Goal: Information Seeking & Learning: Learn about a topic

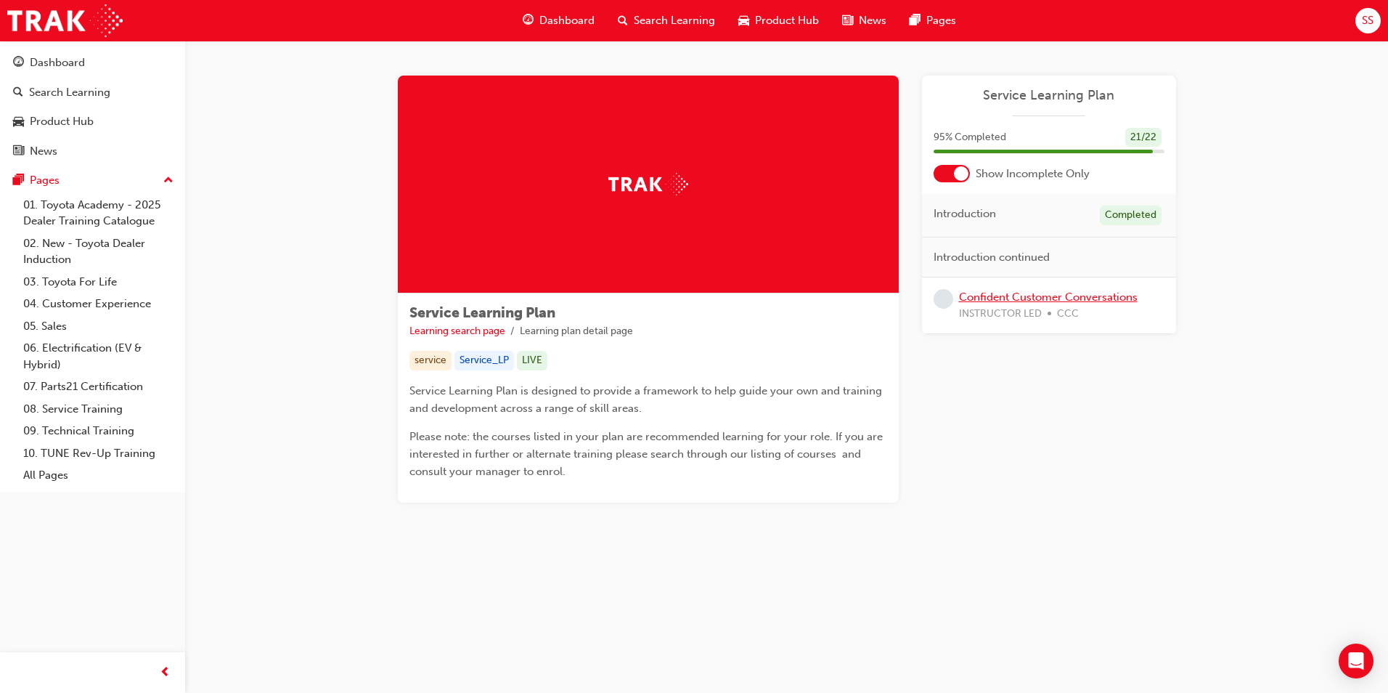
click at [1001, 298] on link "Confident Customer Conversations" at bounding box center [1048, 296] width 179 height 13
click at [54, 65] on div "Dashboard" at bounding box center [57, 62] width 55 height 17
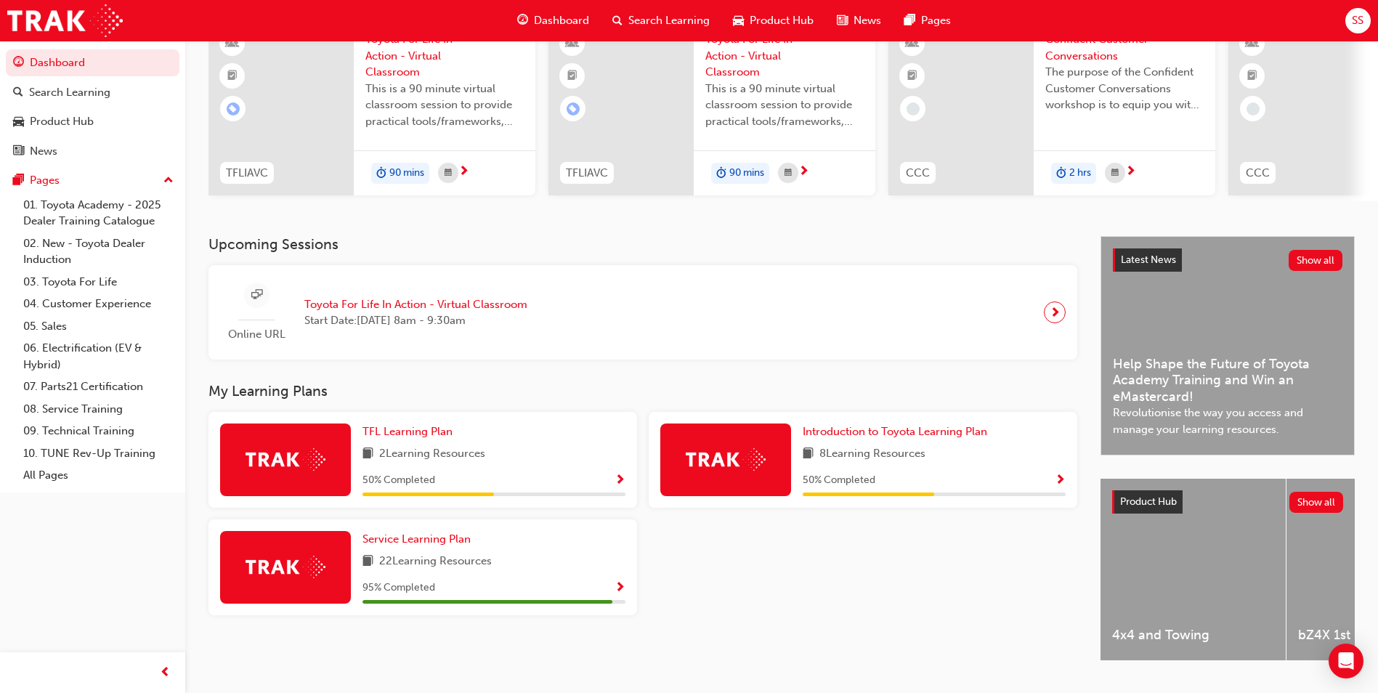
scroll to position [175, 0]
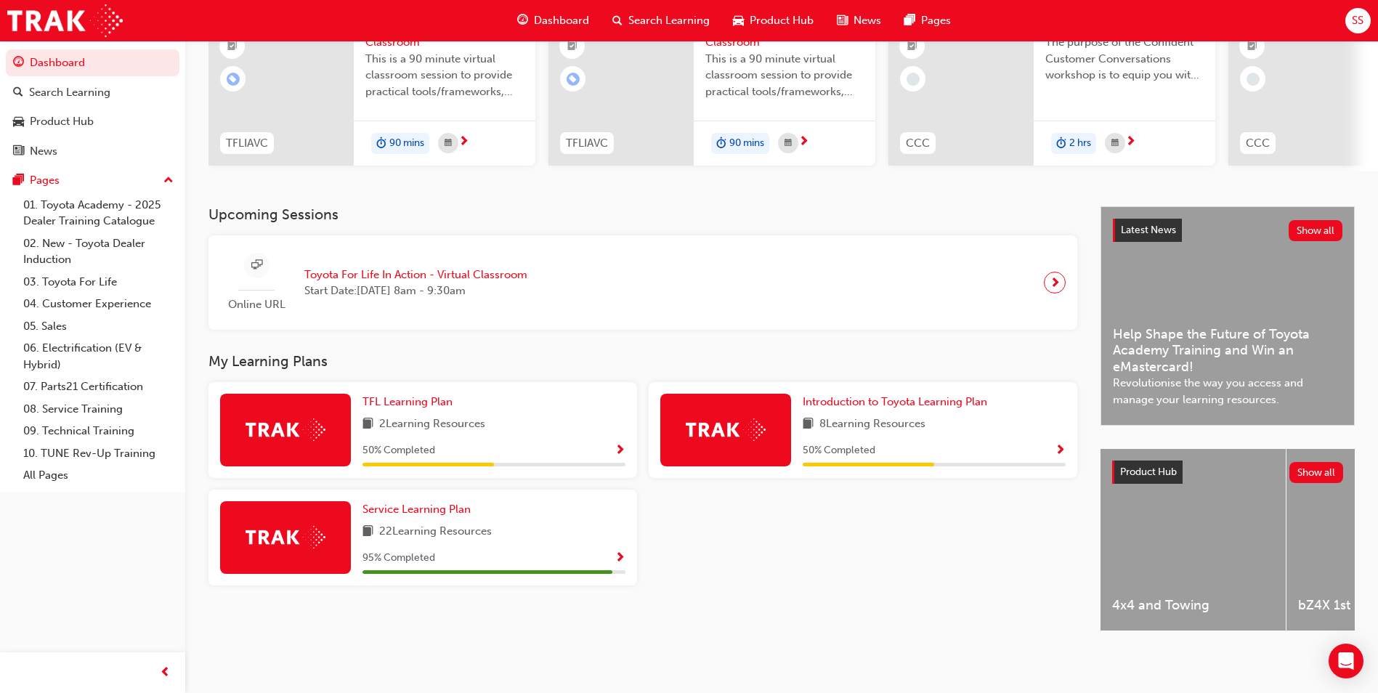
click at [525, 441] on div "50 % Completed" at bounding box center [493, 450] width 263 height 18
click at [422, 395] on span "TFL Learning Plan" at bounding box center [407, 401] width 90 height 13
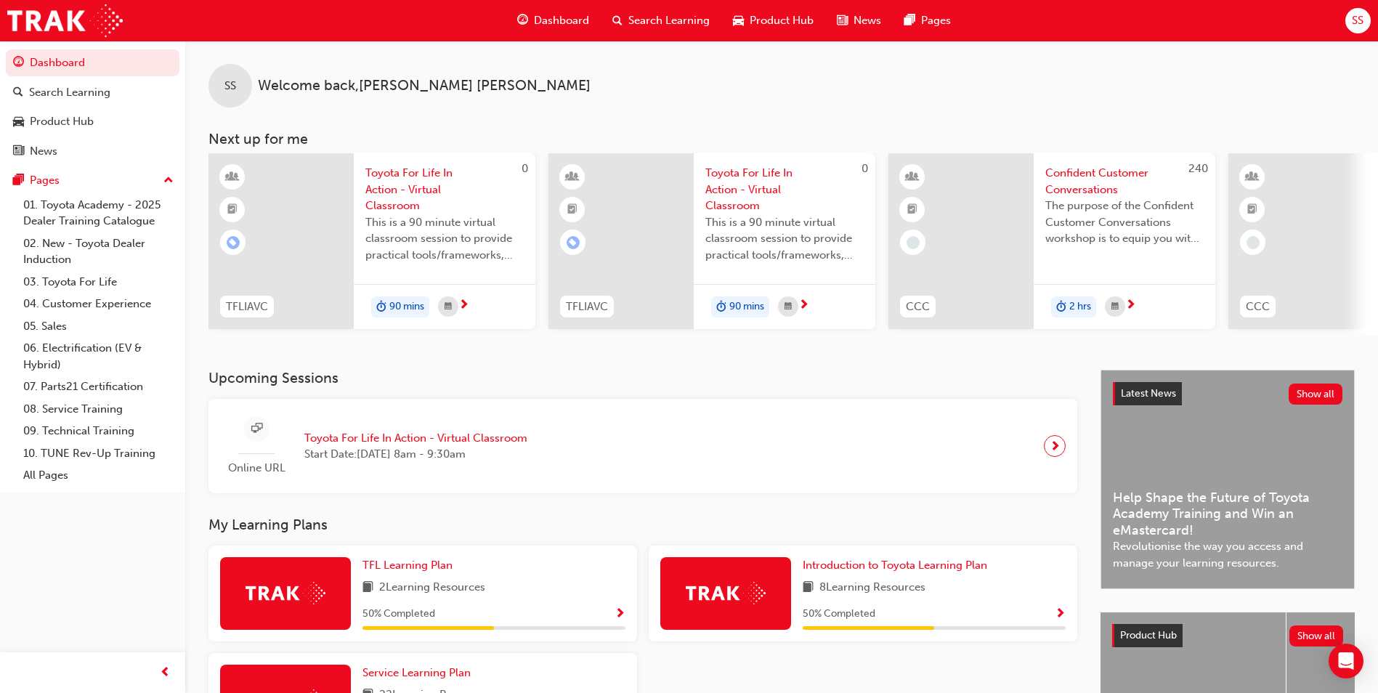
click at [999, 595] on div "8 Learning Resources" at bounding box center [933, 588] width 263 height 18
click at [896, 569] on span "Introduction to Toyota Learning Plan" at bounding box center [894, 564] width 184 height 13
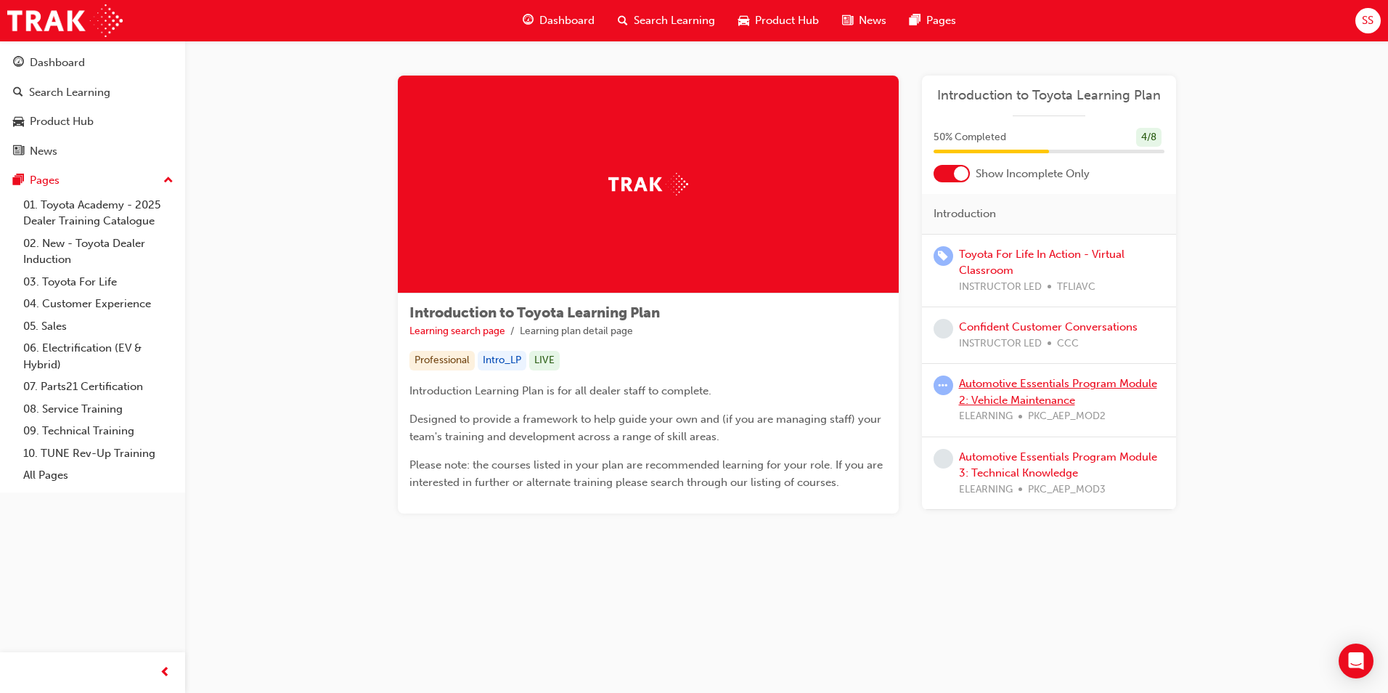
click at [1014, 387] on link "Automotive Essentials Program Module 2: Vehicle Maintenance" at bounding box center [1058, 392] width 198 height 30
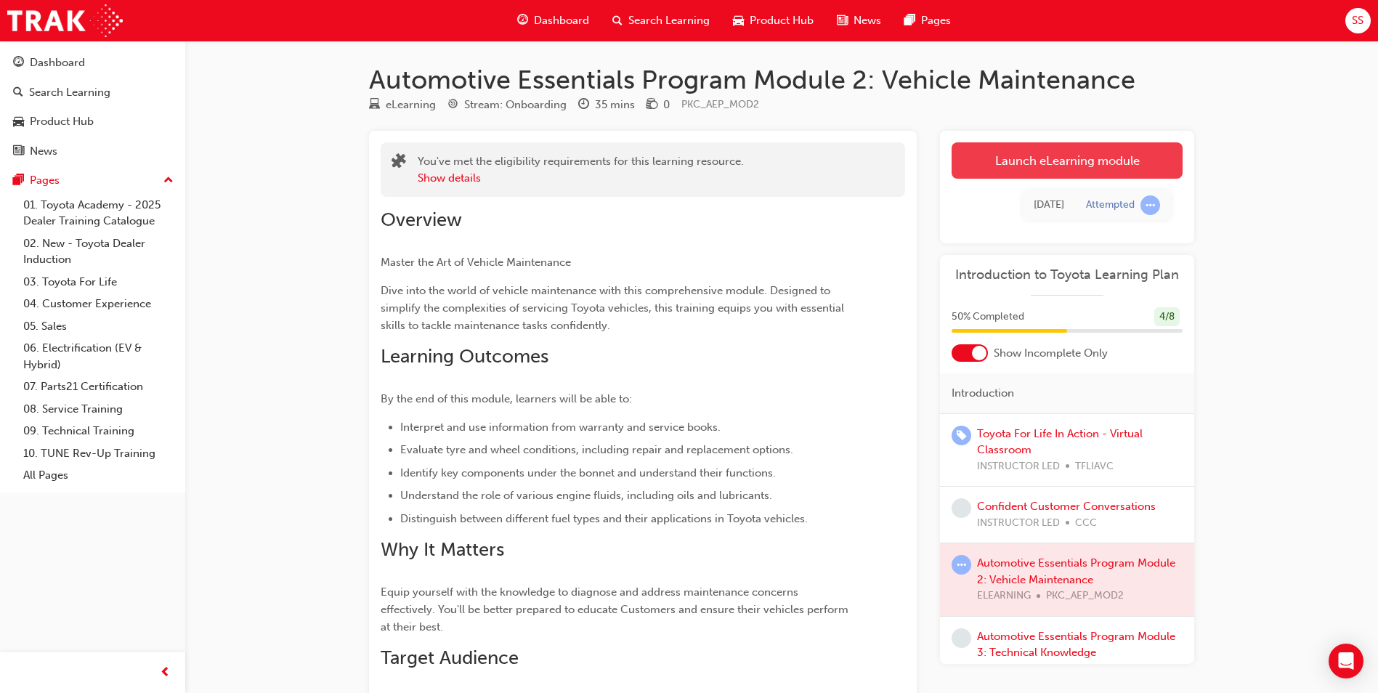
click at [1009, 163] on link "Launch eLearning module" at bounding box center [1066, 160] width 231 height 36
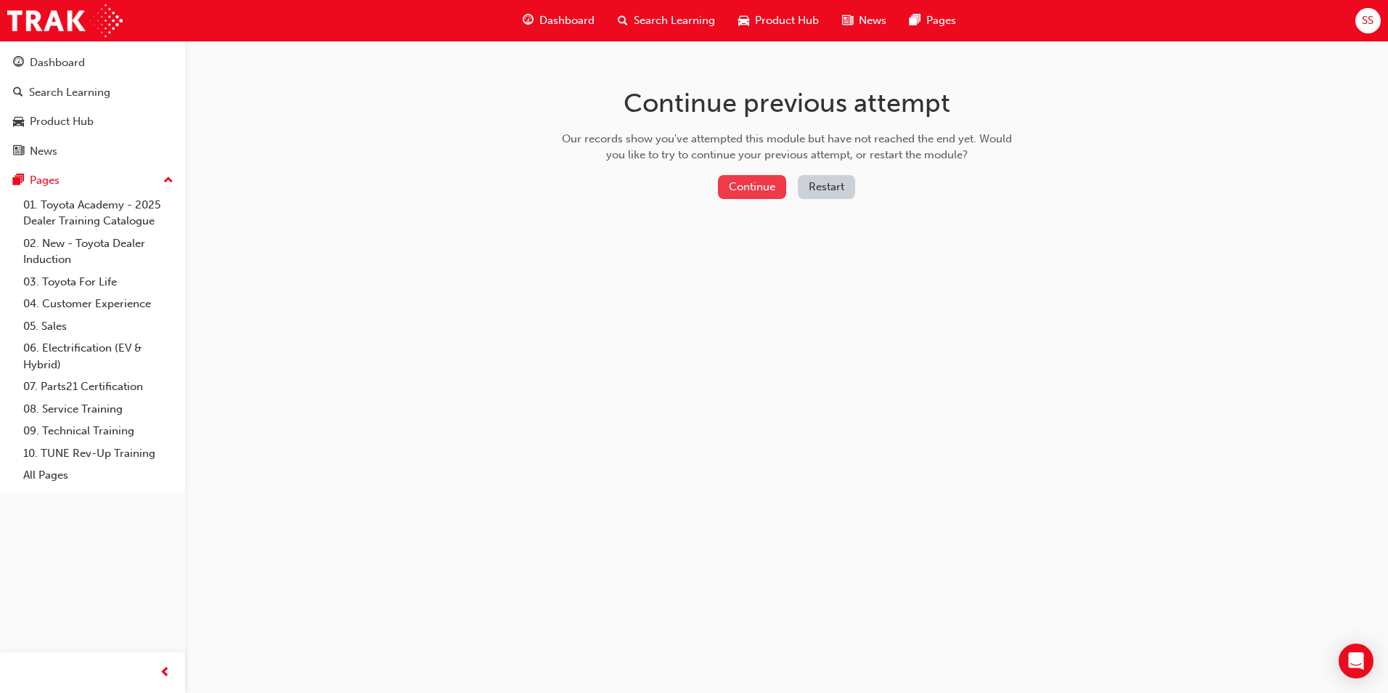
click at [773, 185] on button "Continue" at bounding box center [752, 187] width 68 height 24
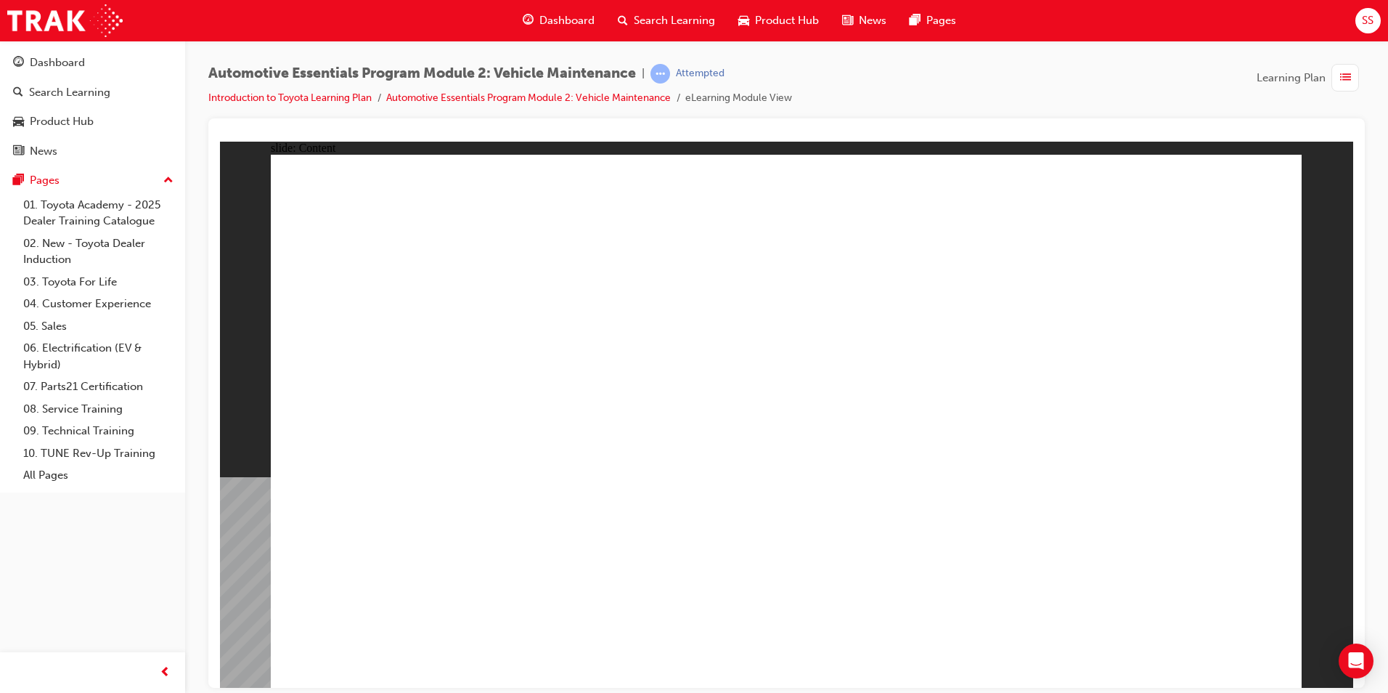
drag, startPoint x: 1248, startPoint y: 662, endPoint x: 1253, endPoint y: 654, distance: 8.9
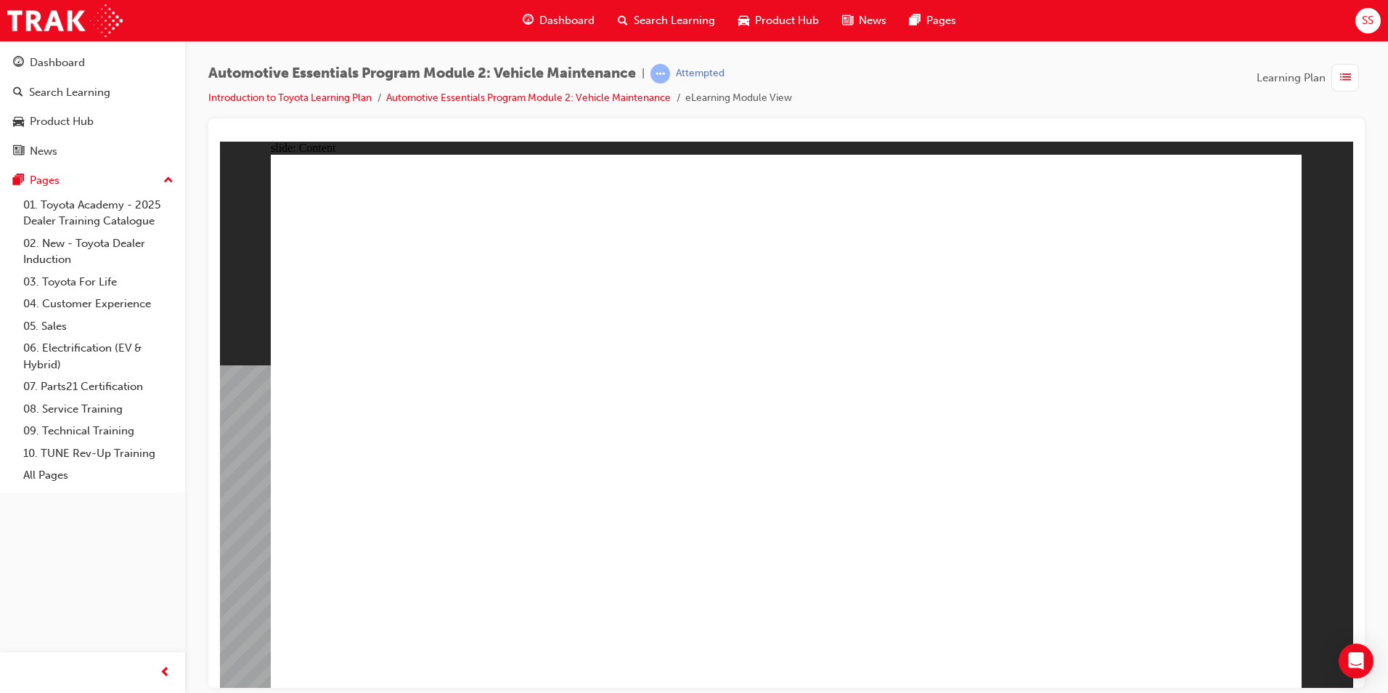
drag, startPoint x: 416, startPoint y: 574, endPoint x: 393, endPoint y: 564, distance: 25.4
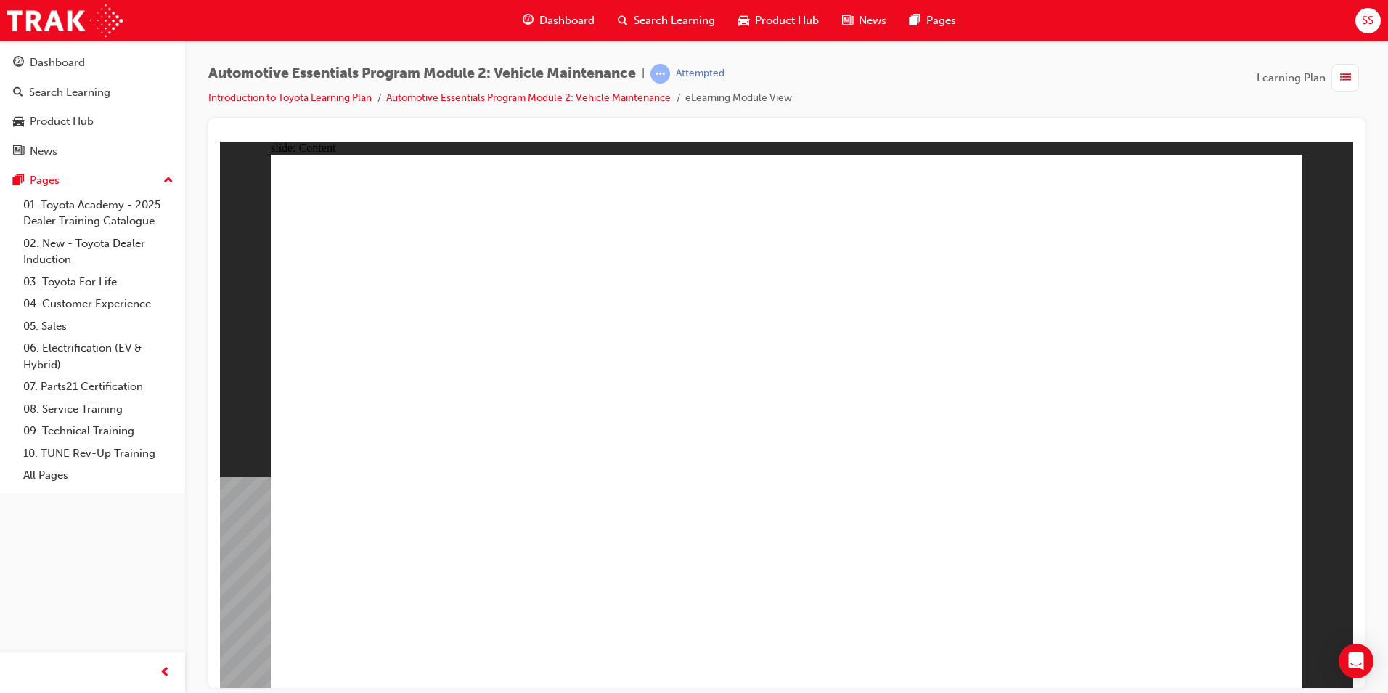
drag, startPoint x: 1266, startPoint y: 206, endPoint x: 1258, endPoint y: 195, distance: 14.1
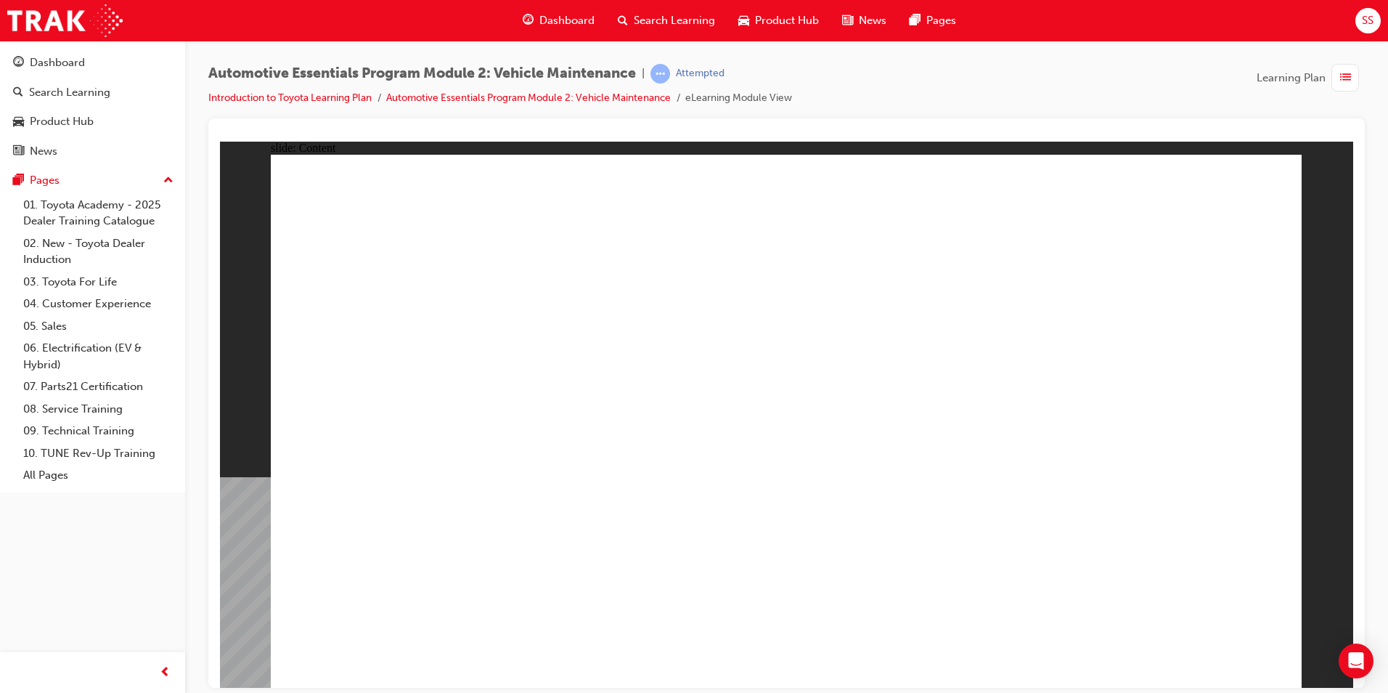
radio input "true"
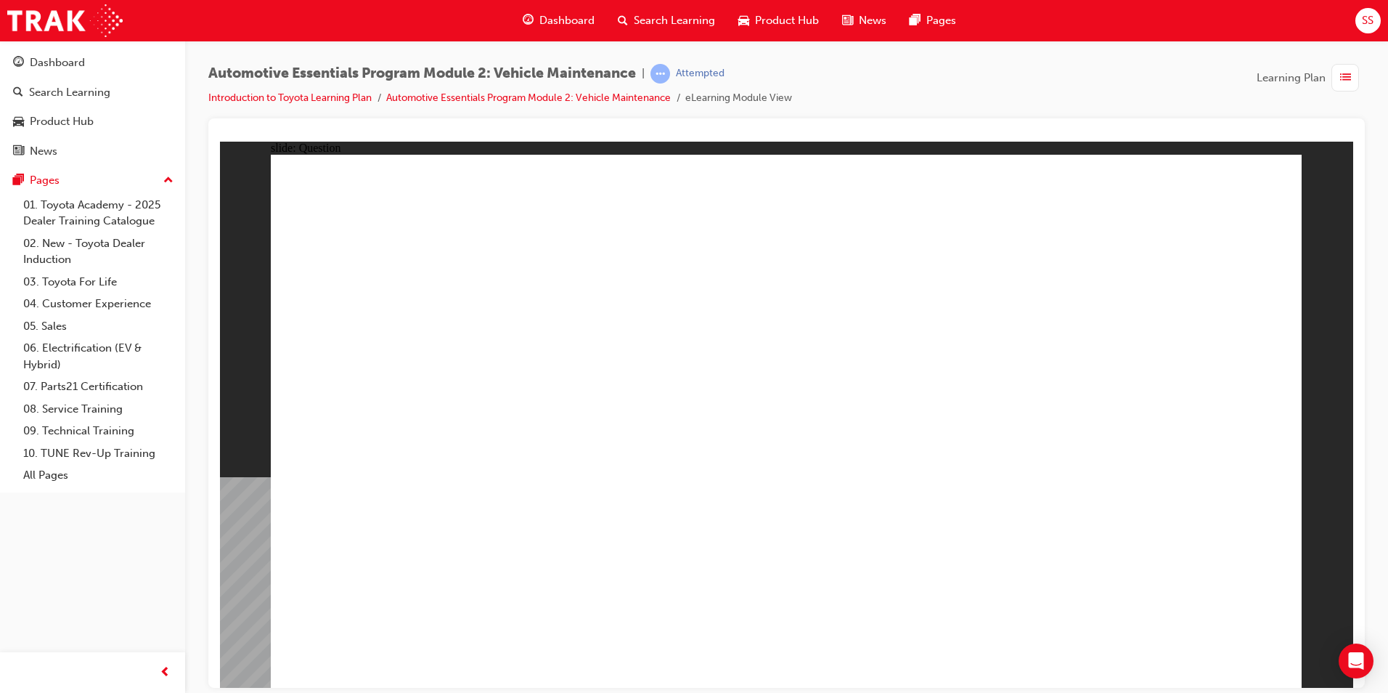
radio input "true"
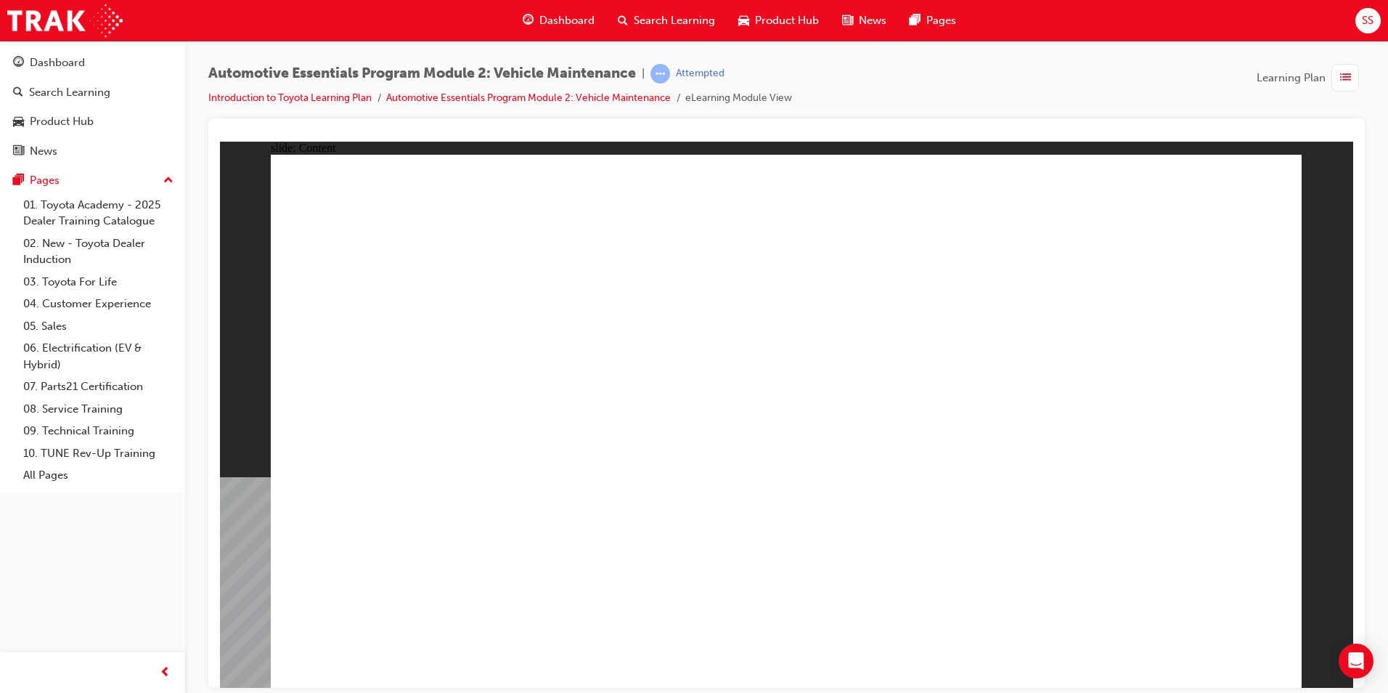
radio input "true"
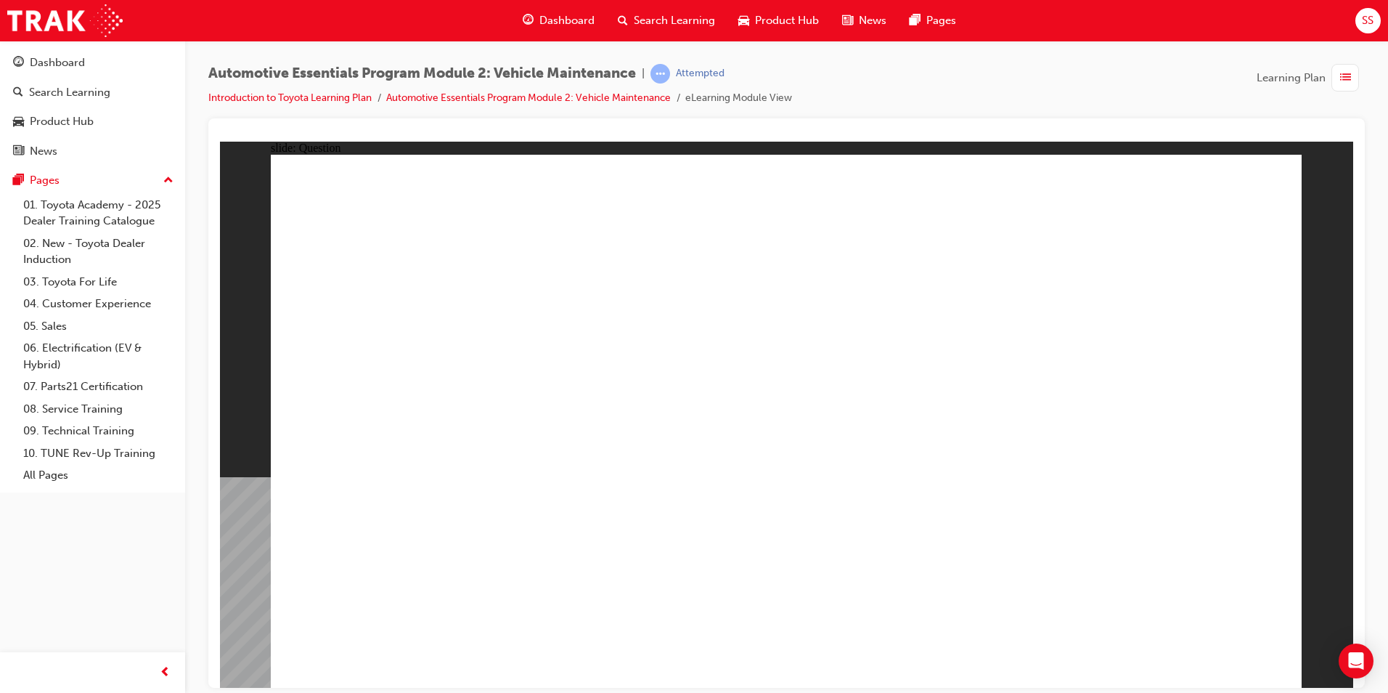
radio input "true"
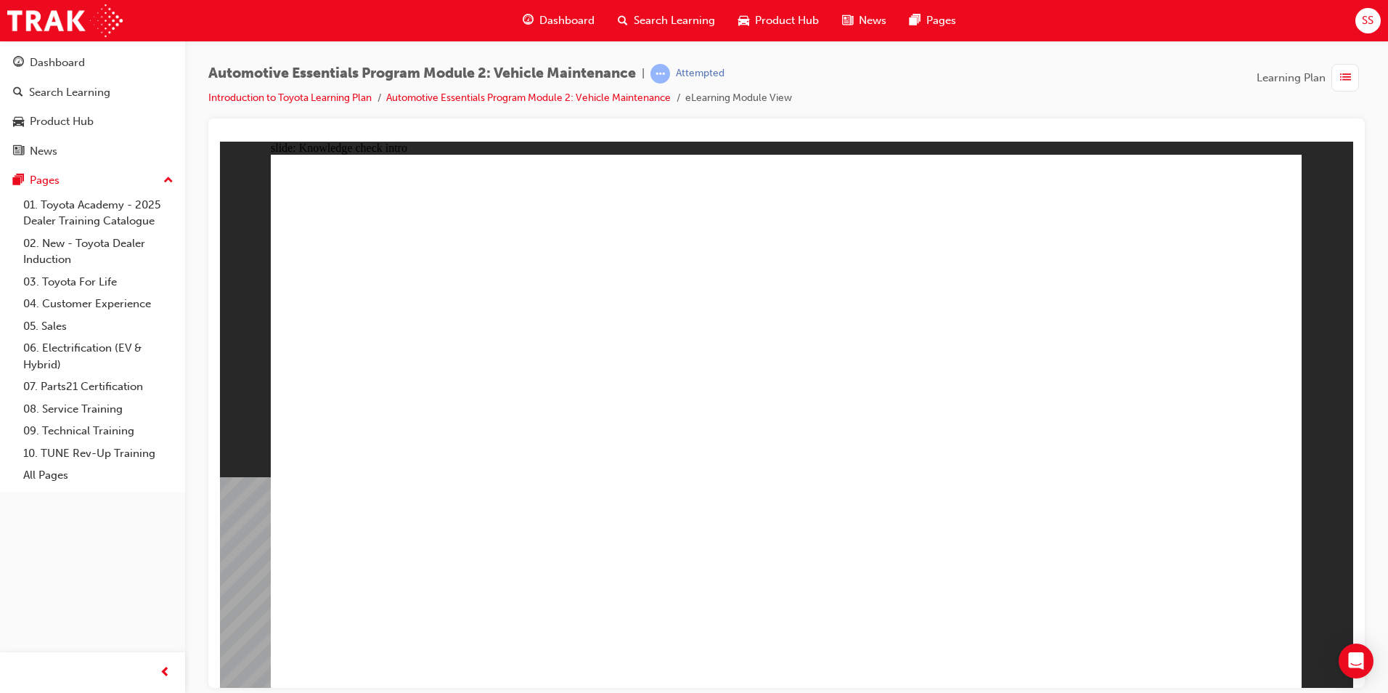
radio input "true"
drag, startPoint x: 741, startPoint y: 491, endPoint x: 746, endPoint y: 497, distance: 7.9
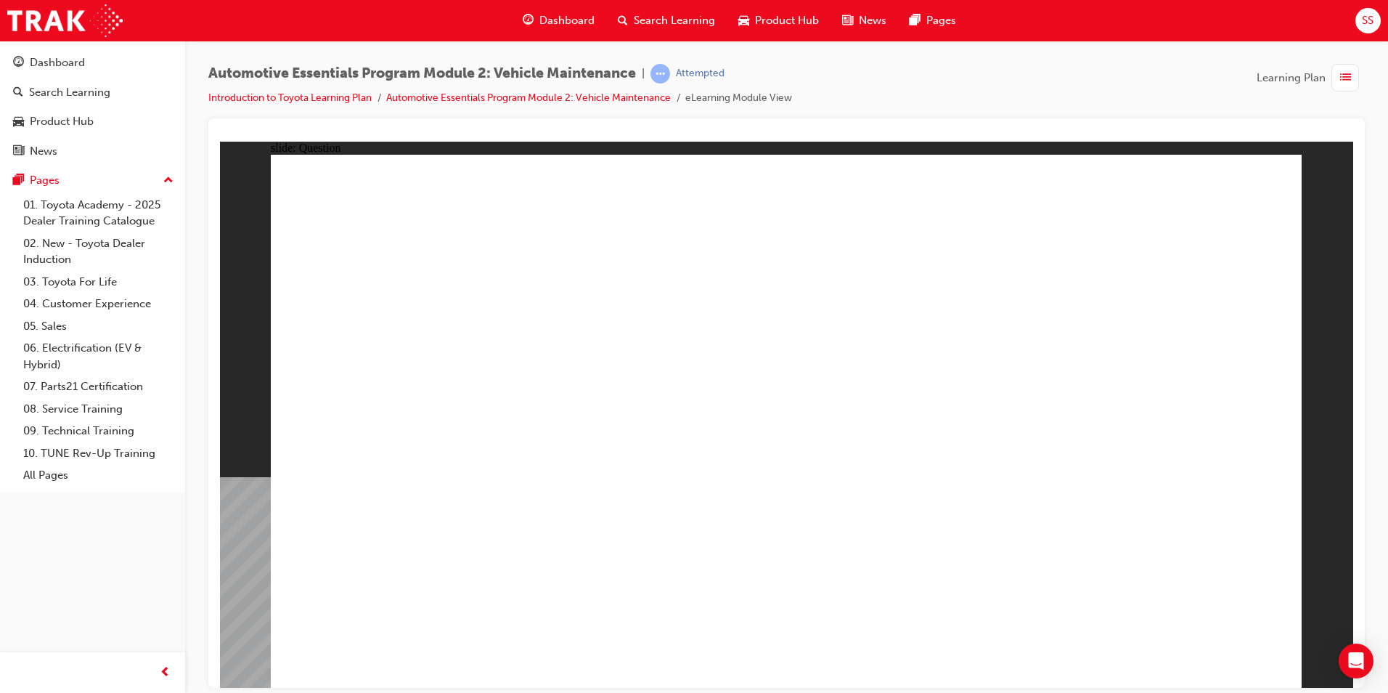
radio input "true"
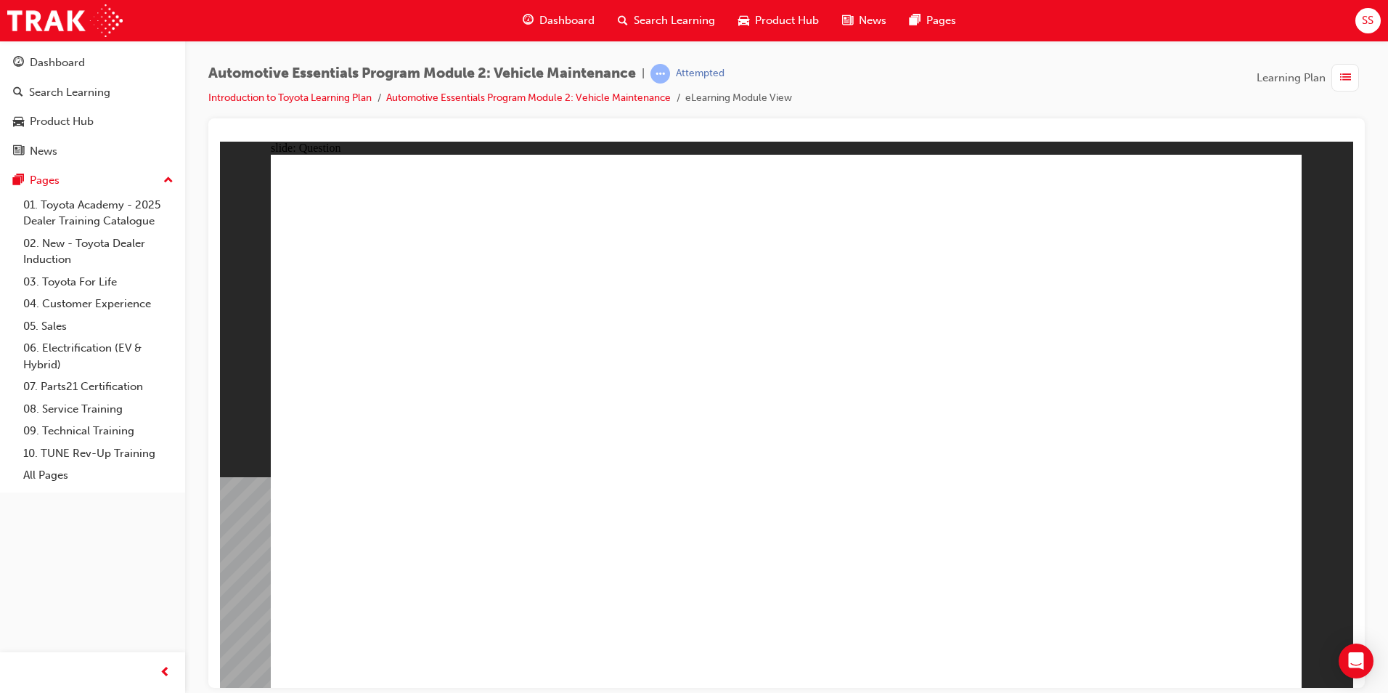
radio input "true"
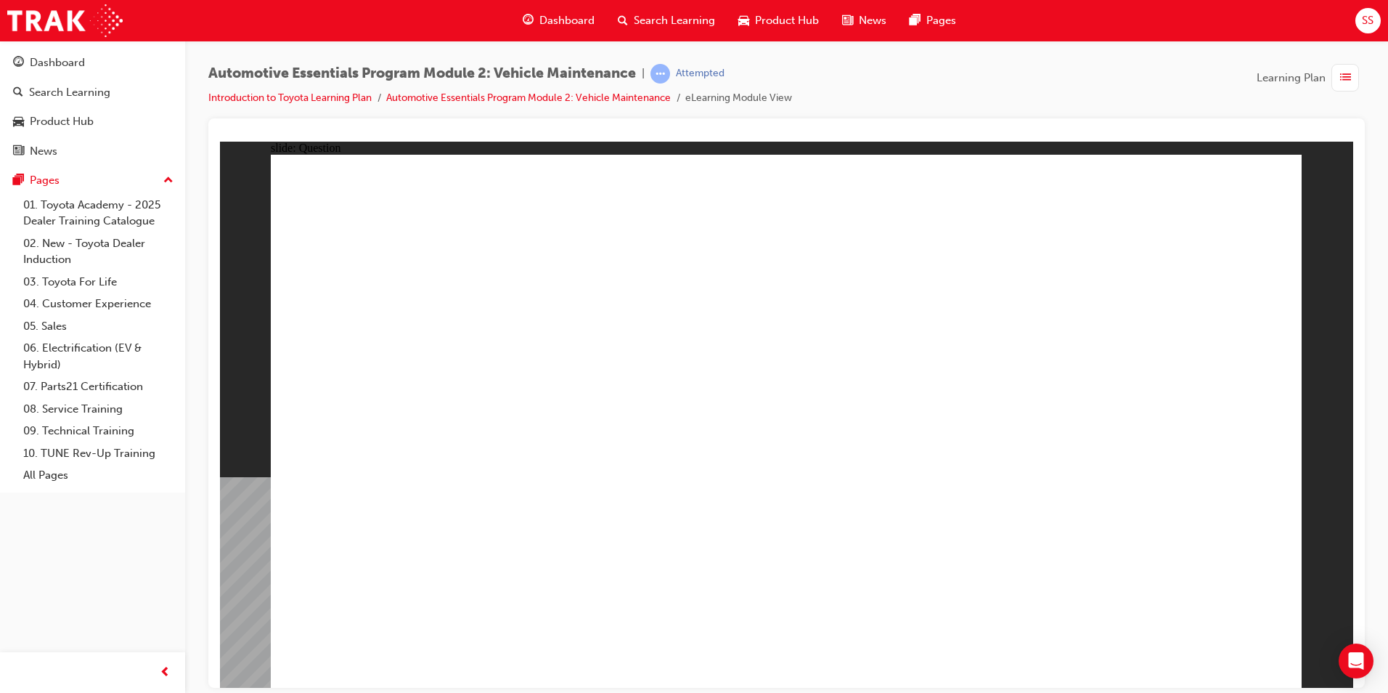
radio input "true"
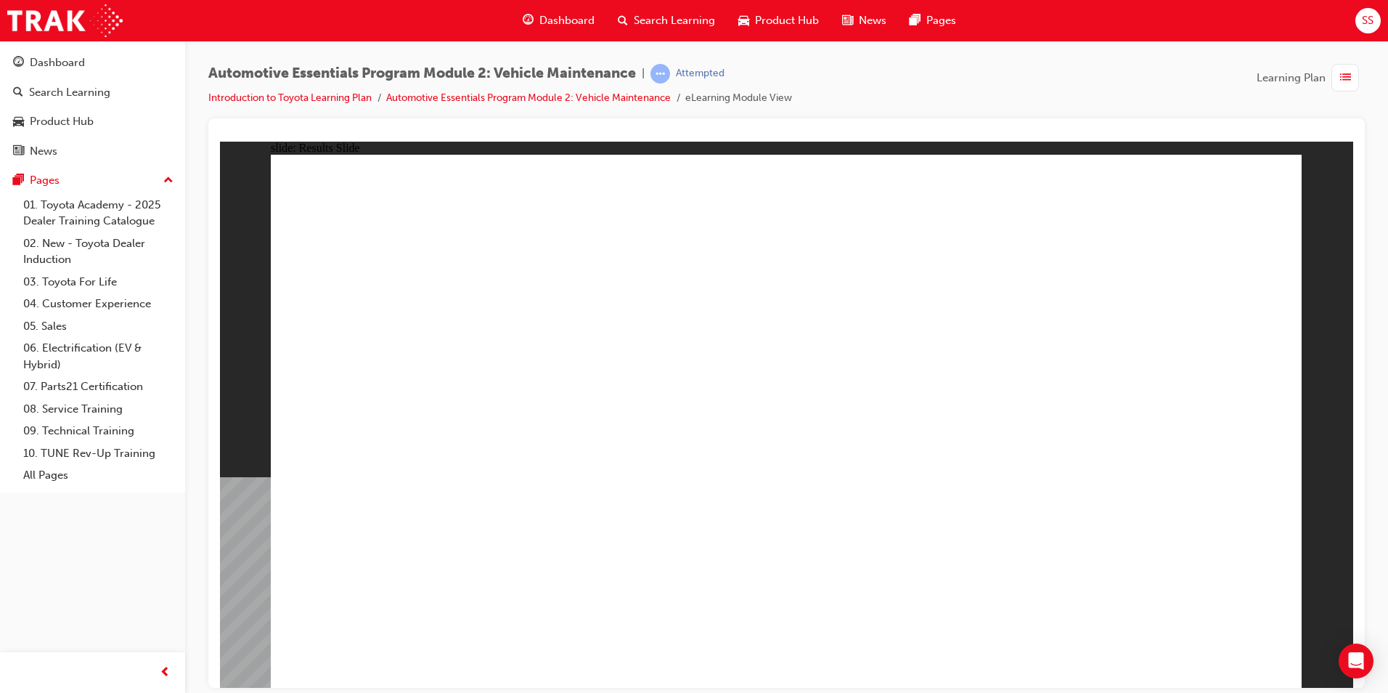
drag, startPoint x: 586, startPoint y: 603, endPoint x: 582, endPoint y: 586, distance: 17.1
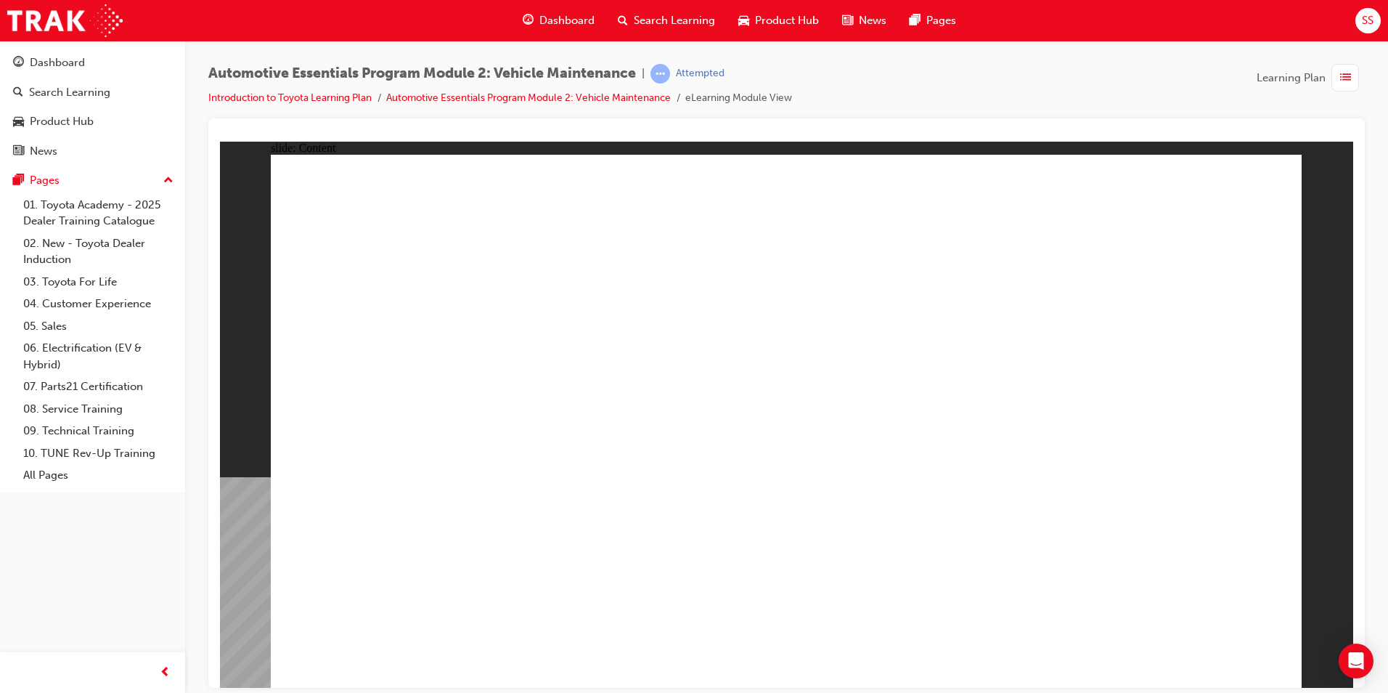
drag, startPoint x: 1258, startPoint y: 208, endPoint x: 1204, endPoint y: 224, distance: 57.0
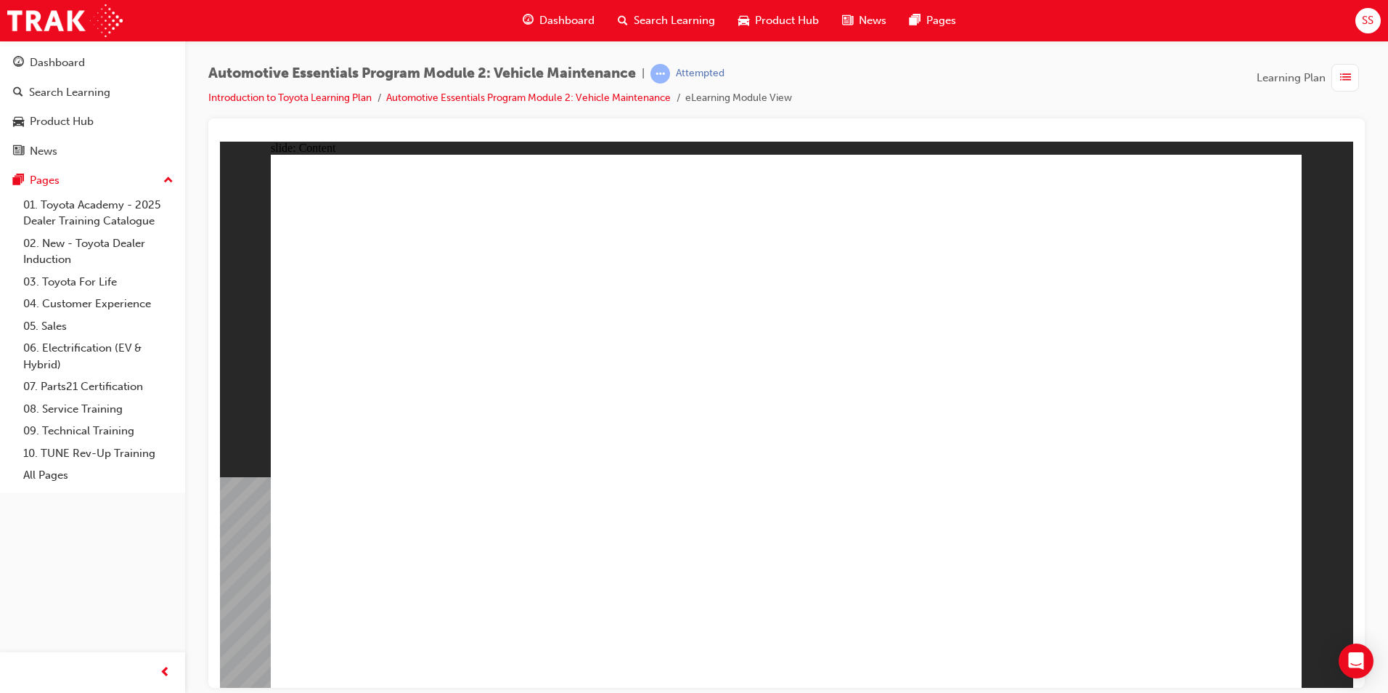
drag, startPoint x: 397, startPoint y: 634, endPoint x: 386, endPoint y: 650, distance: 19.8
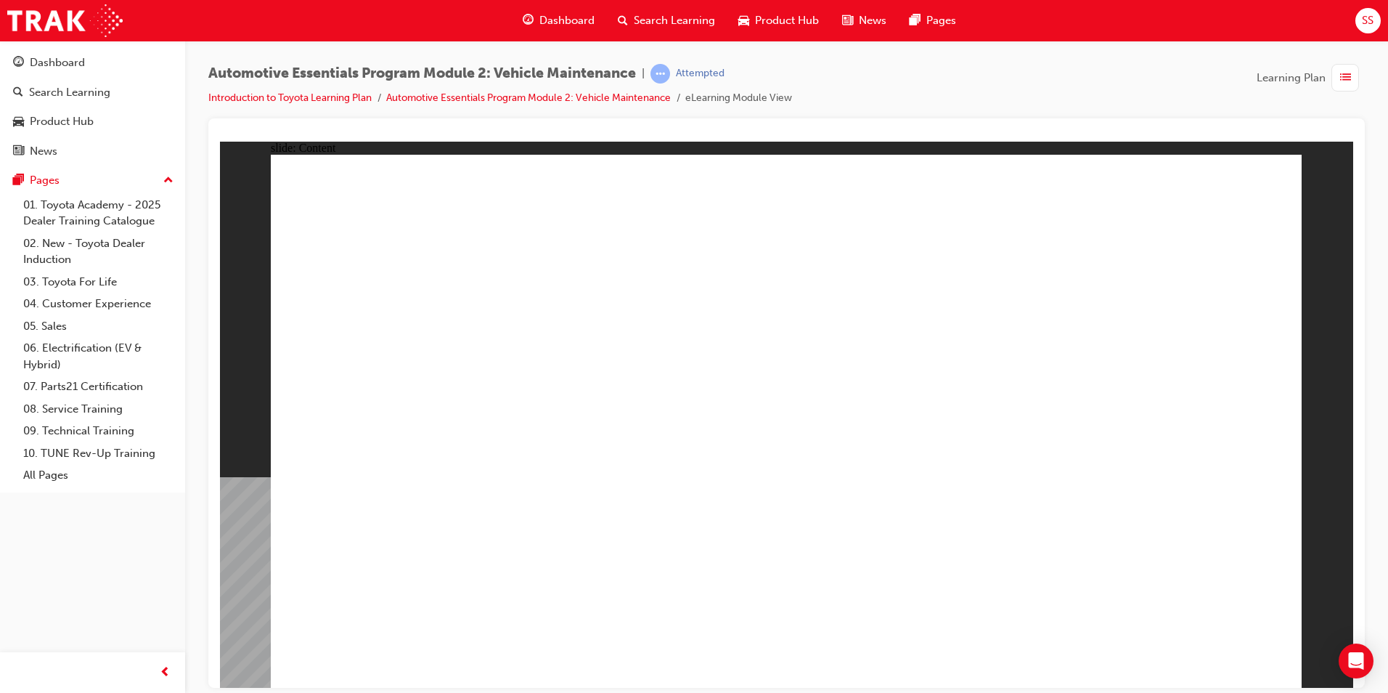
drag, startPoint x: 1267, startPoint y: 189, endPoint x: 1266, endPoint y: 206, distance: 17.4
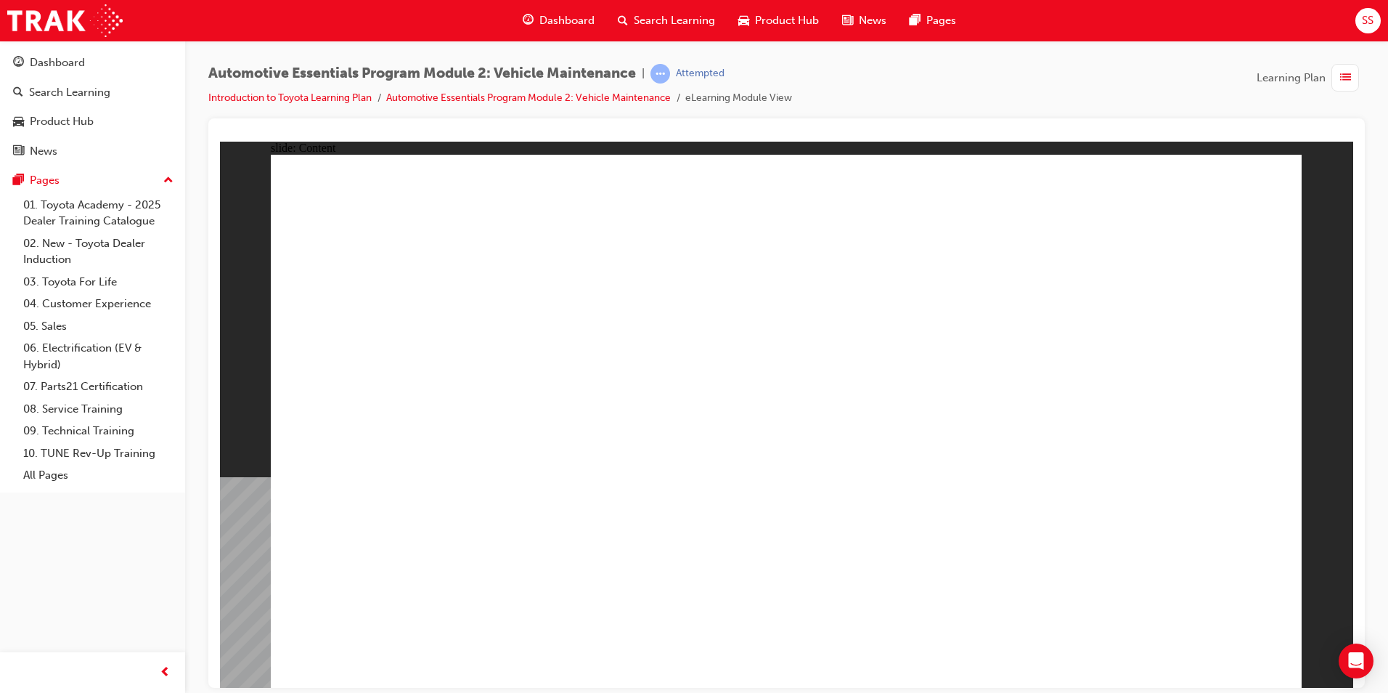
drag, startPoint x: 1176, startPoint y: 298, endPoint x: 1179, endPoint y: 351, distance: 52.4
drag, startPoint x: 1176, startPoint y: 290, endPoint x: 1222, endPoint y: 603, distance: 317.0
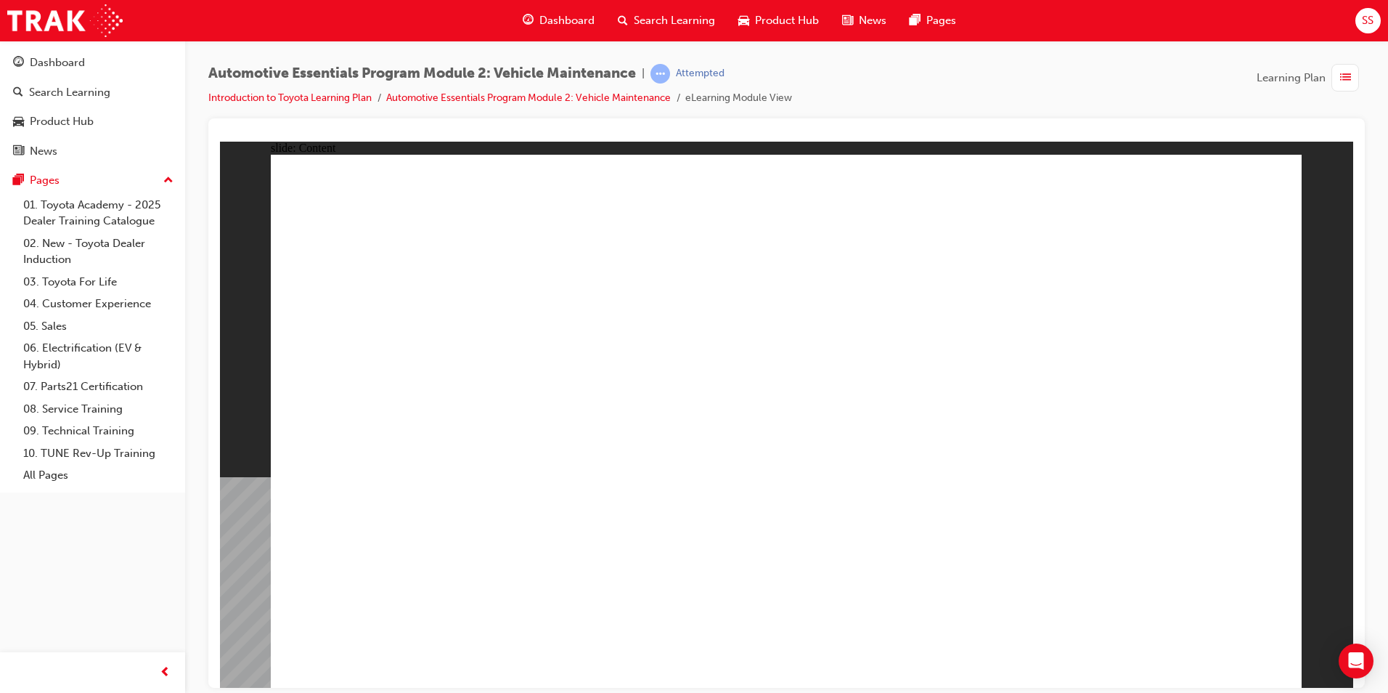
radio input "true"
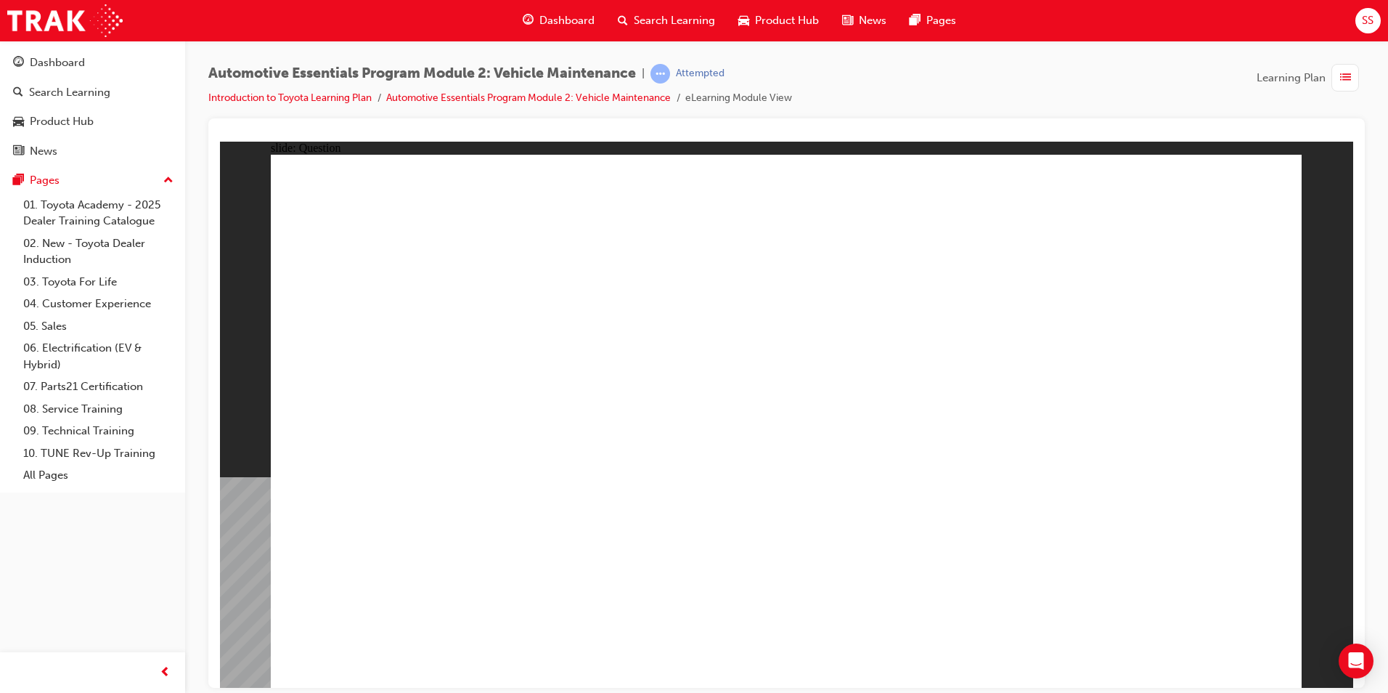
radio input "true"
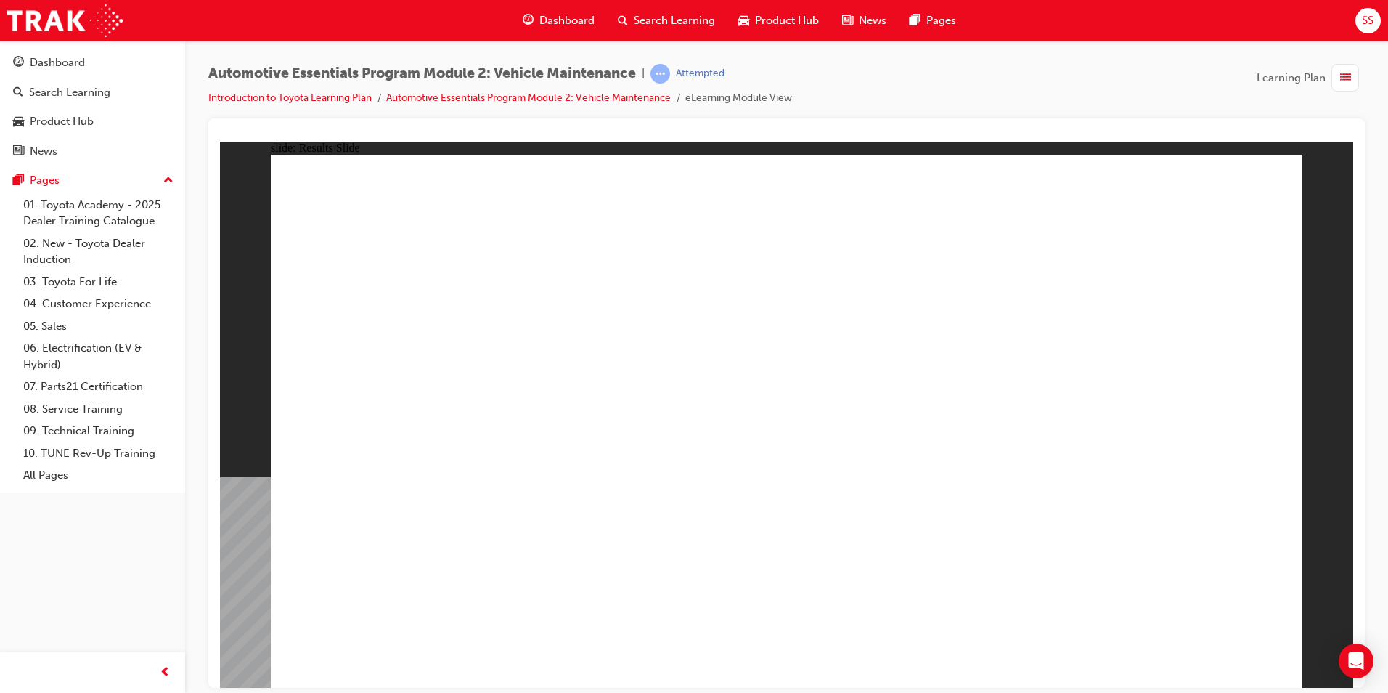
radio input "true"
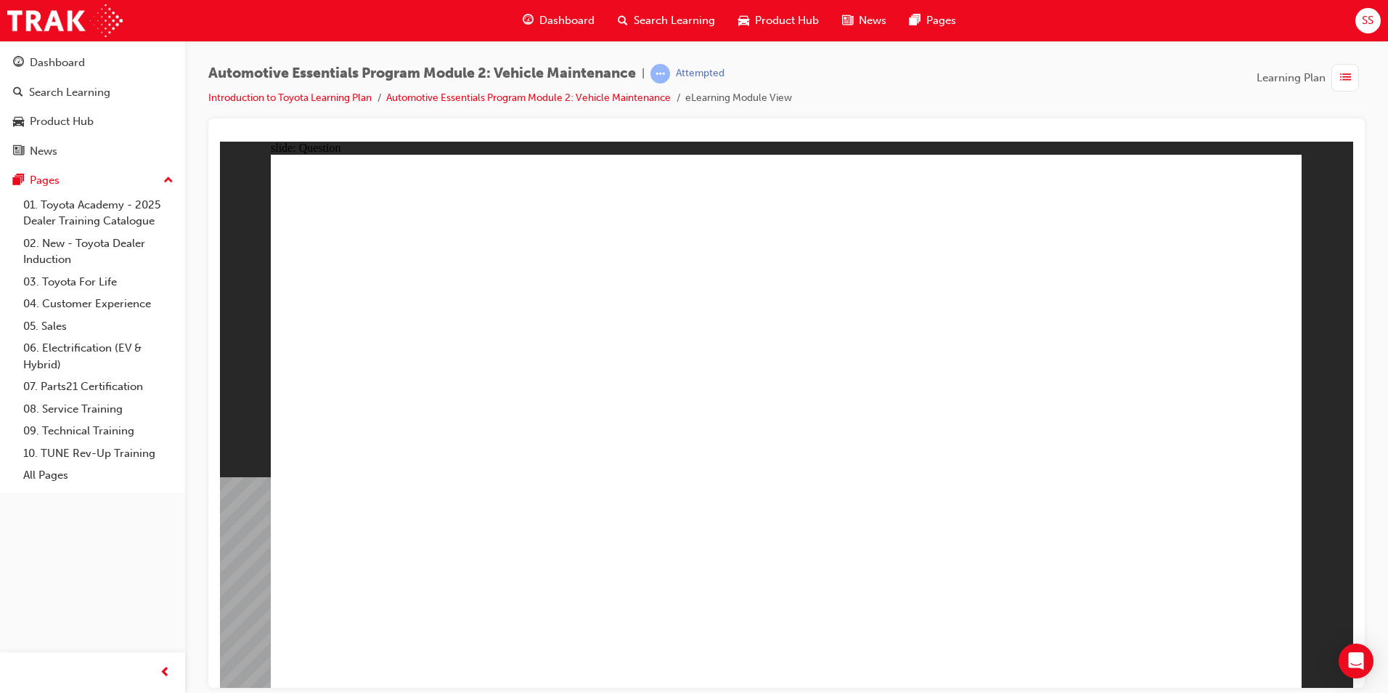
radio input "true"
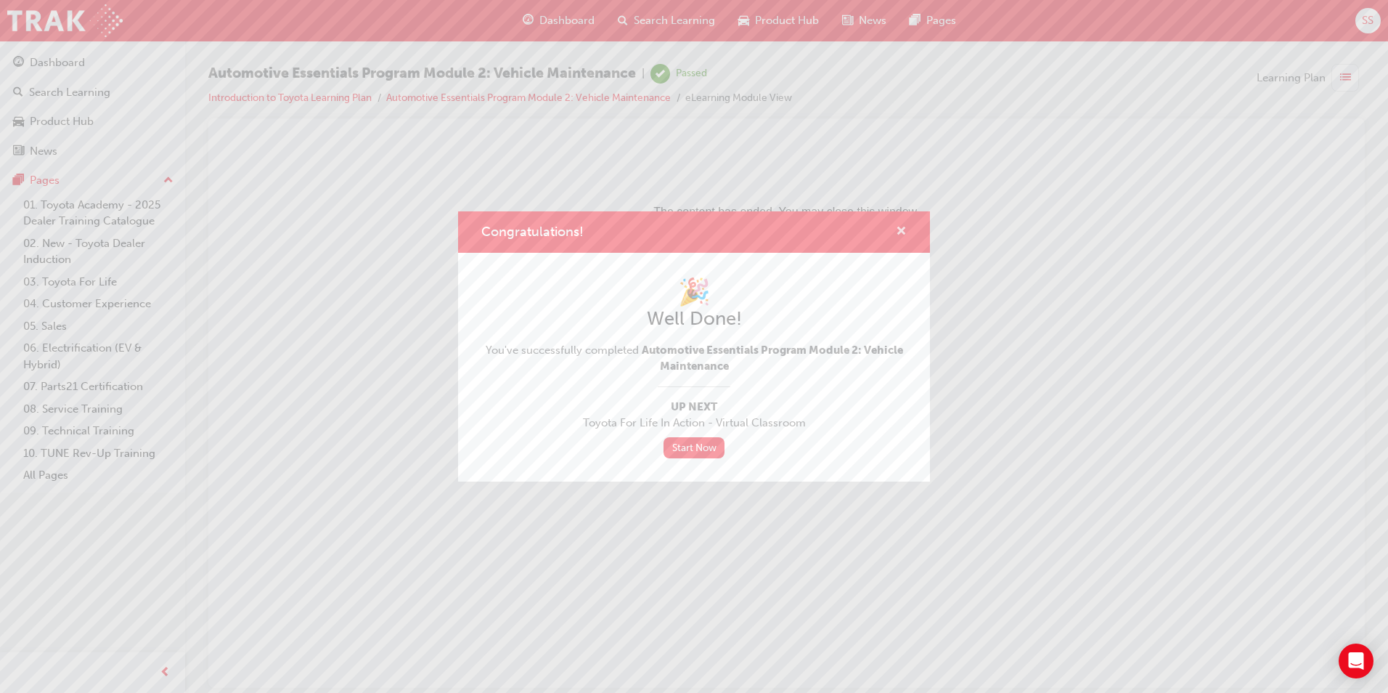
click at [903, 232] on span "cross-icon" at bounding box center [901, 232] width 11 height 13
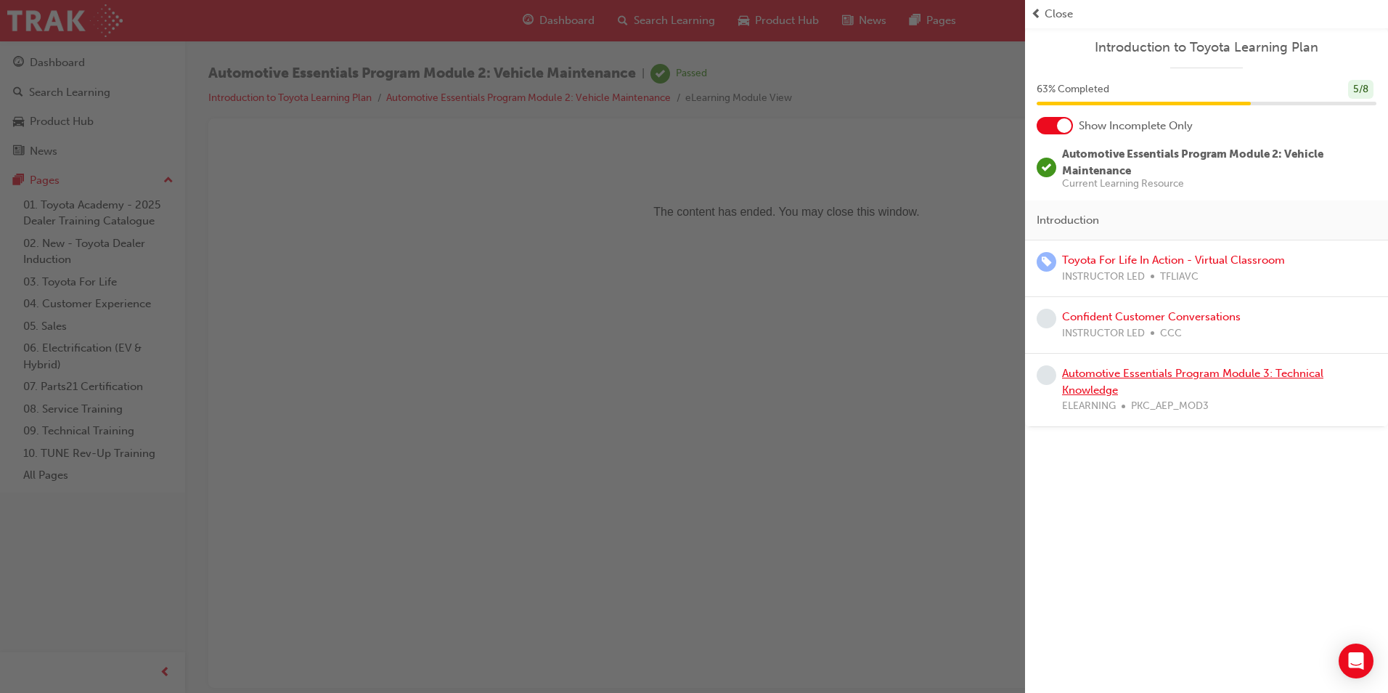
click at [1091, 384] on link "Automotive Essentials Program Module 3: Technical Knowledge" at bounding box center [1192, 382] width 261 height 30
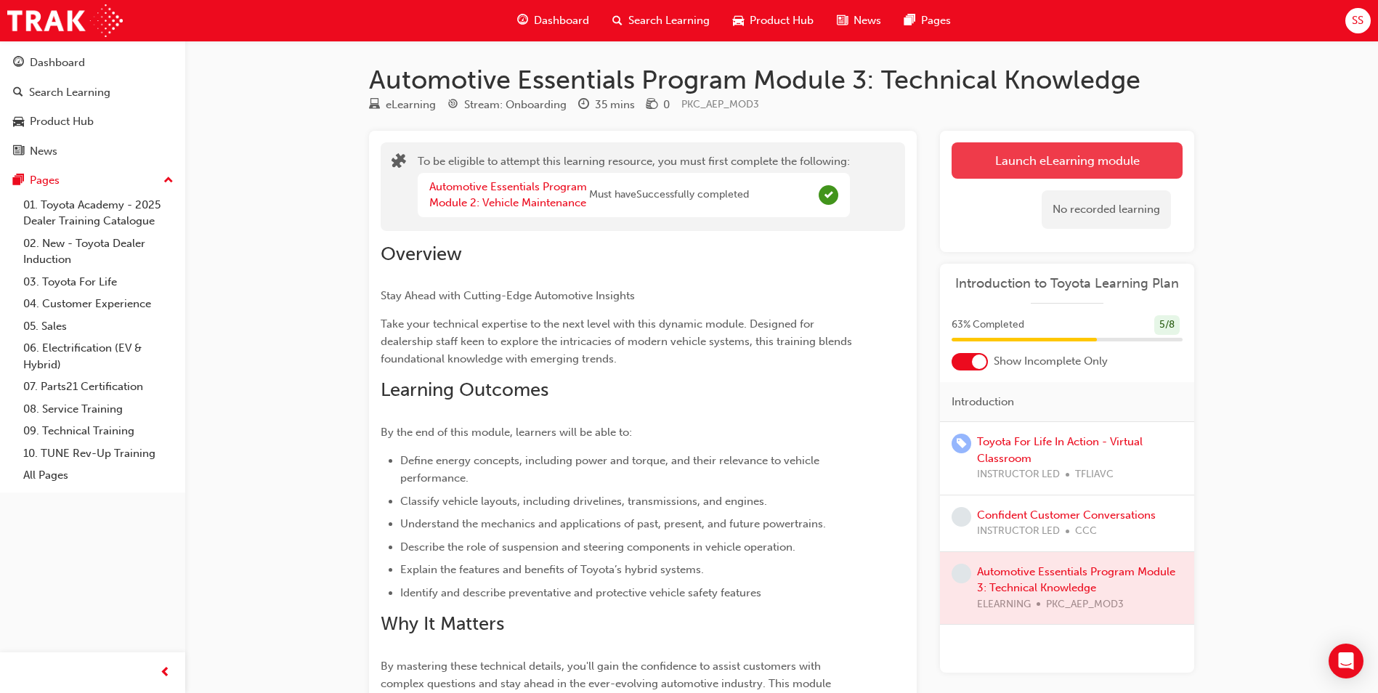
click at [1054, 174] on button "Launch eLearning module" at bounding box center [1066, 160] width 231 height 36
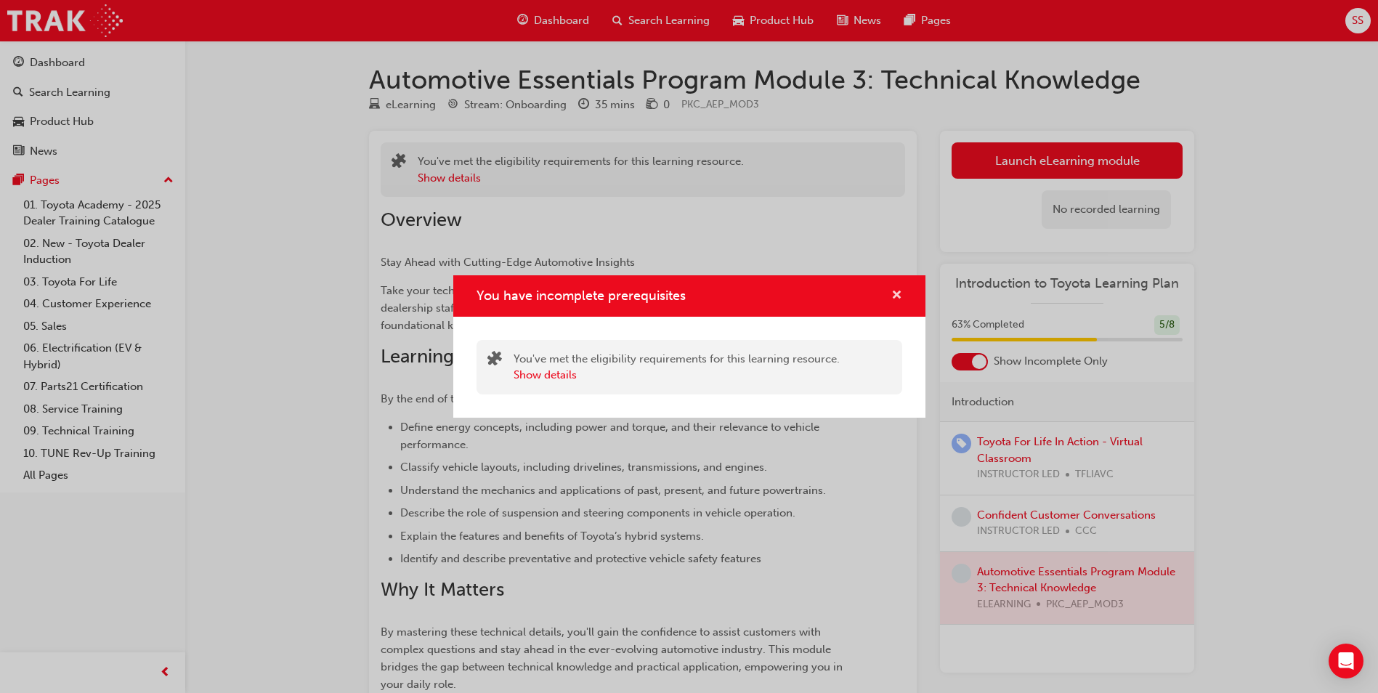
click at [892, 293] on span "cross-icon" at bounding box center [896, 296] width 11 height 13
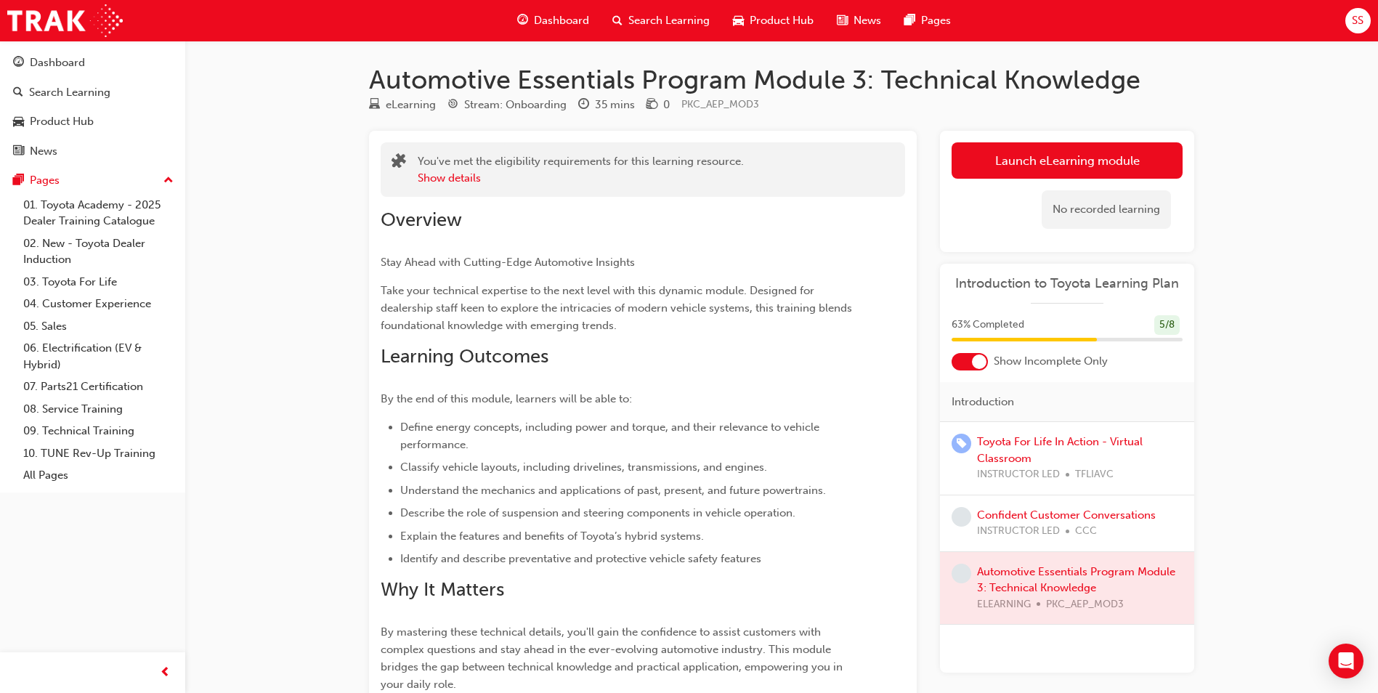
click at [1027, 577] on div at bounding box center [1067, 588] width 254 height 73
click at [1025, 591] on div at bounding box center [1067, 588] width 254 height 73
click at [1030, 150] on button "Launch eLearning module" at bounding box center [1066, 160] width 231 height 36
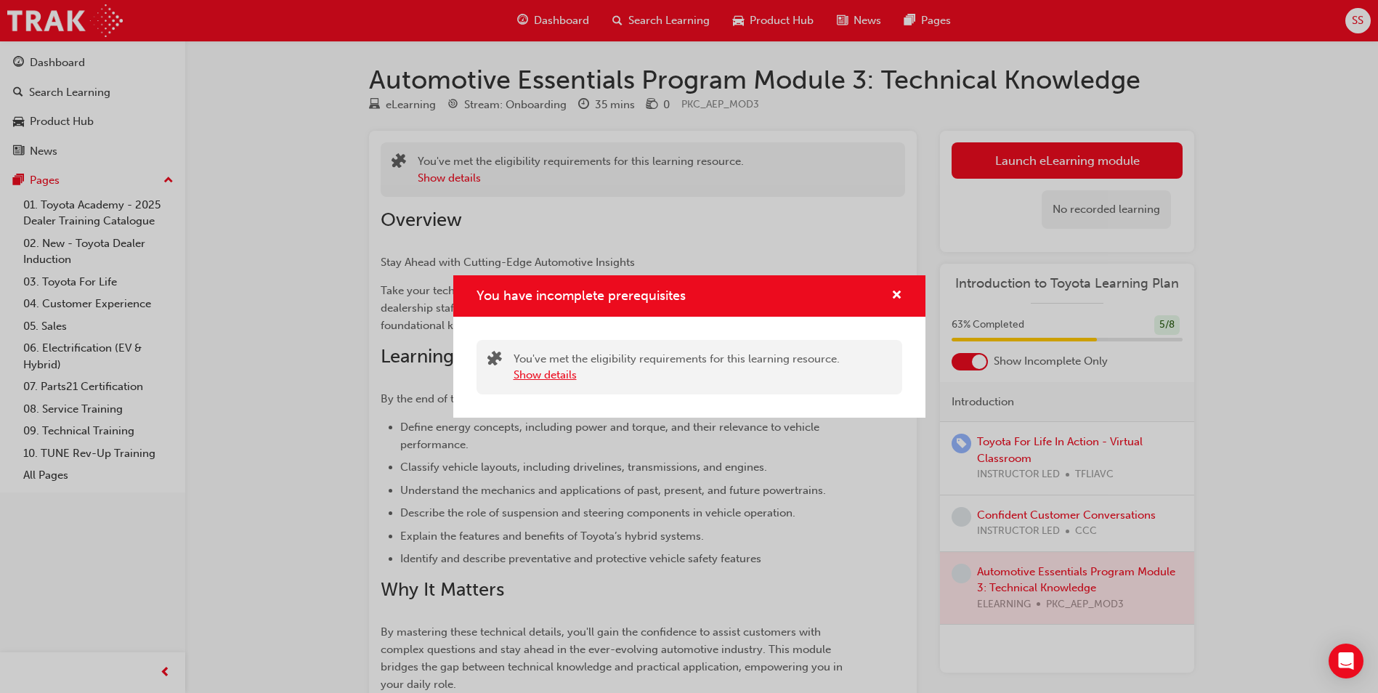
click at [557, 375] on button "Show details" at bounding box center [544, 375] width 63 height 17
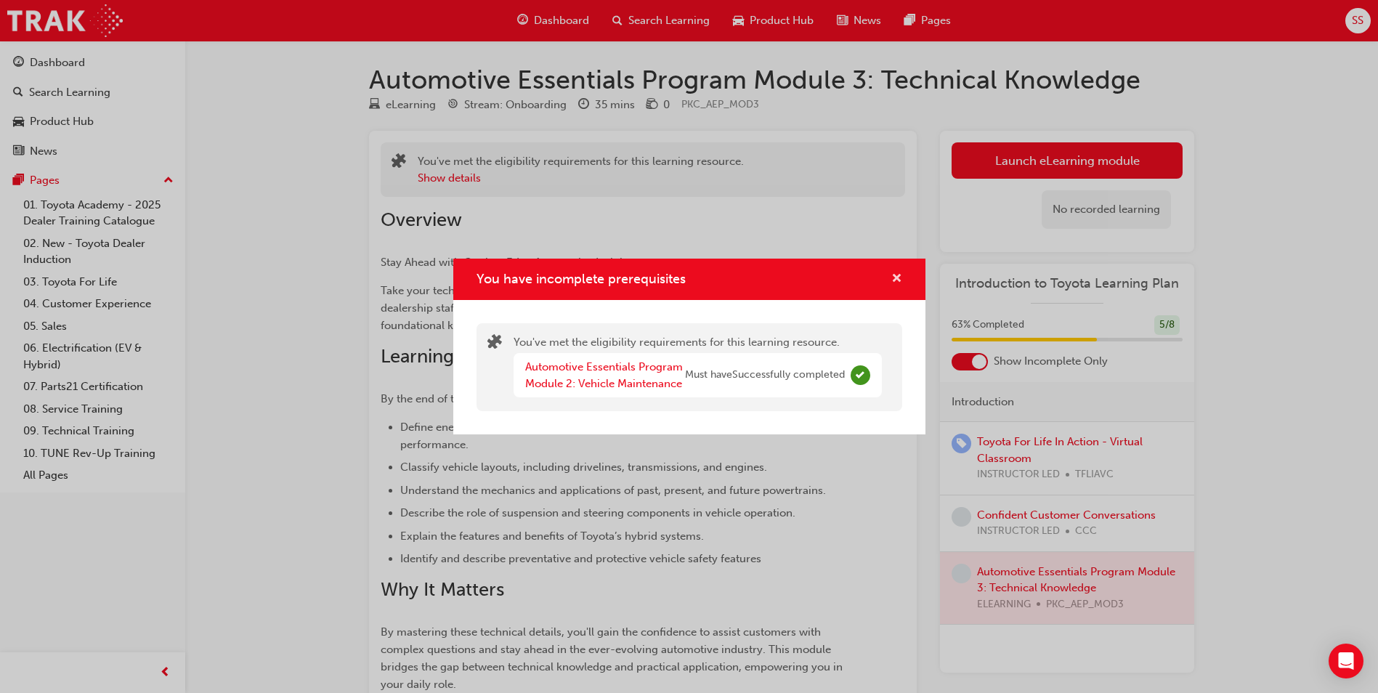
click at [891, 277] on button "You have incomplete prerequisites" at bounding box center [896, 279] width 11 height 18
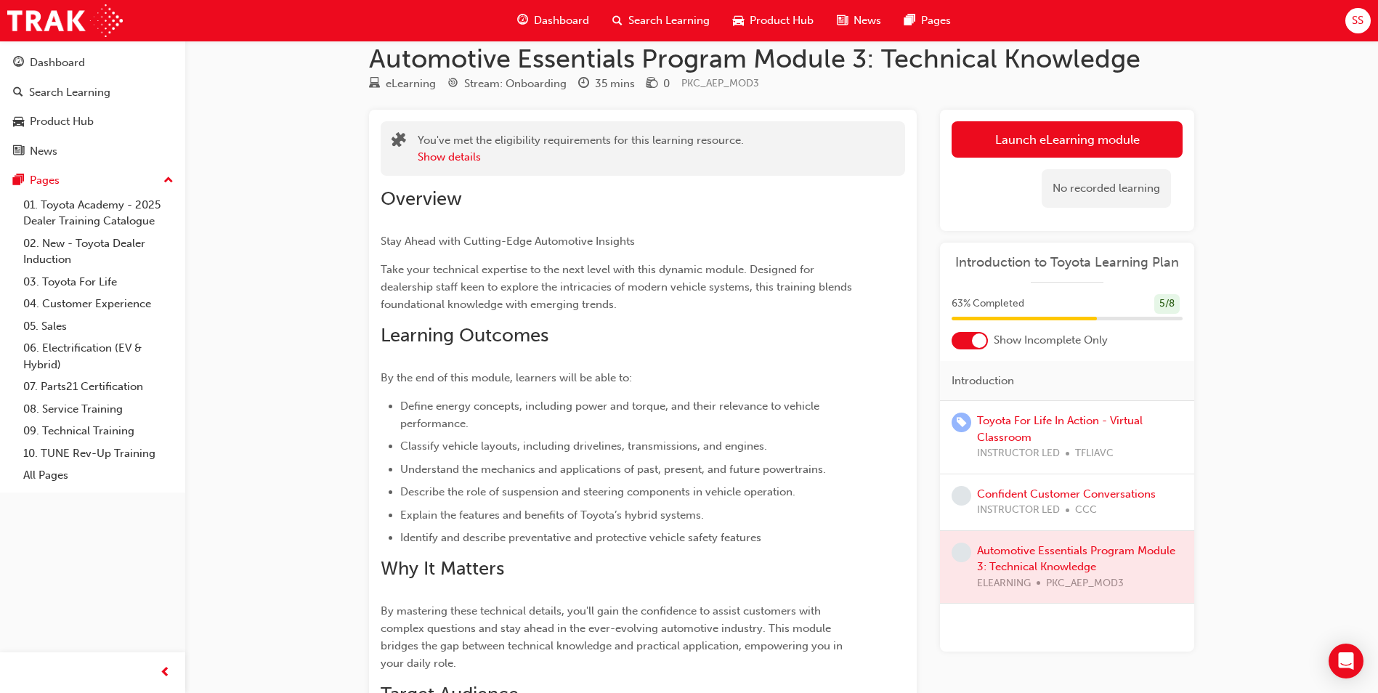
scroll to position [13, 0]
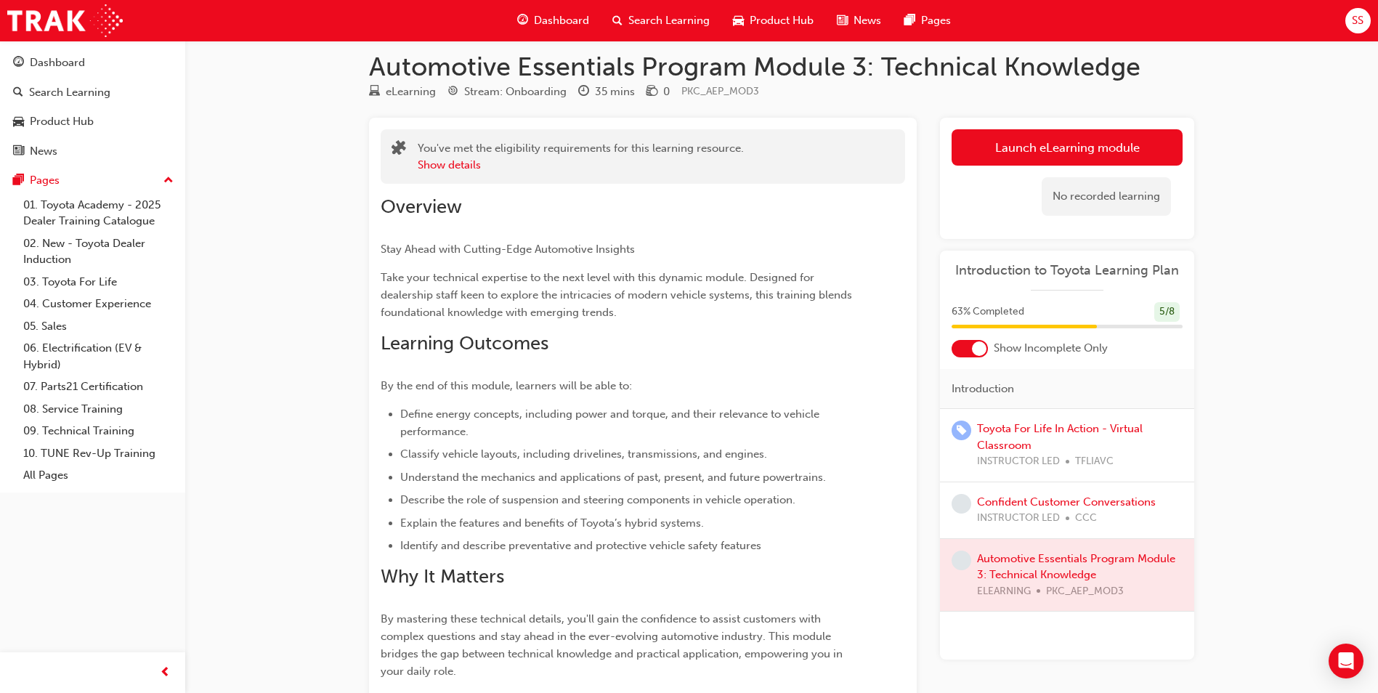
click at [972, 349] on div at bounding box center [979, 348] width 15 height 15
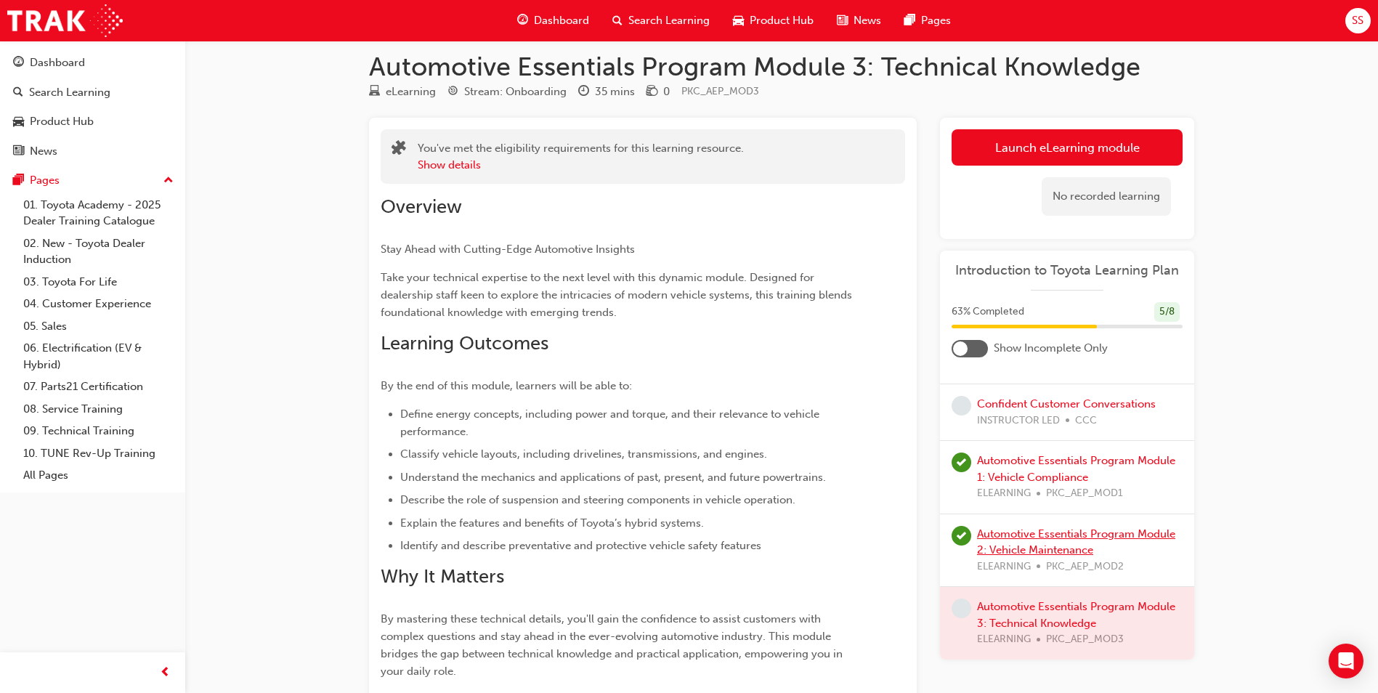
scroll to position [285, 0]
click at [1004, 608] on div at bounding box center [1067, 622] width 254 height 73
click at [1000, 604] on div at bounding box center [1067, 622] width 254 height 73
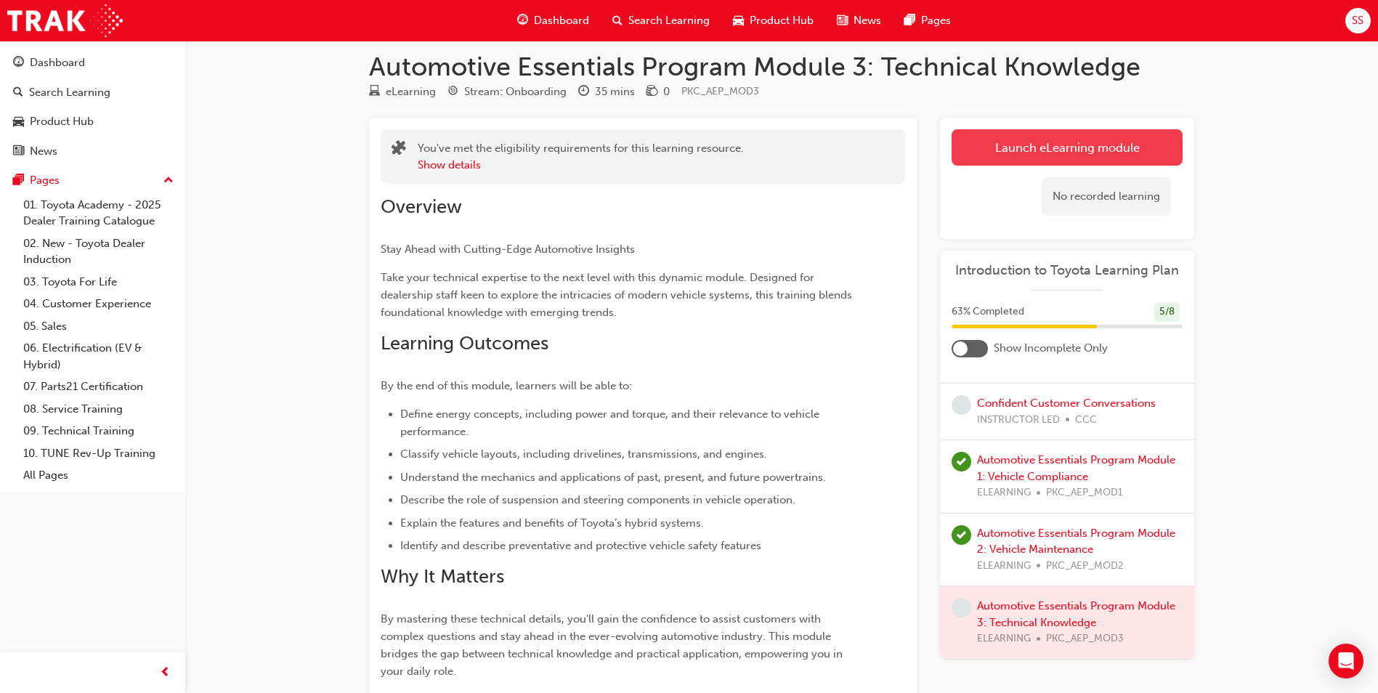
click at [1051, 155] on link "Launch eLearning module" at bounding box center [1066, 147] width 231 height 36
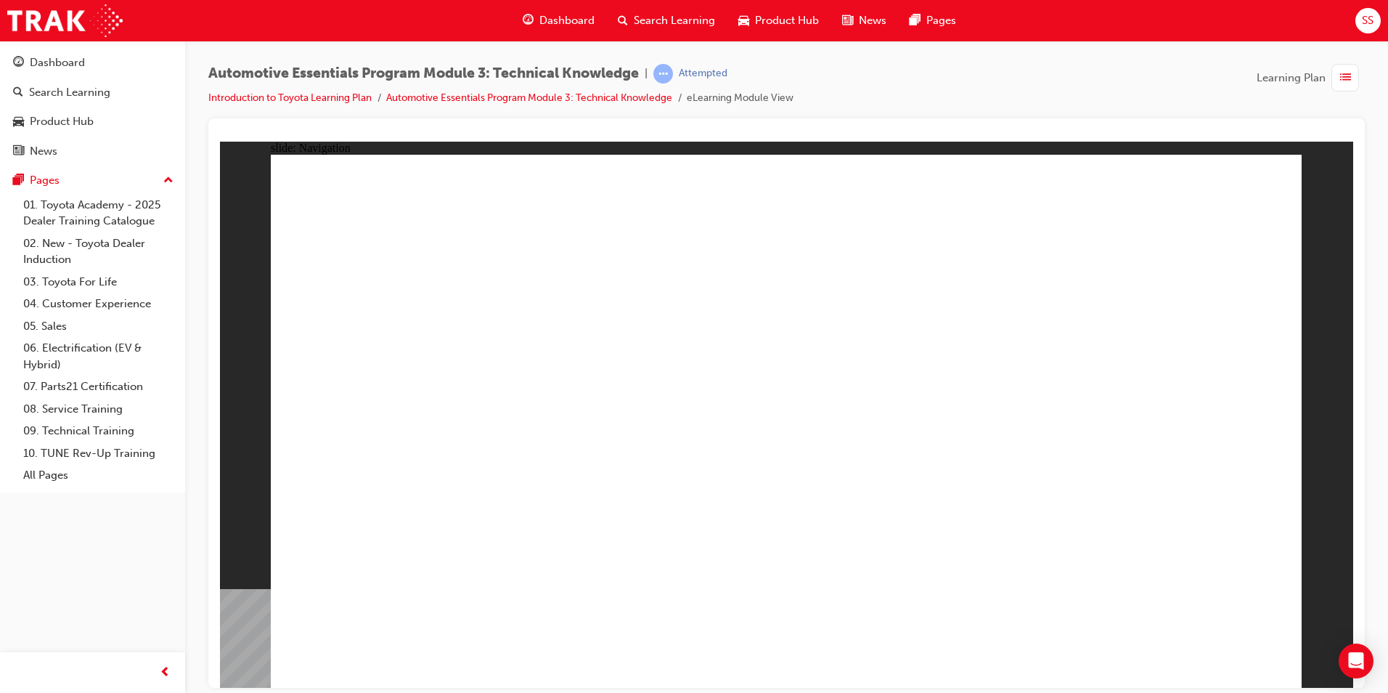
drag, startPoint x: 590, startPoint y: 571, endPoint x: 578, endPoint y: 561, distance: 16.0
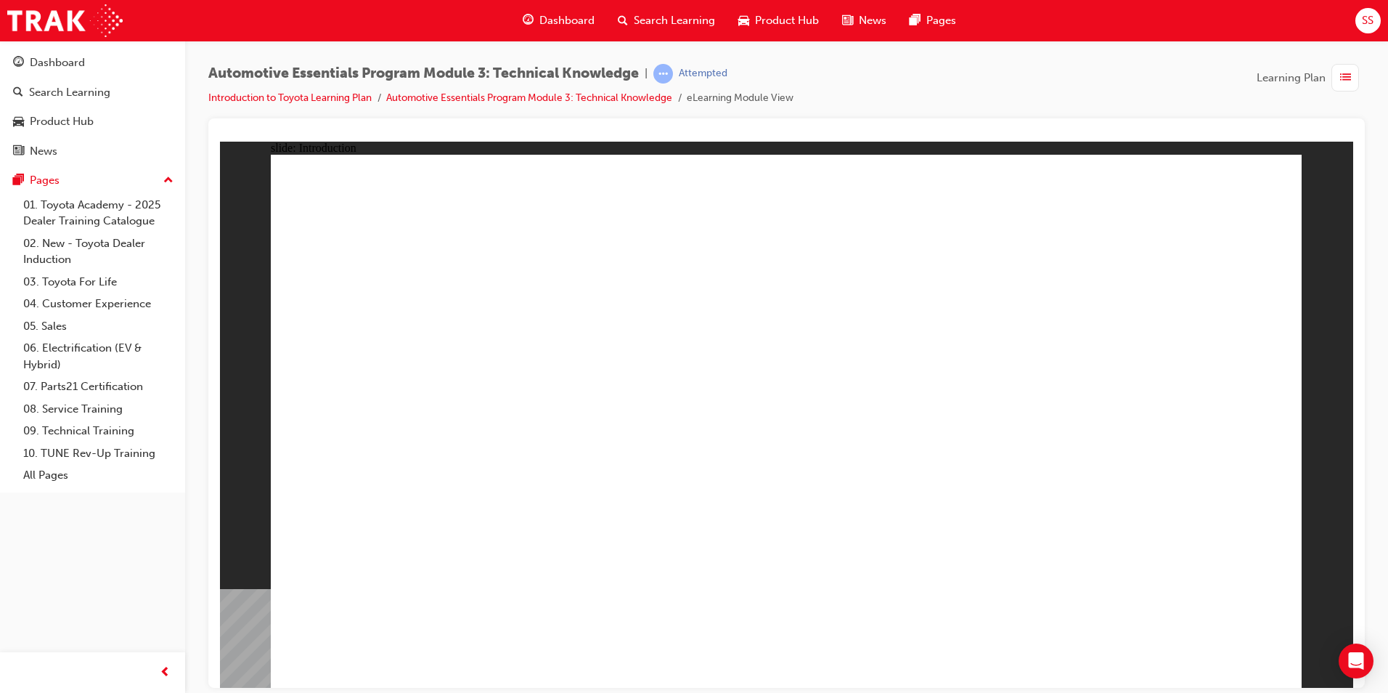
drag, startPoint x: 1252, startPoint y: 185, endPoint x: 1199, endPoint y: 251, distance: 84.1
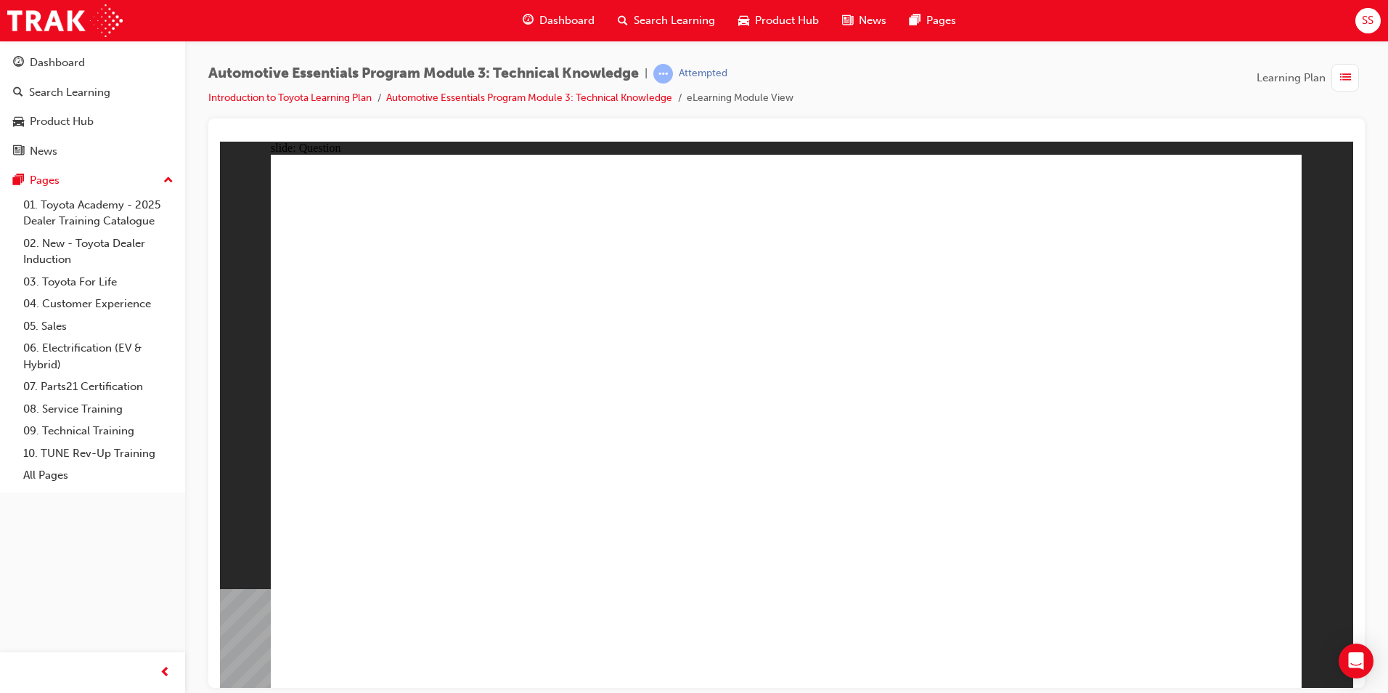
radio input "true"
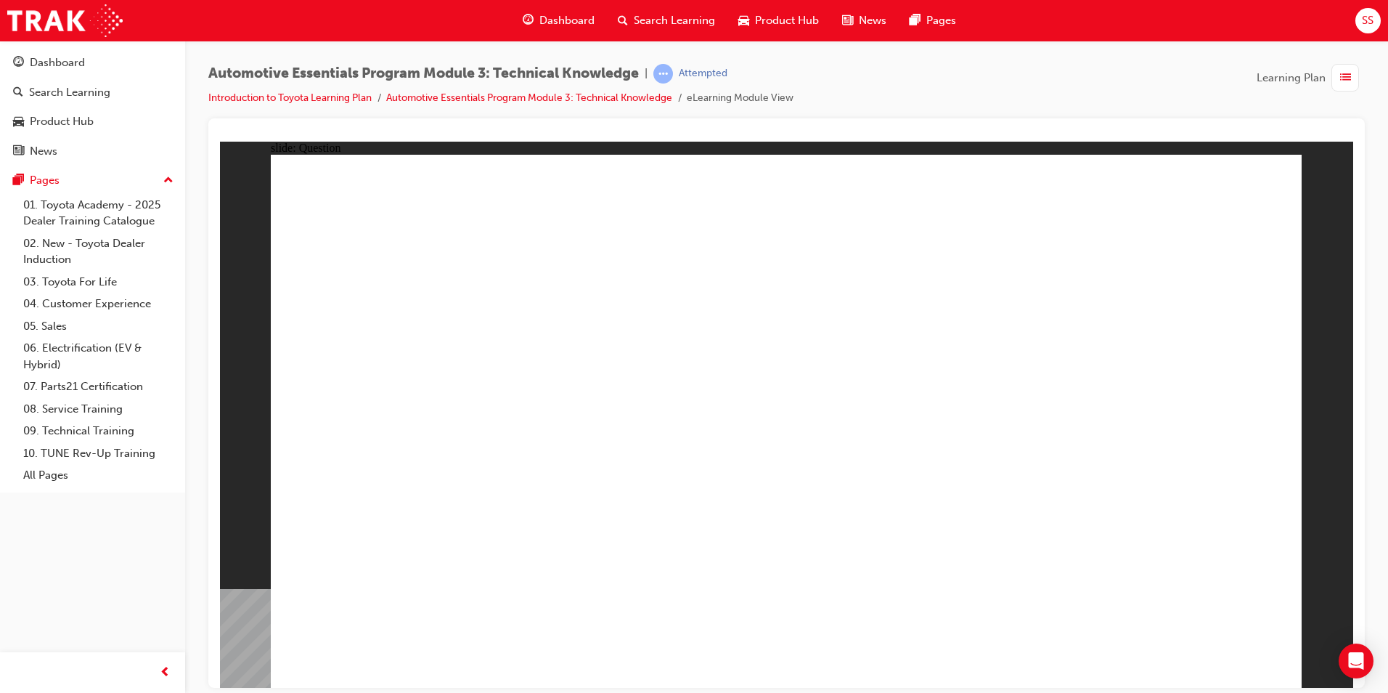
radio input "true"
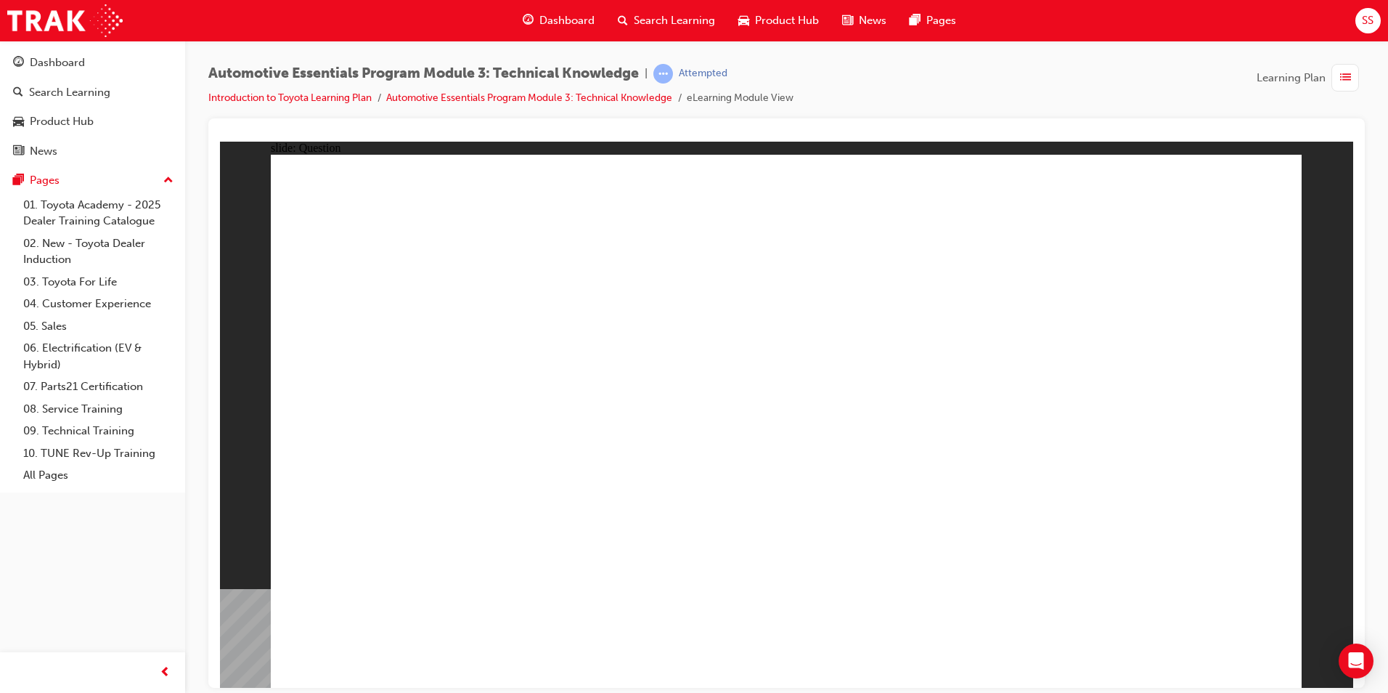
radio input "true"
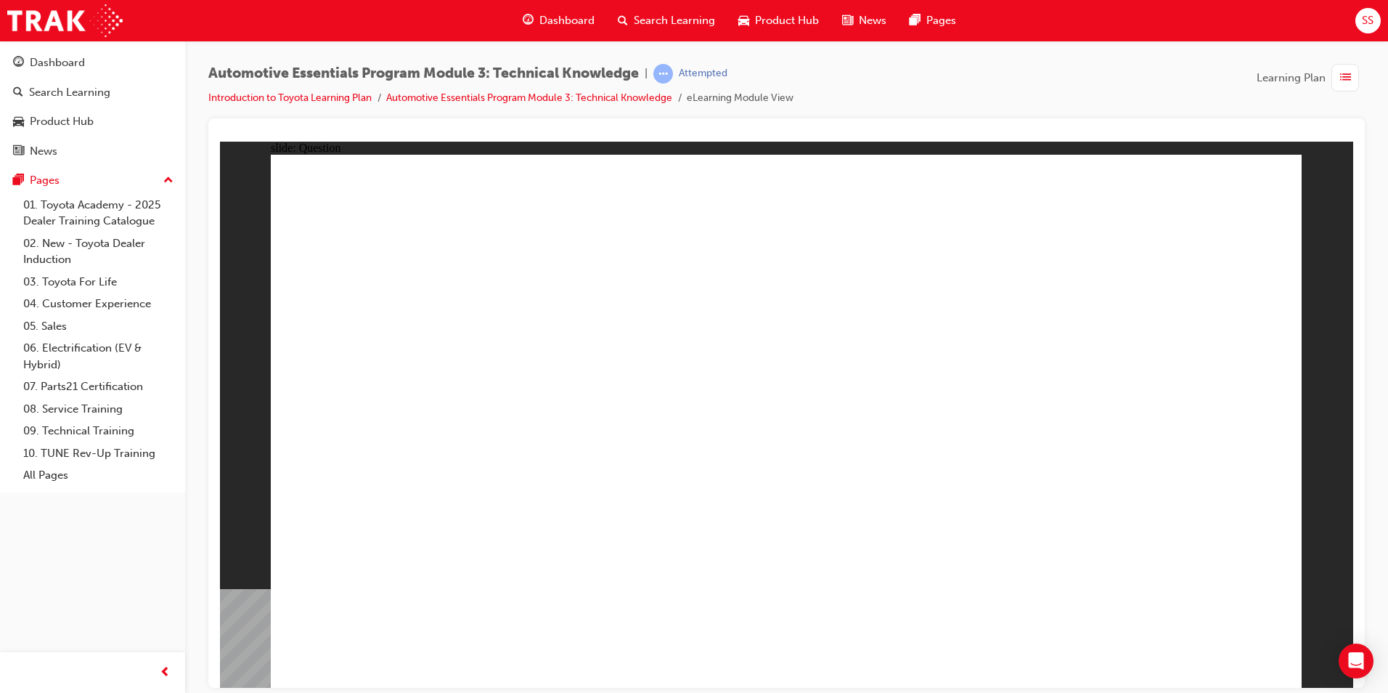
radio input "true"
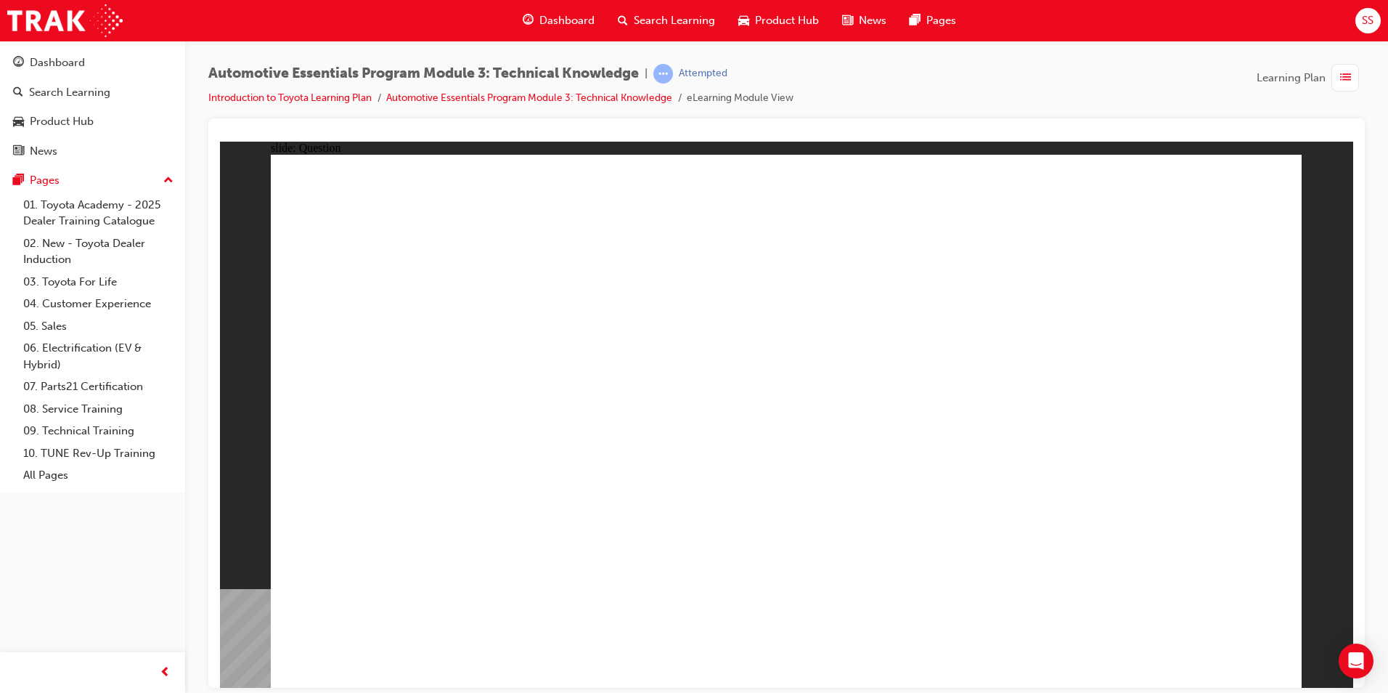
drag, startPoint x: 794, startPoint y: 508, endPoint x: 829, endPoint y: 516, distance: 35.1
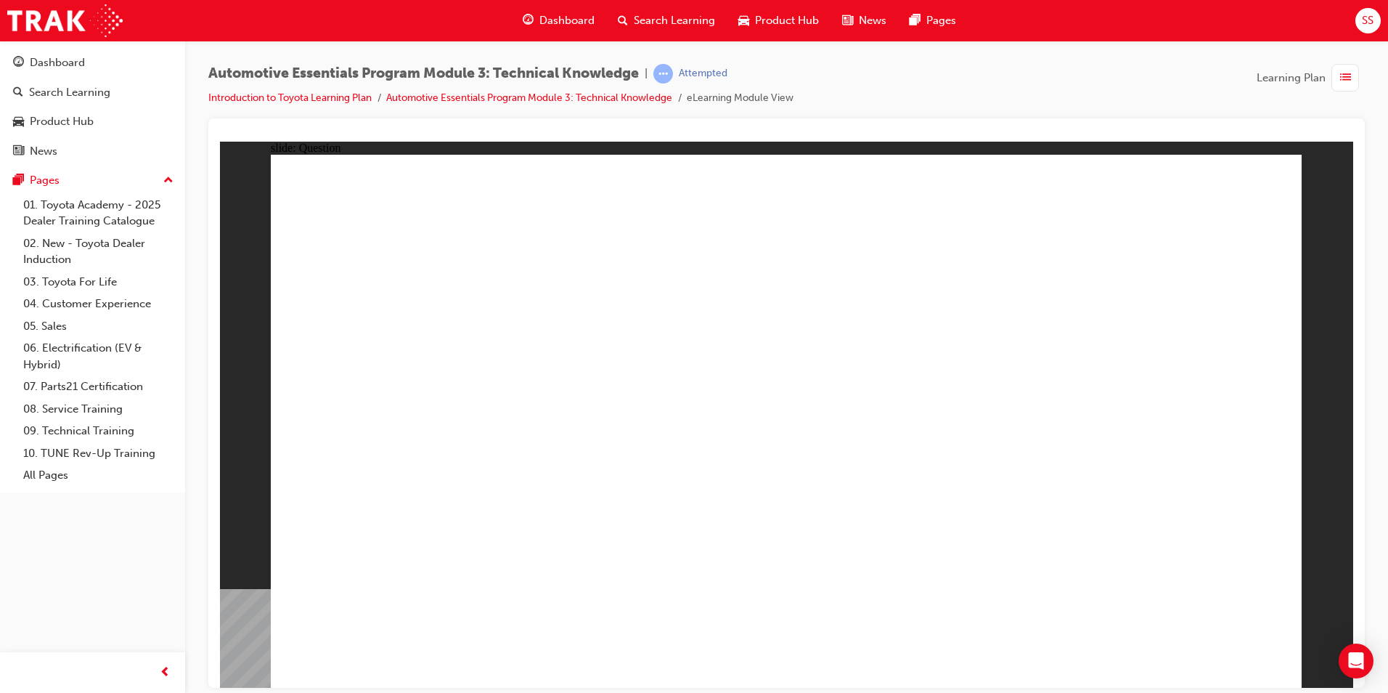
radio input "true"
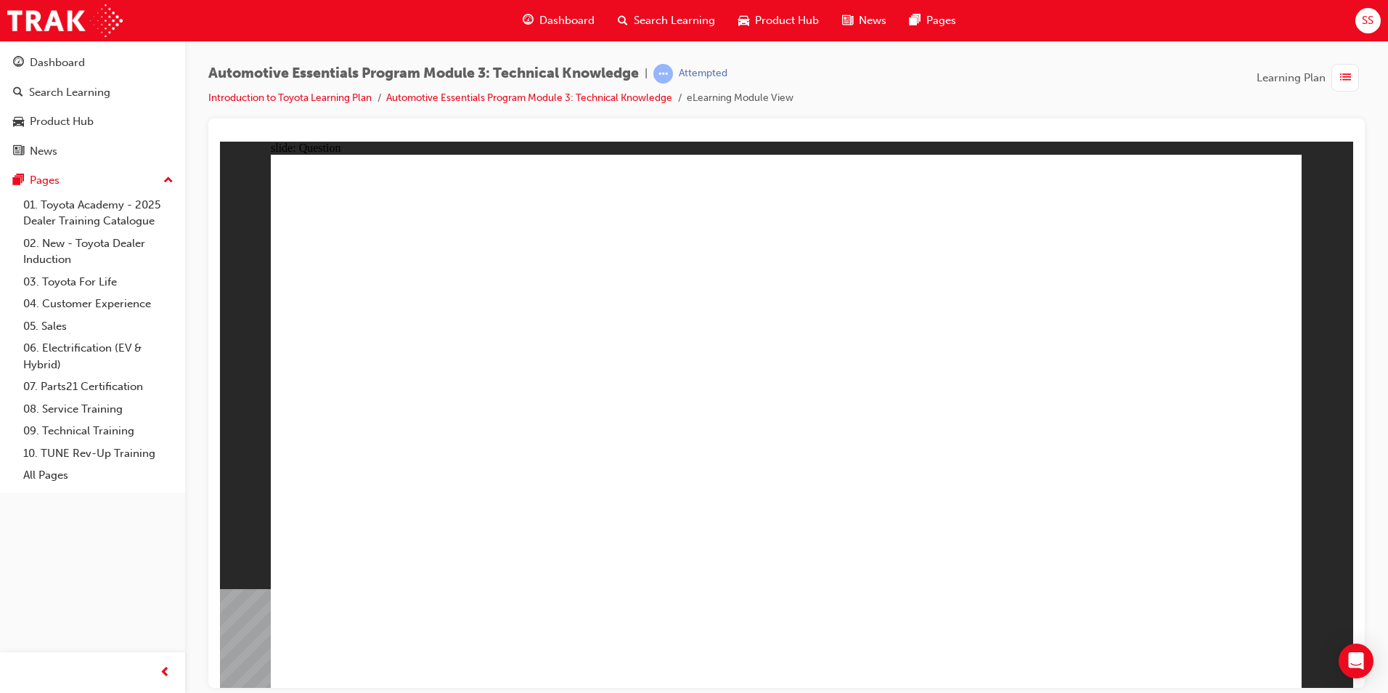
drag, startPoint x: 1173, startPoint y: 635, endPoint x: 1192, endPoint y: 646, distance: 22.8
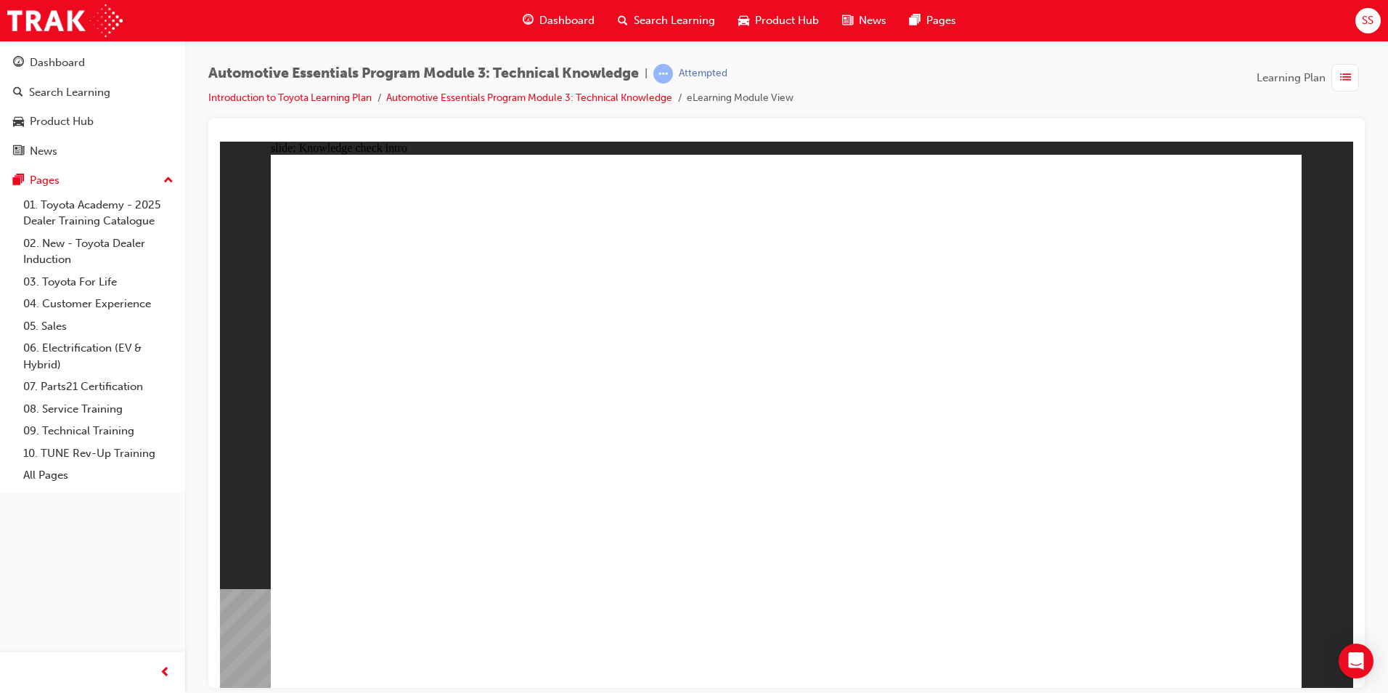
radio input "true"
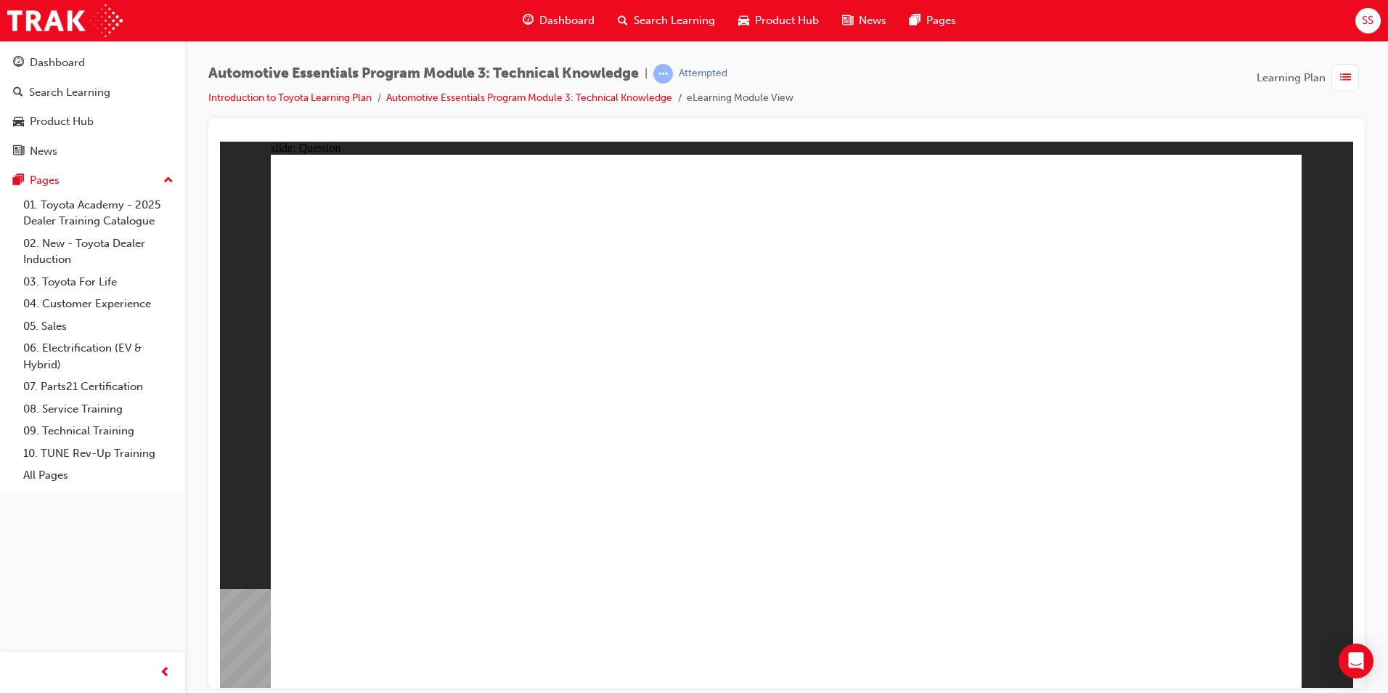
drag, startPoint x: 966, startPoint y: 451, endPoint x: 967, endPoint y: 444, distance: 7.3
radio input "true"
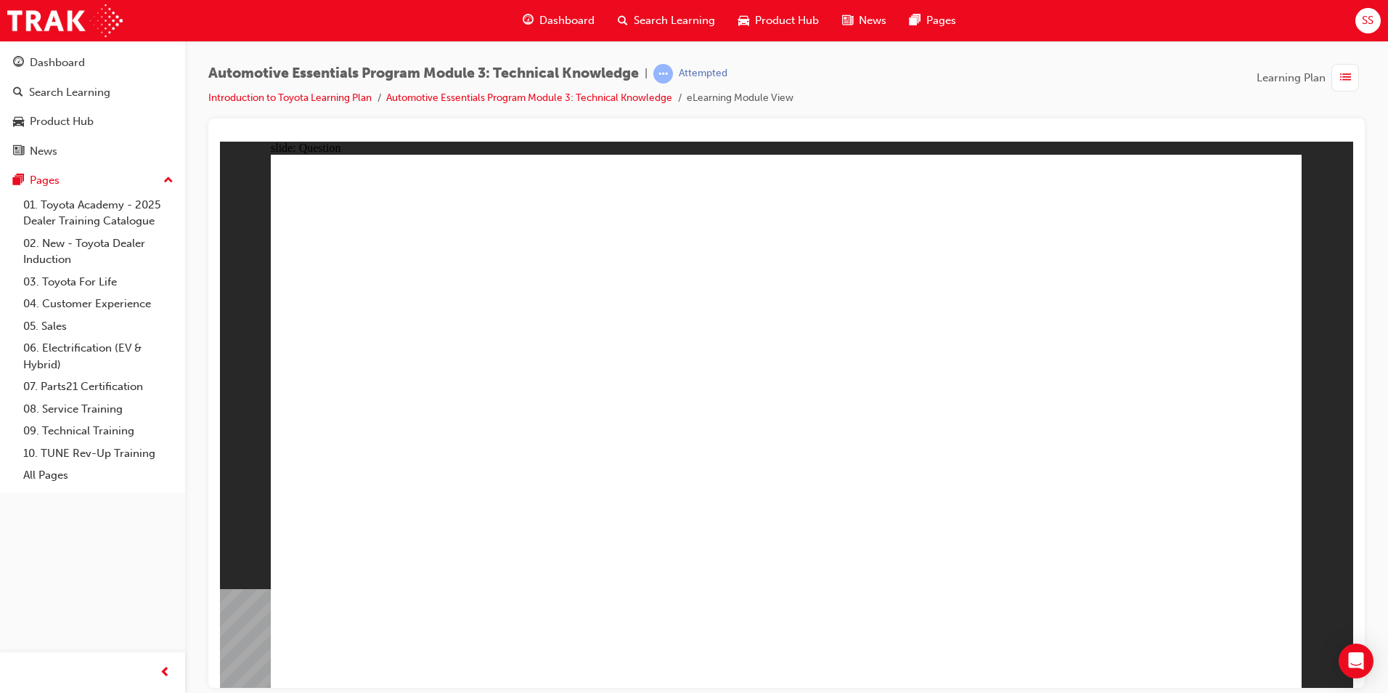
radio input "true"
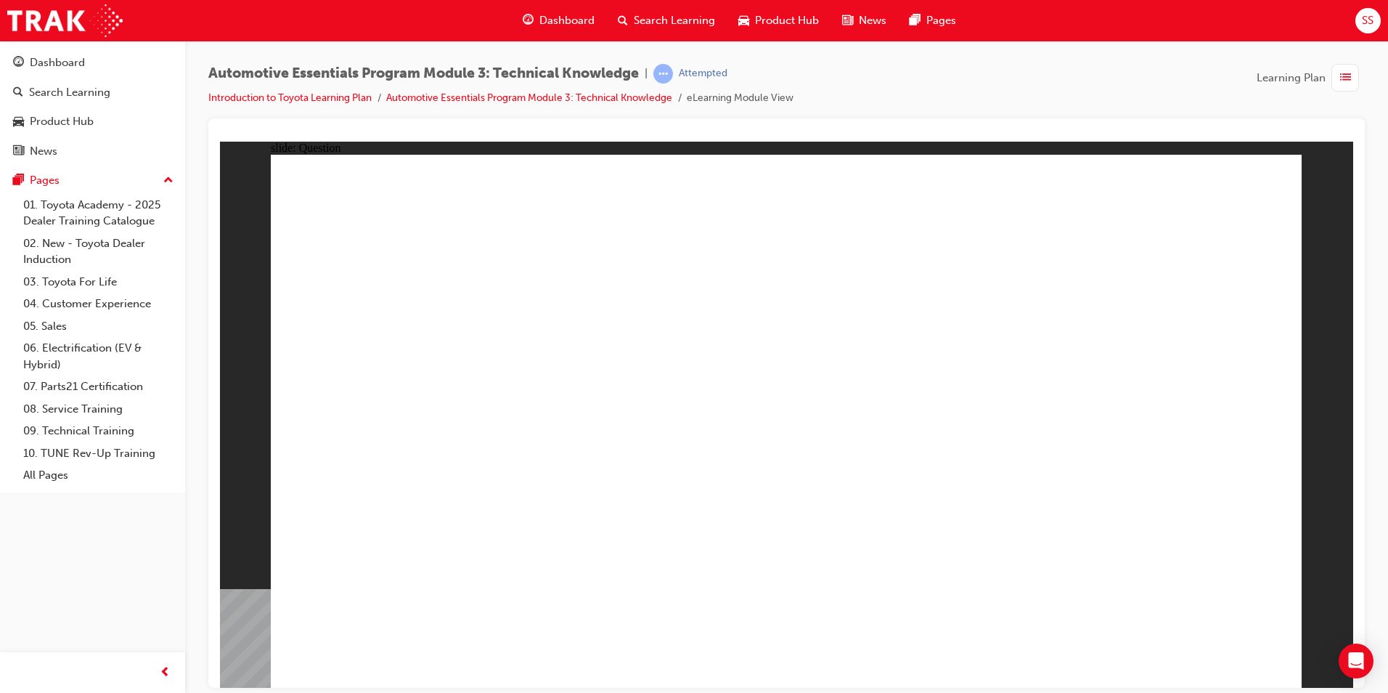
radio input "true"
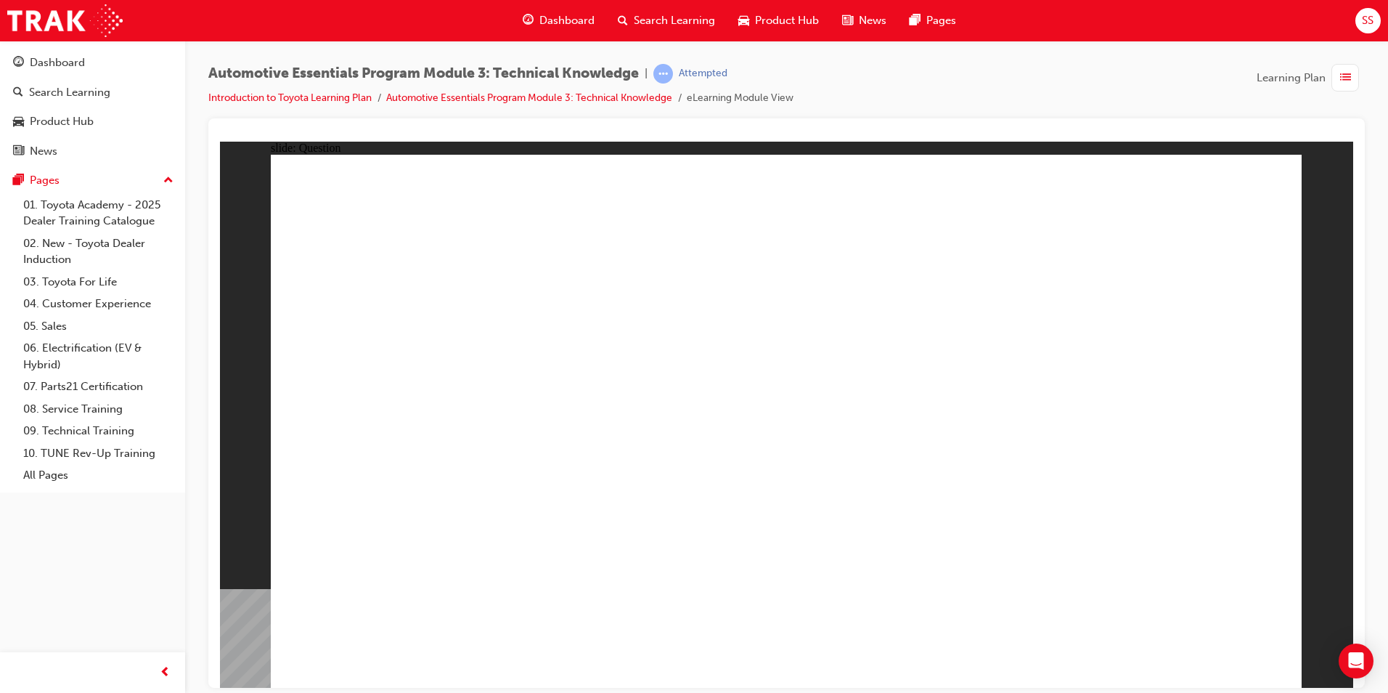
drag, startPoint x: 576, startPoint y: 558, endPoint x: 569, endPoint y: 567, distance: 10.9
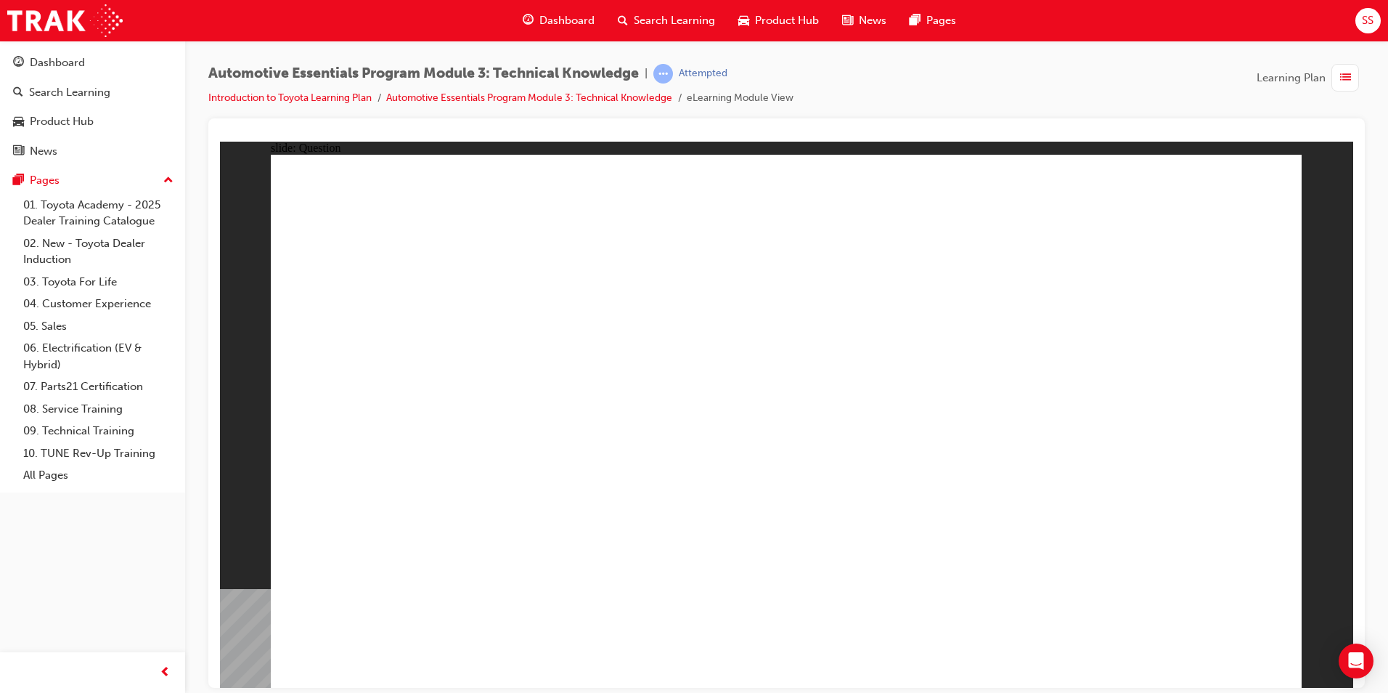
radio input "true"
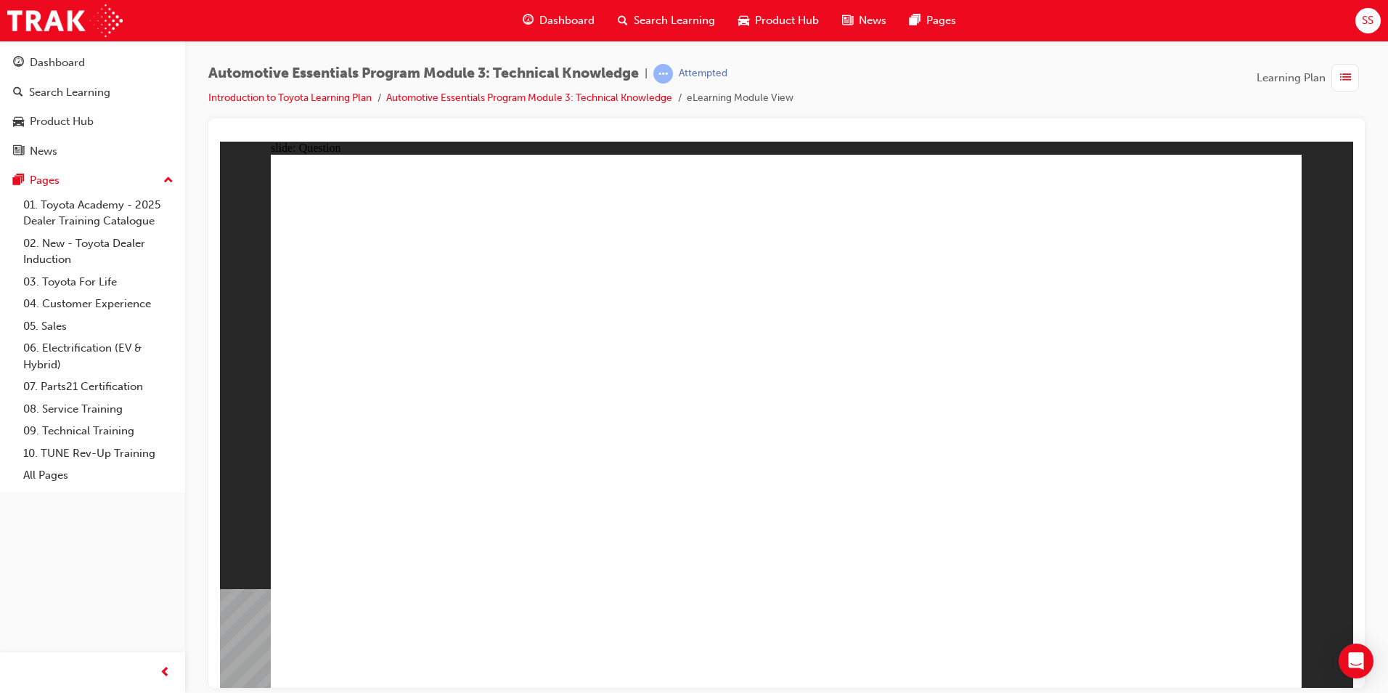
radio input "true"
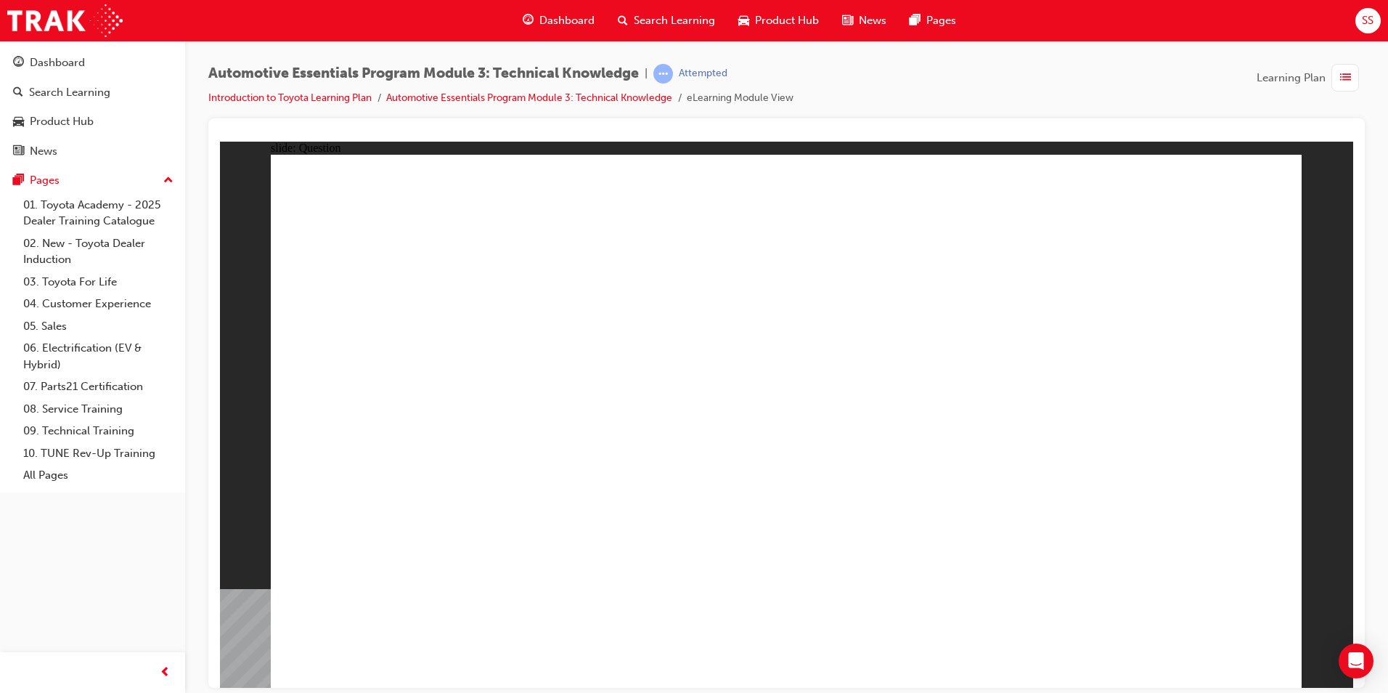
radio input "true"
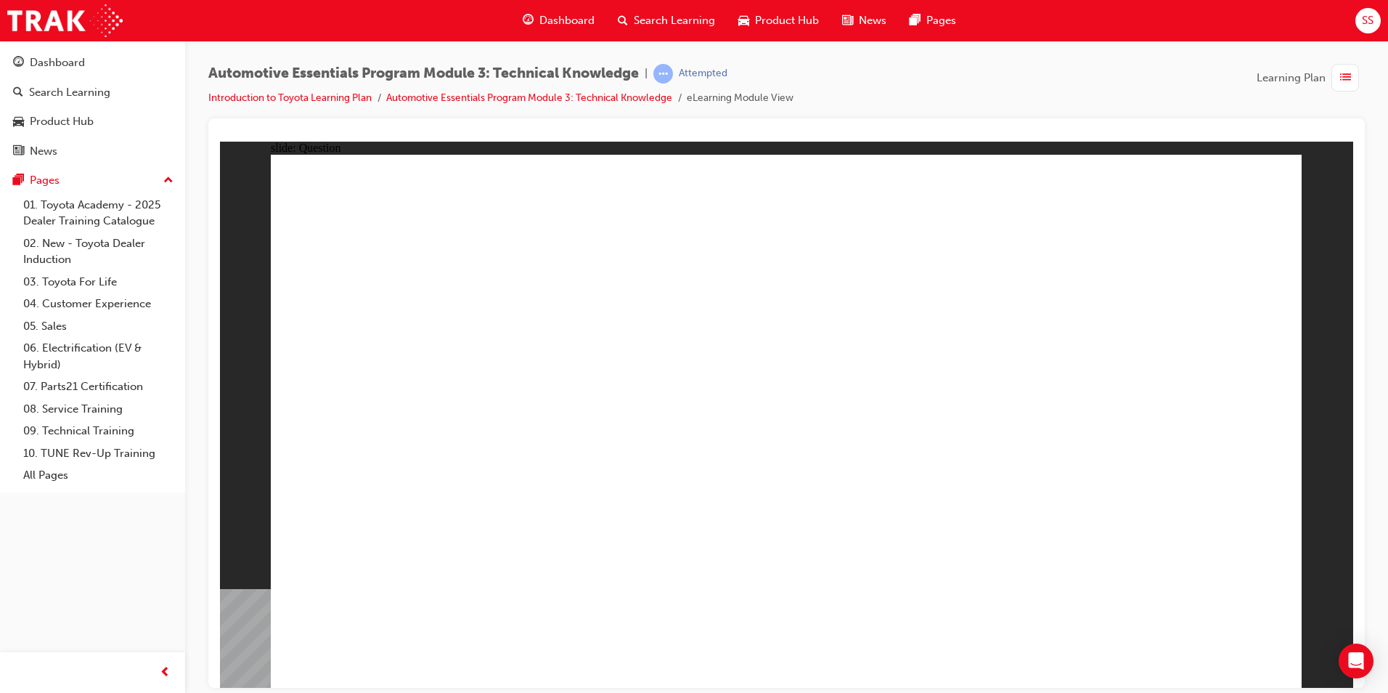
radio input "true"
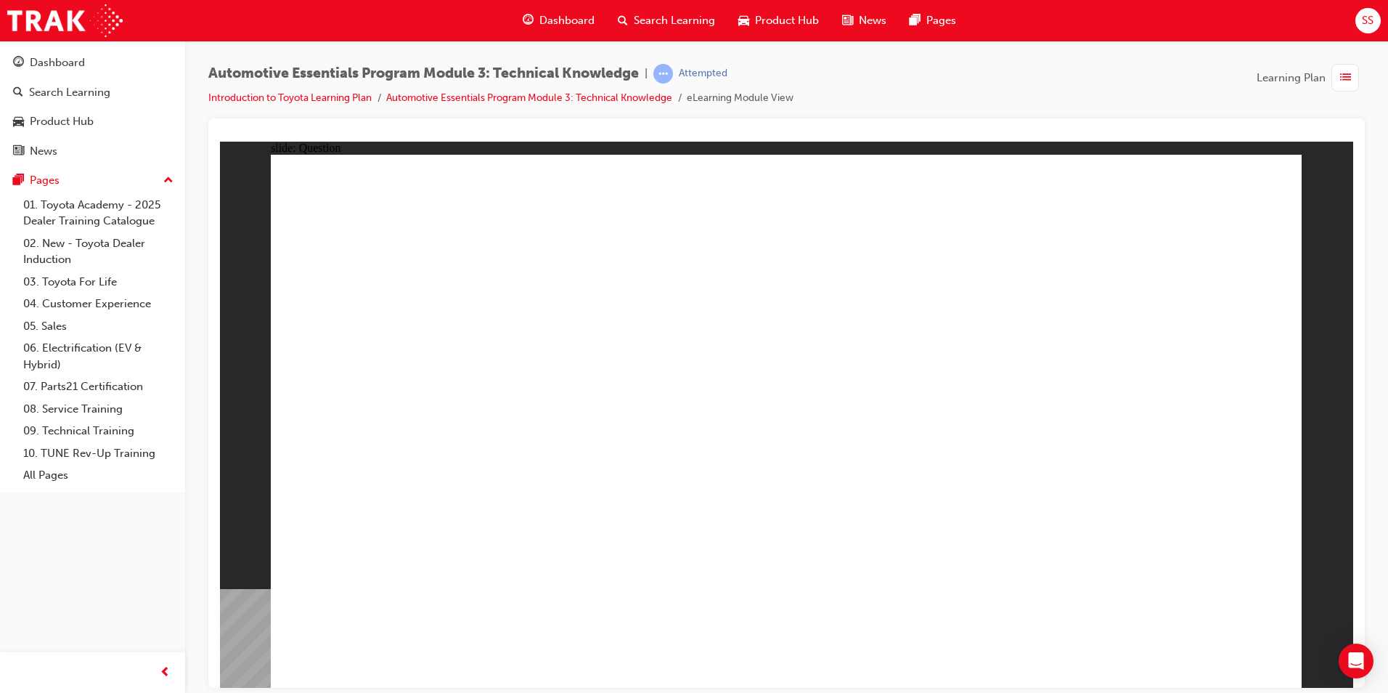
drag, startPoint x: 1009, startPoint y: 439, endPoint x: 1022, endPoint y: 464, distance: 28.6
radio input "true"
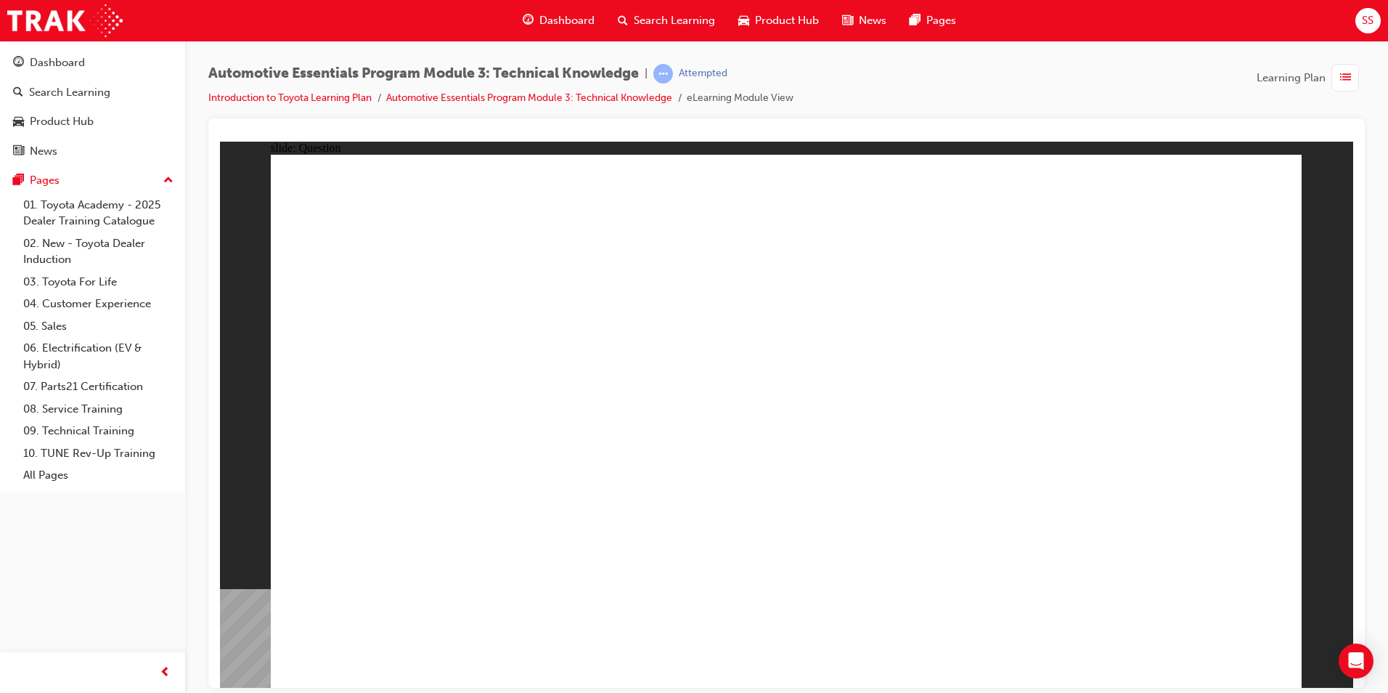
radio input "true"
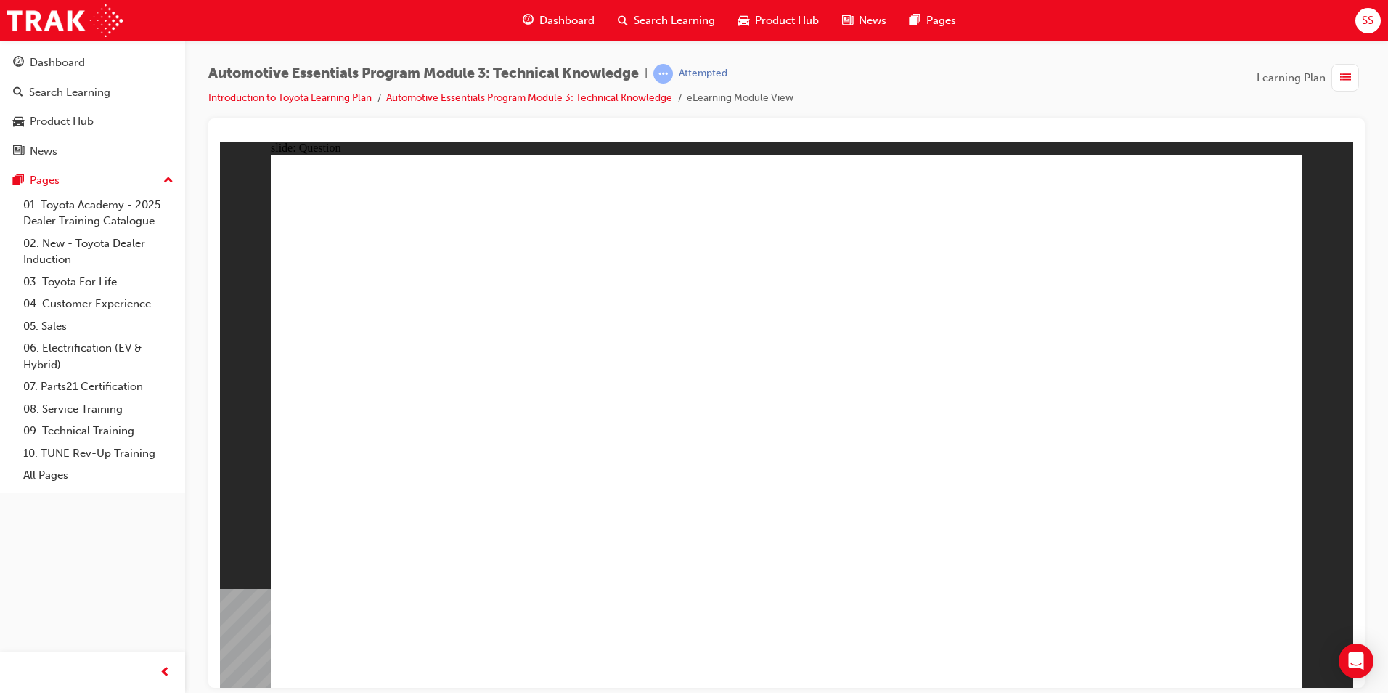
drag, startPoint x: 1006, startPoint y: 373, endPoint x: 1010, endPoint y: 388, distance: 16.6
radio input "true"
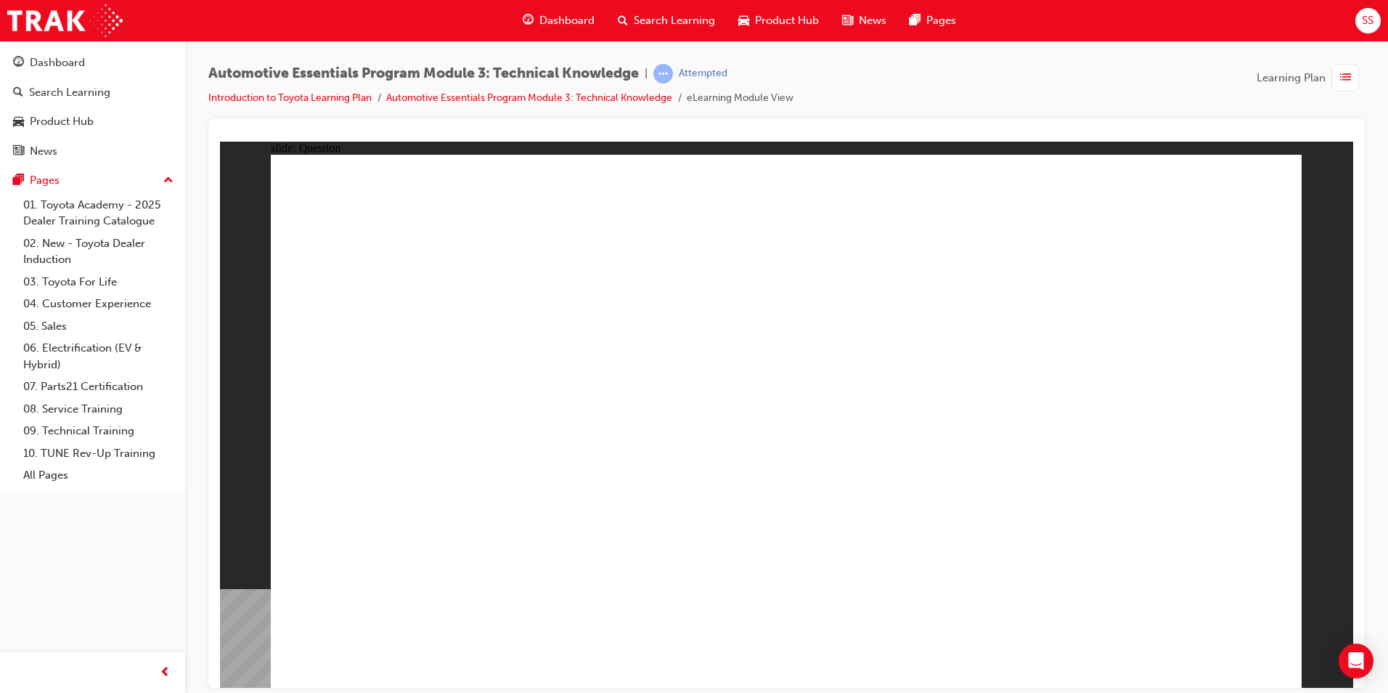
radio input "true"
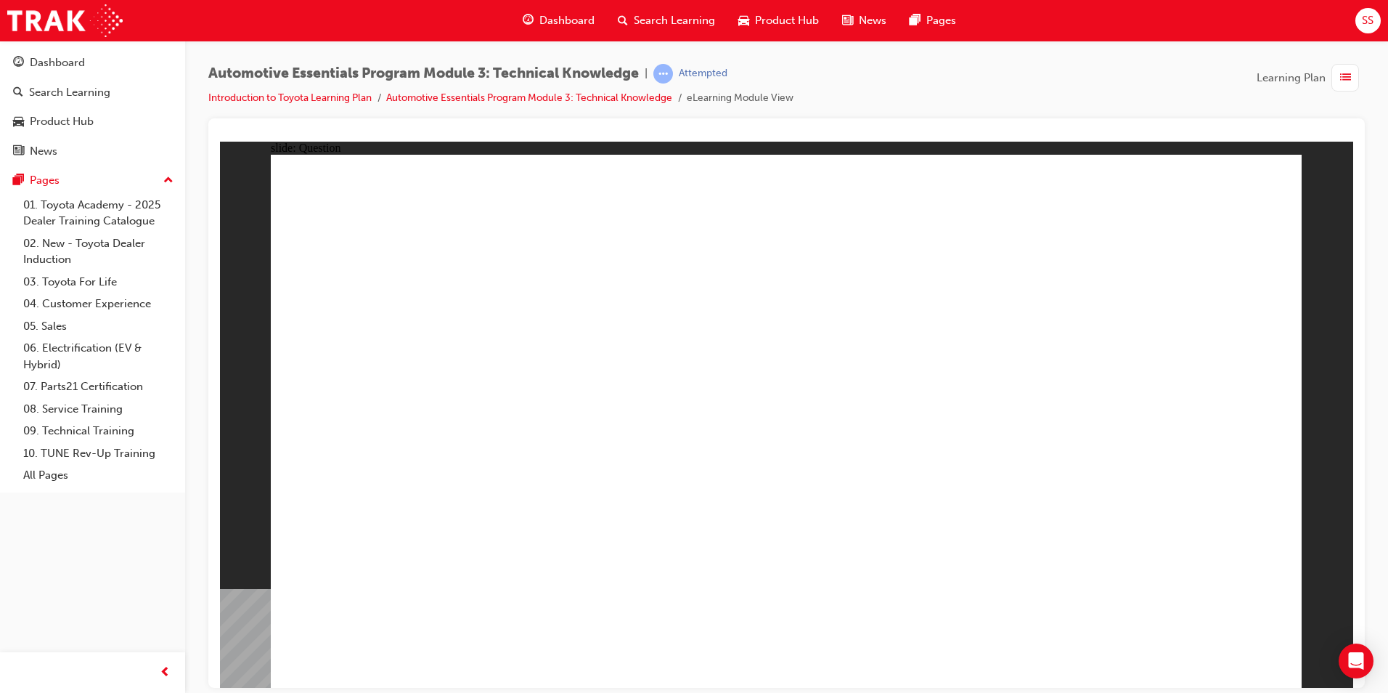
radio input "true"
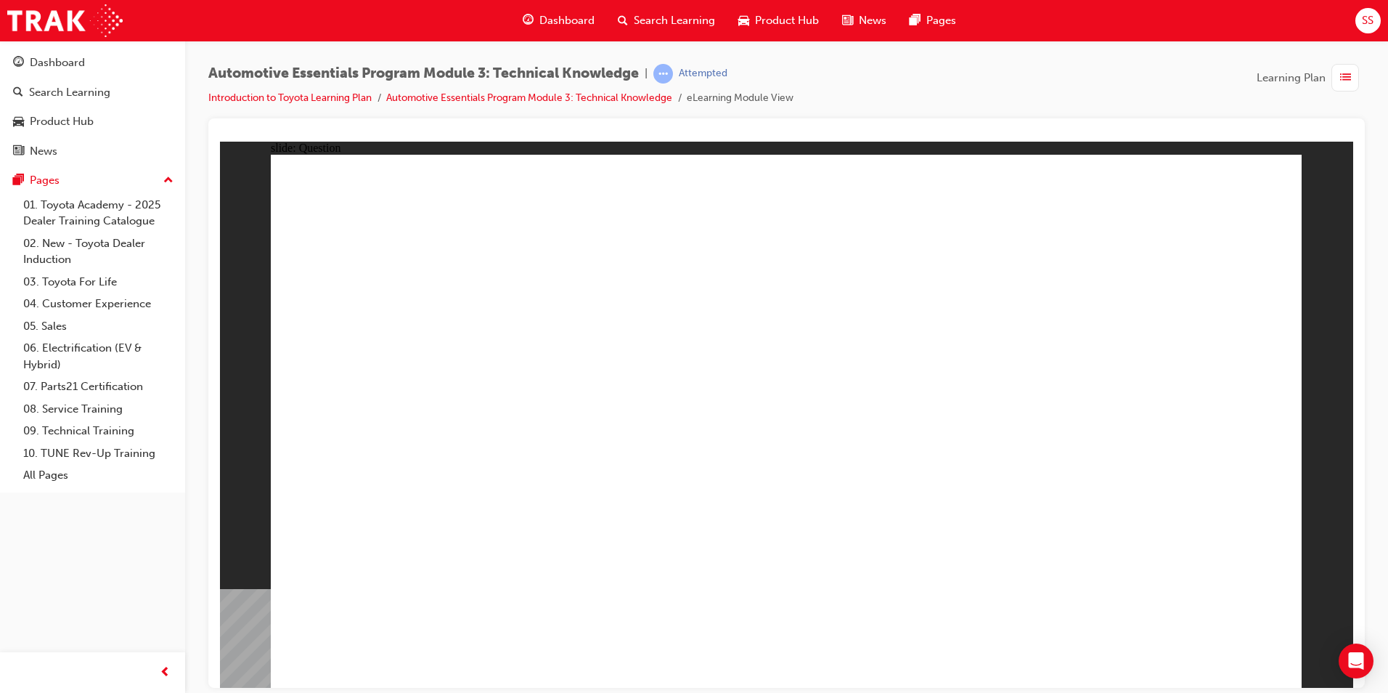
radio input "true"
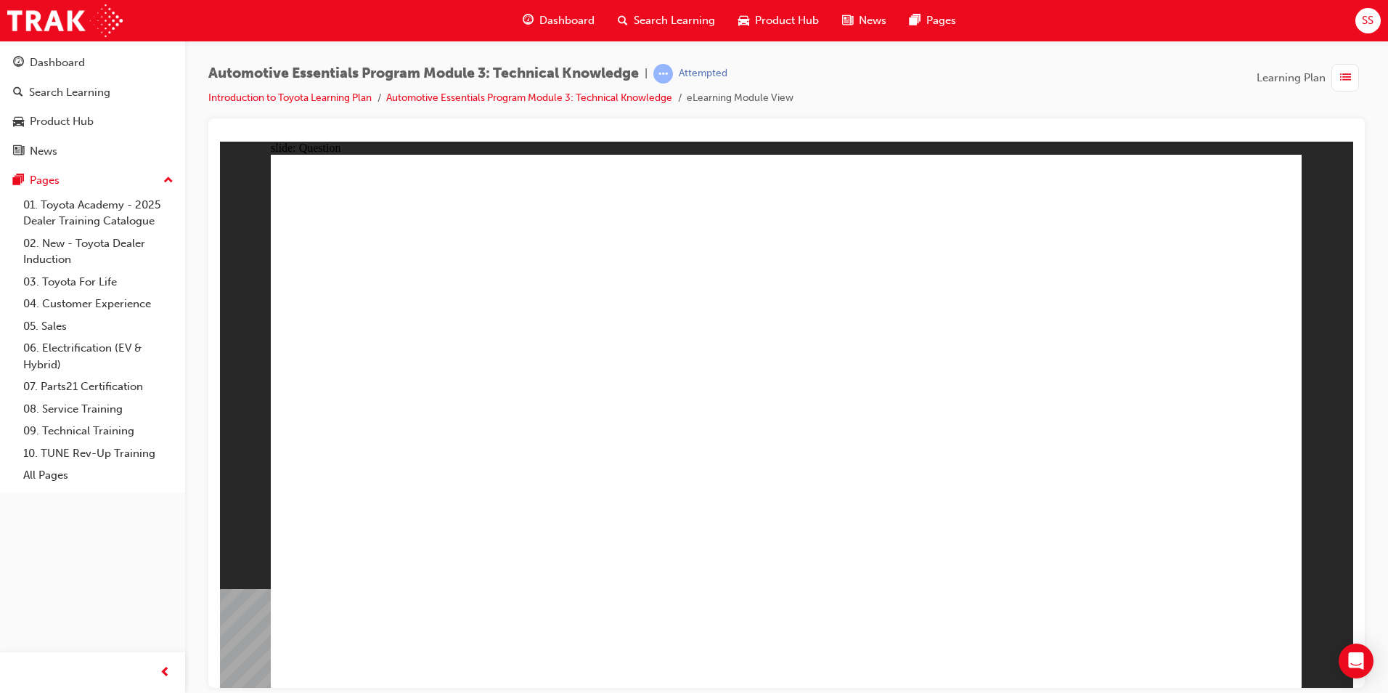
radio input "true"
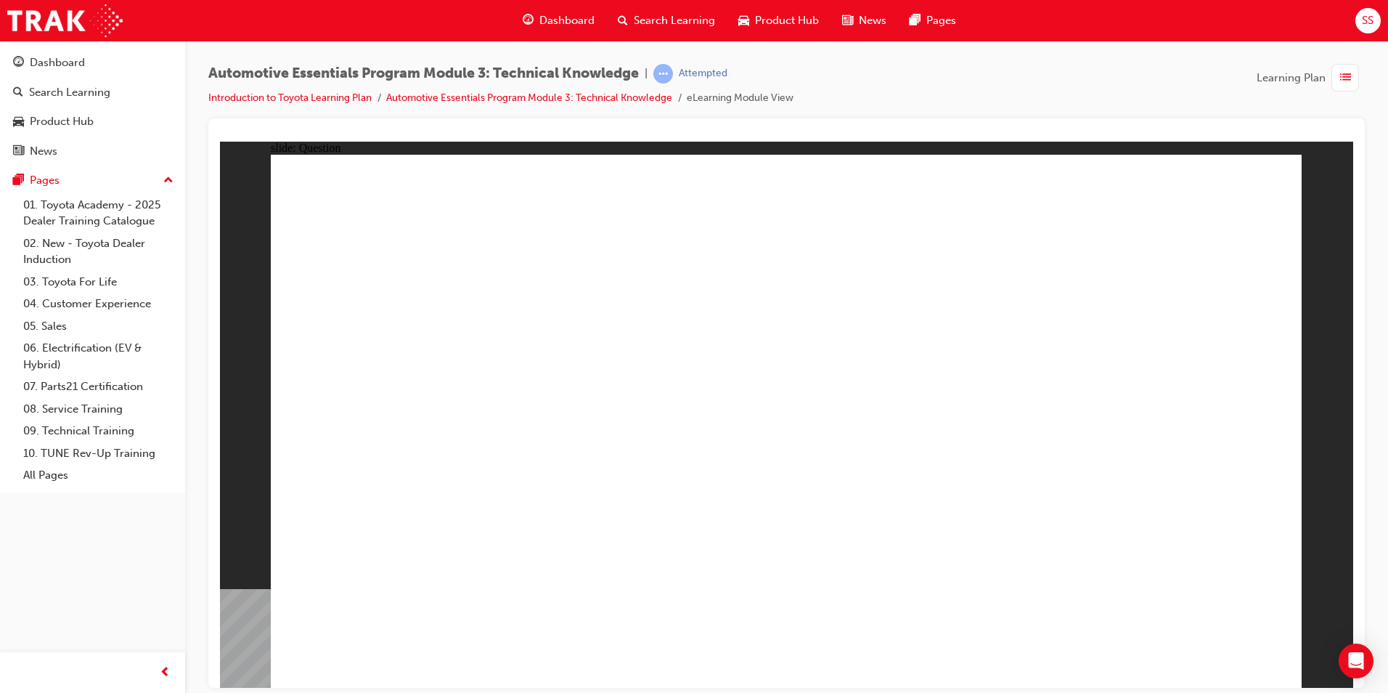
radio input "true"
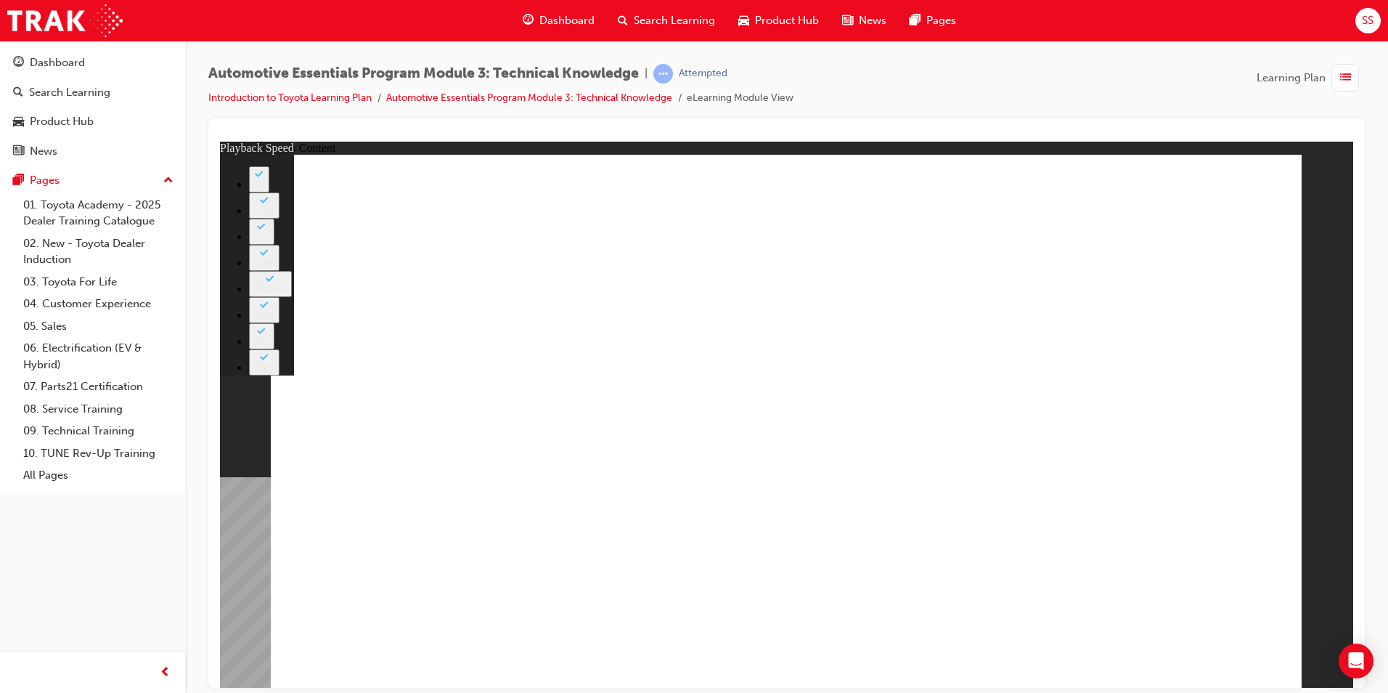
type input "7"
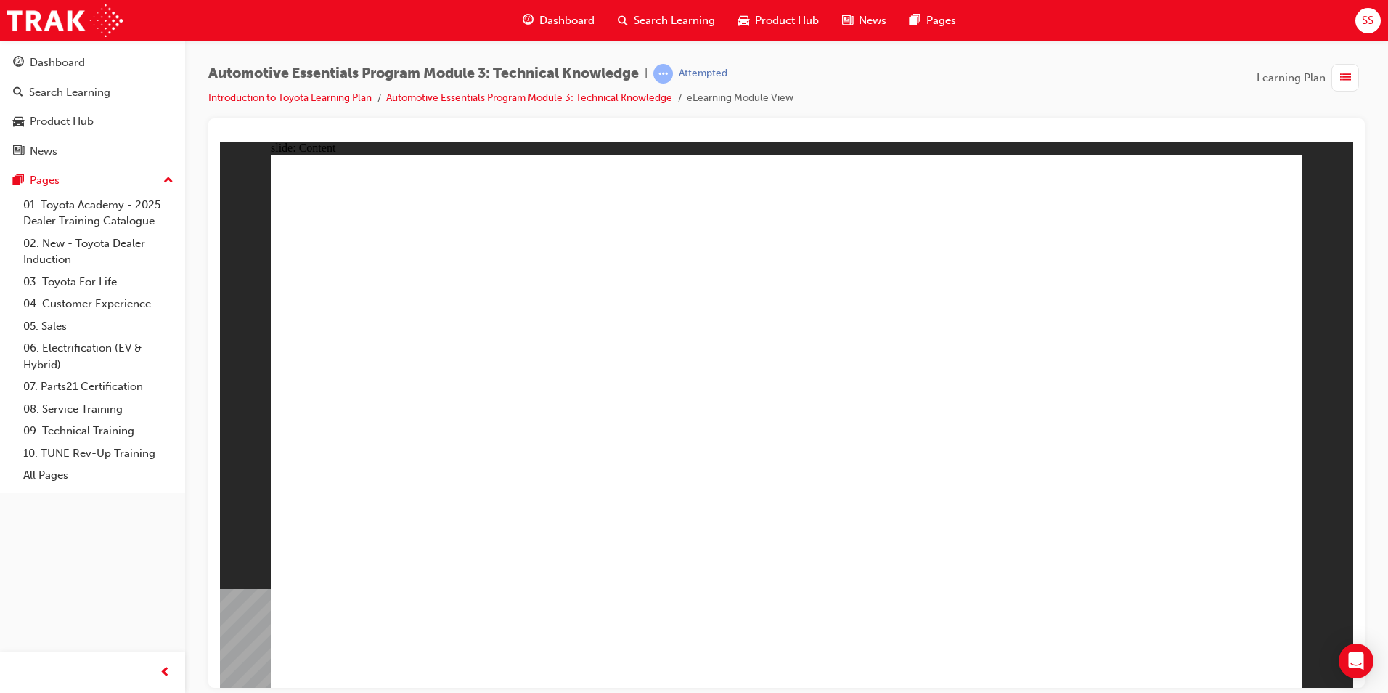
drag, startPoint x: 890, startPoint y: 215, endPoint x: 915, endPoint y: 219, distance: 25.7
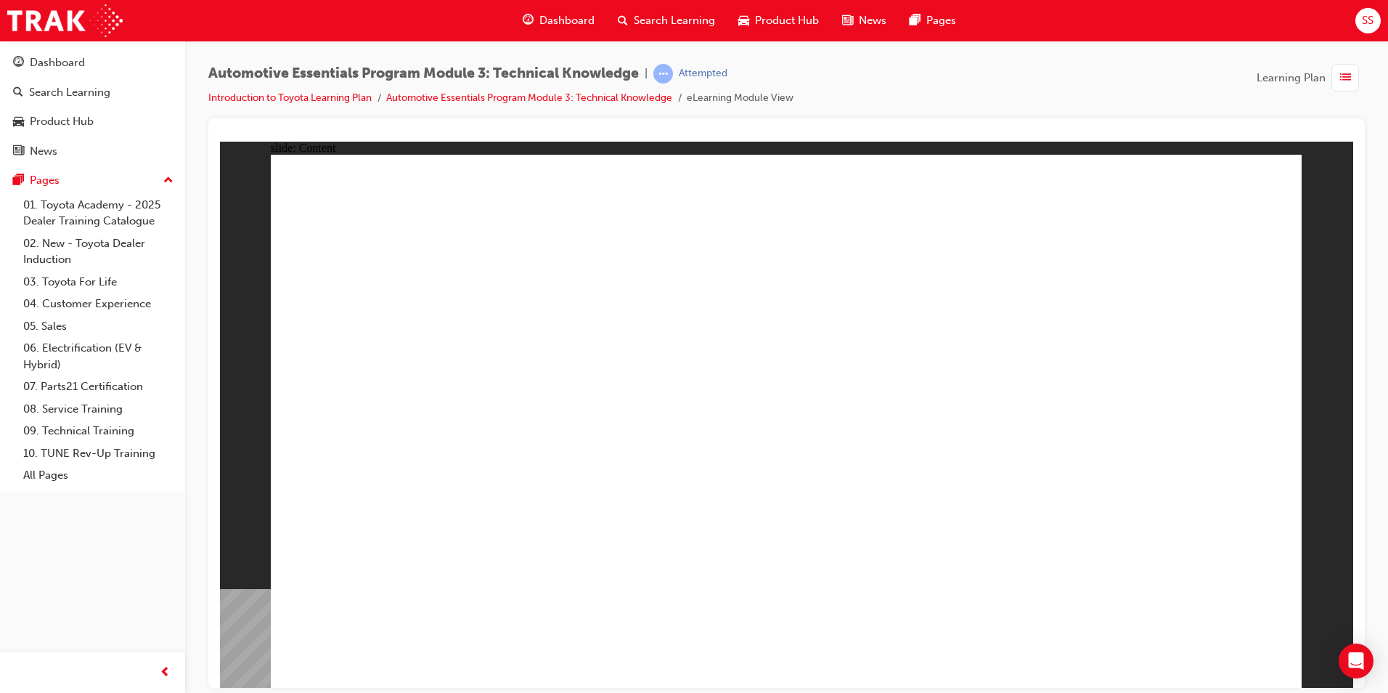
click at [1255, 118] on div "Automotive Essentials Program Module 3: Technical Knowledge | Attempted Introdu…" at bounding box center [786, 348] width 1157 height 569
drag, startPoint x: 1475, startPoint y: 259, endPoint x: 1266, endPoint y: 156, distance: 233.2
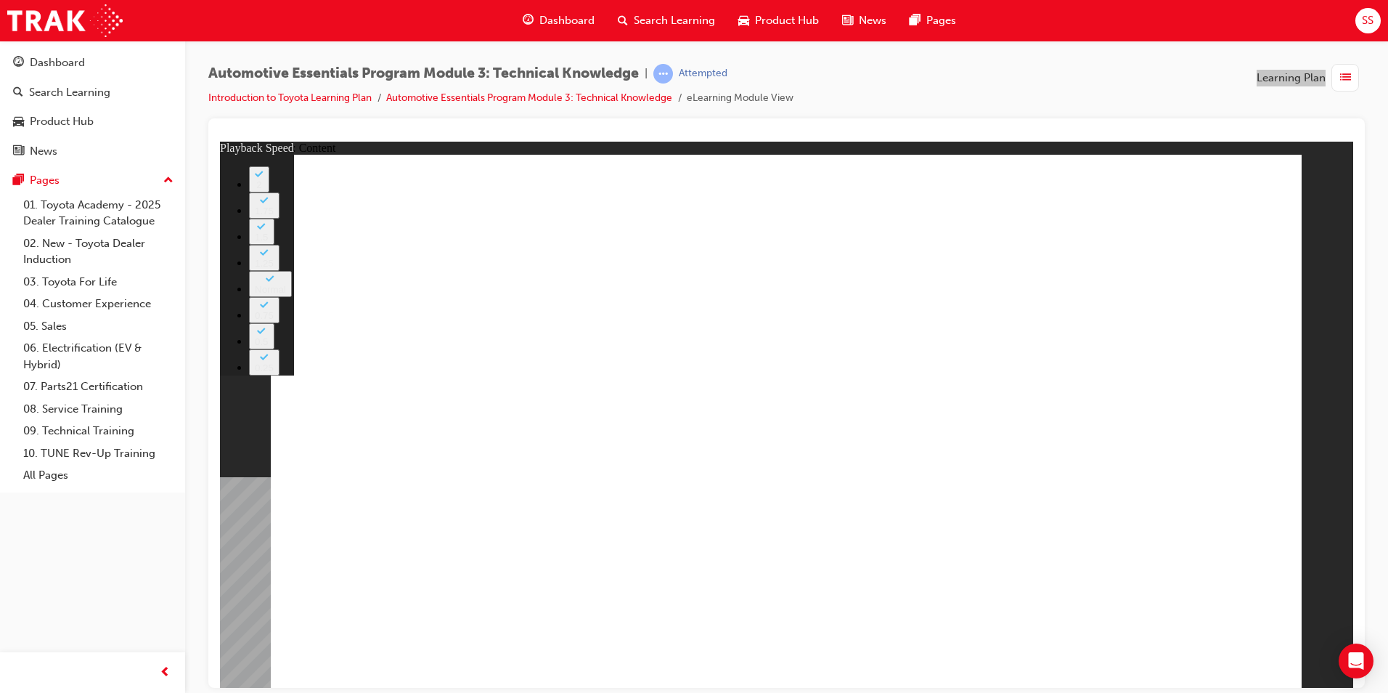
type input "20"
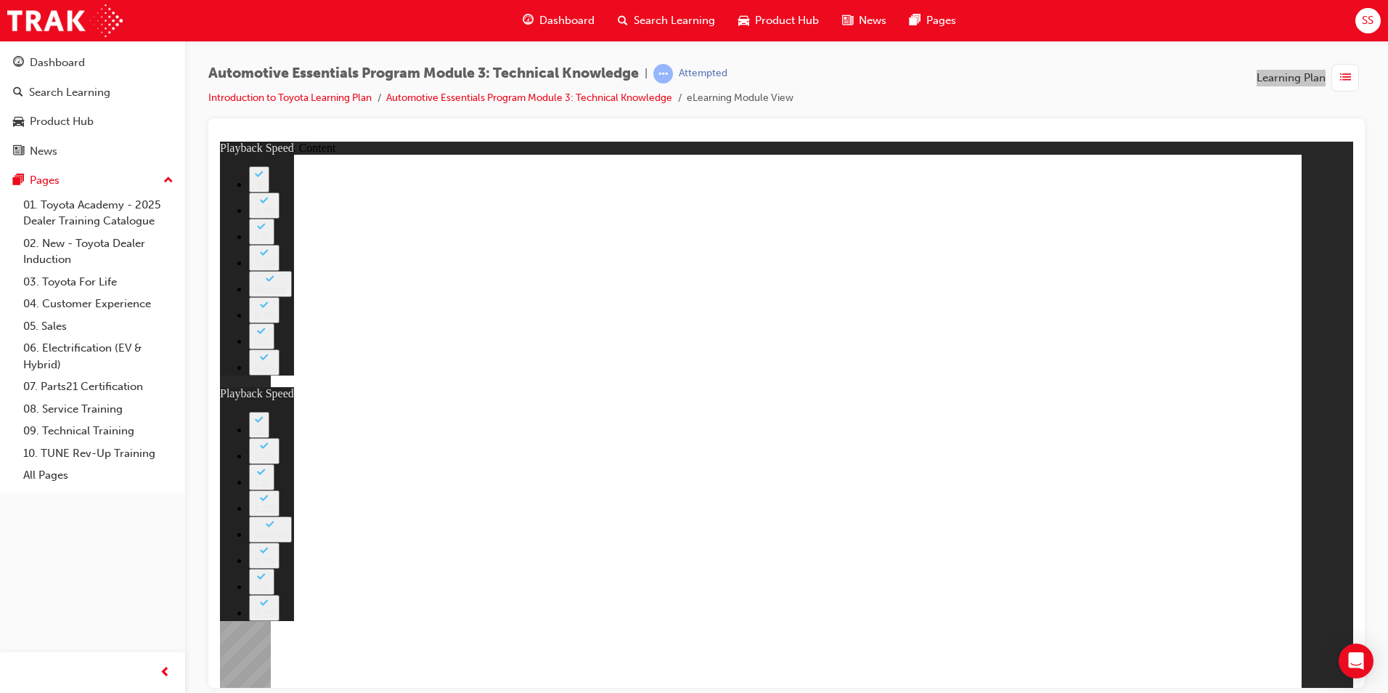
type input "1"
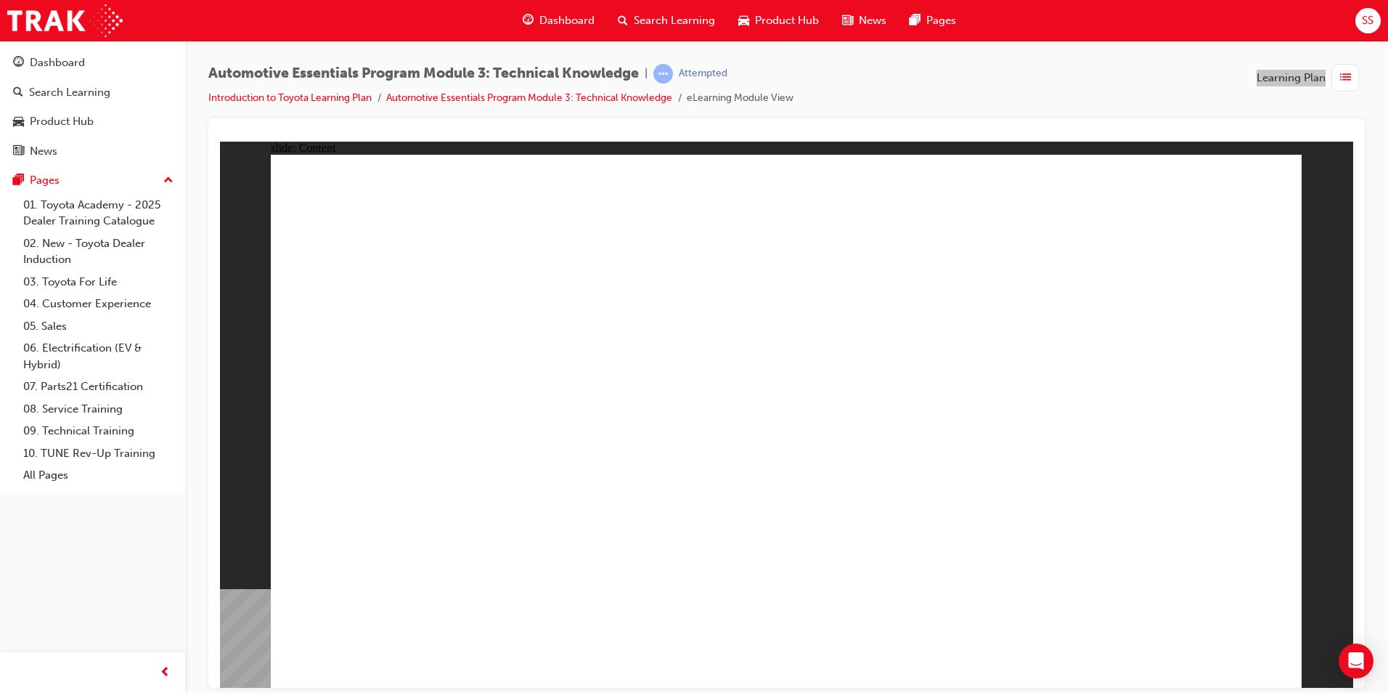
drag, startPoint x: 823, startPoint y: 582, endPoint x: 844, endPoint y: 580, distance: 20.4
drag, startPoint x: 844, startPoint y: 580, endPoint x: 881, endPoint y: 579, distance: 37.0
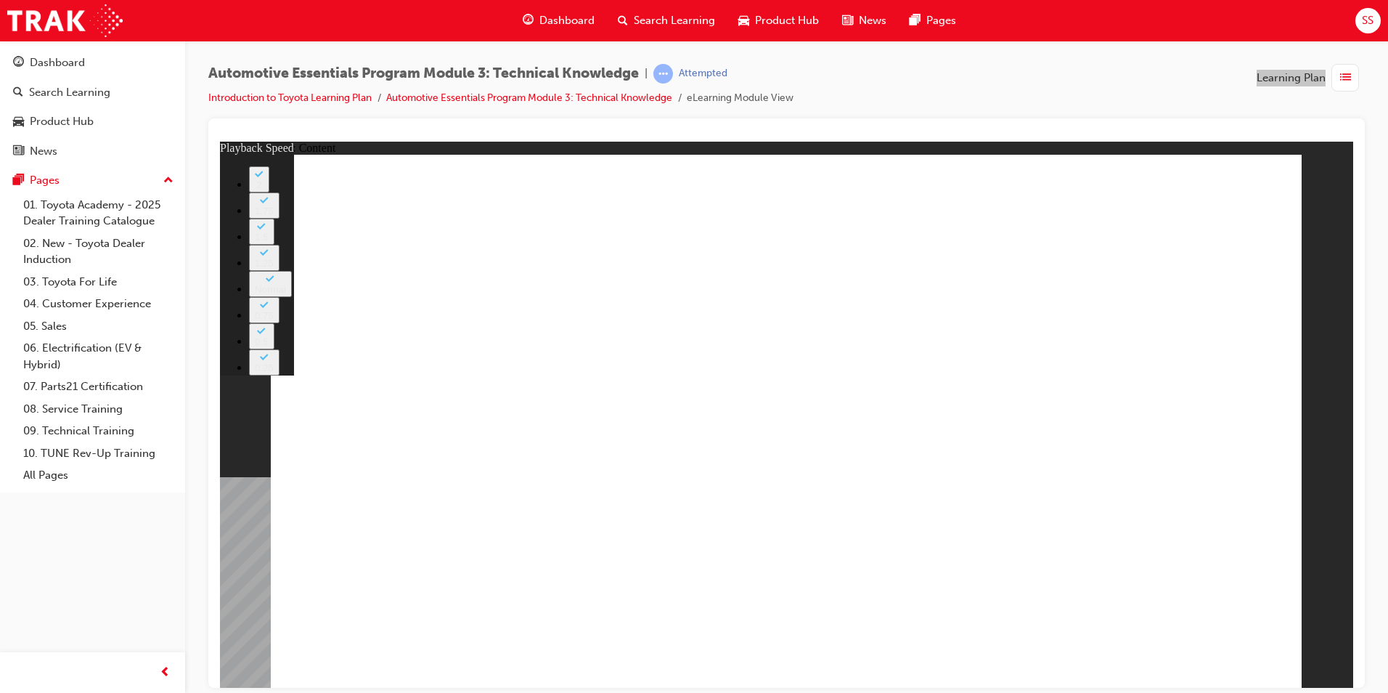
drag, startPoint x: 1191, startPoint y: 481, endPoint x: 812, endPoint y: 495, distance: 379.3
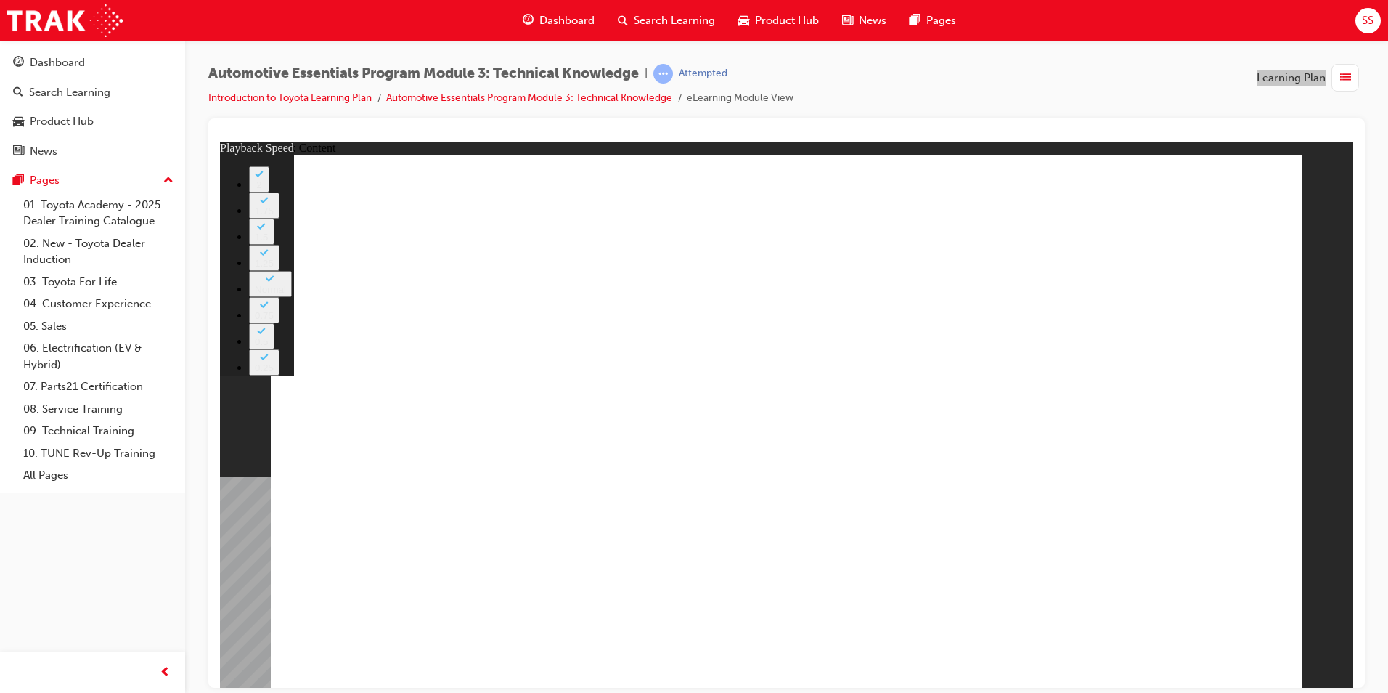
drag, startPoint x: 812, startPoint y: 495, endPoint x: 744, endPoint y: 481, distance: 69.8
drag, startPoint x: 838, startPoint y: 479, endPoint x: 889, endPoint y: 484, distance: 51.2
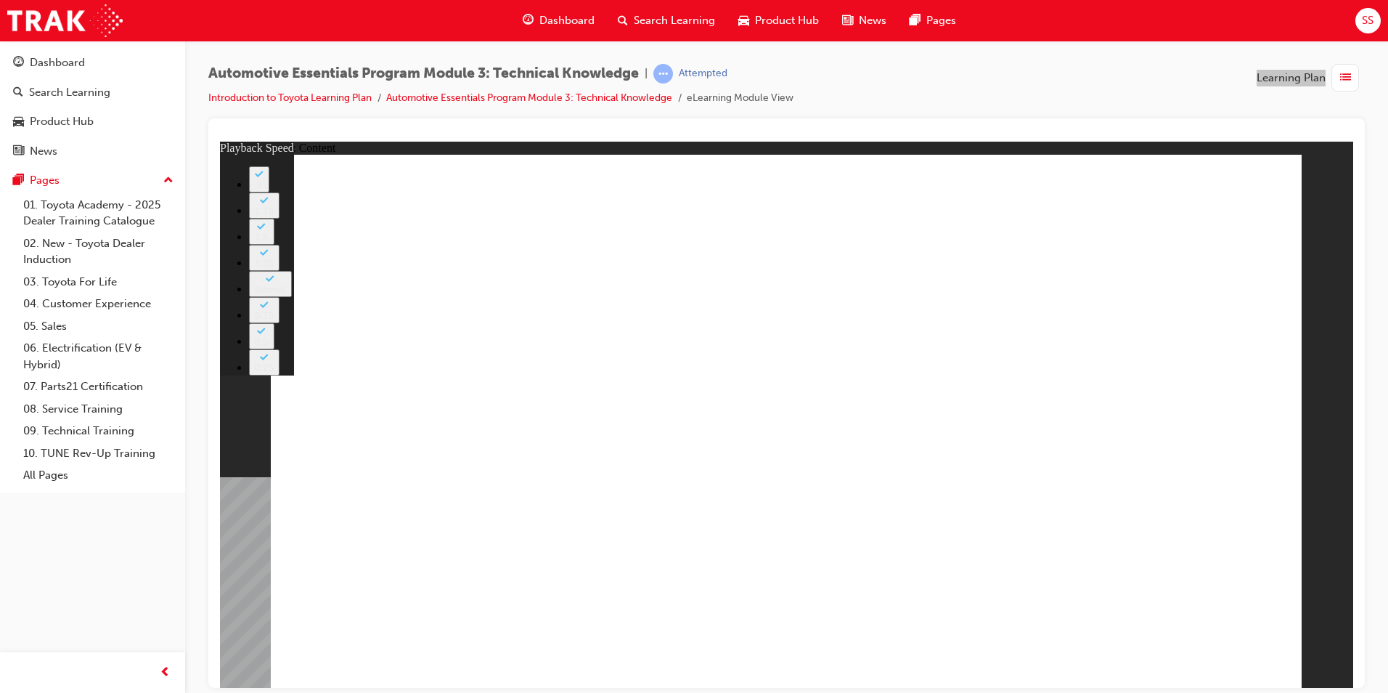
drag, startPoint x: 850, startPoint y: 481, endPoint x: 762, endPoint y: 481, distance: 87.9
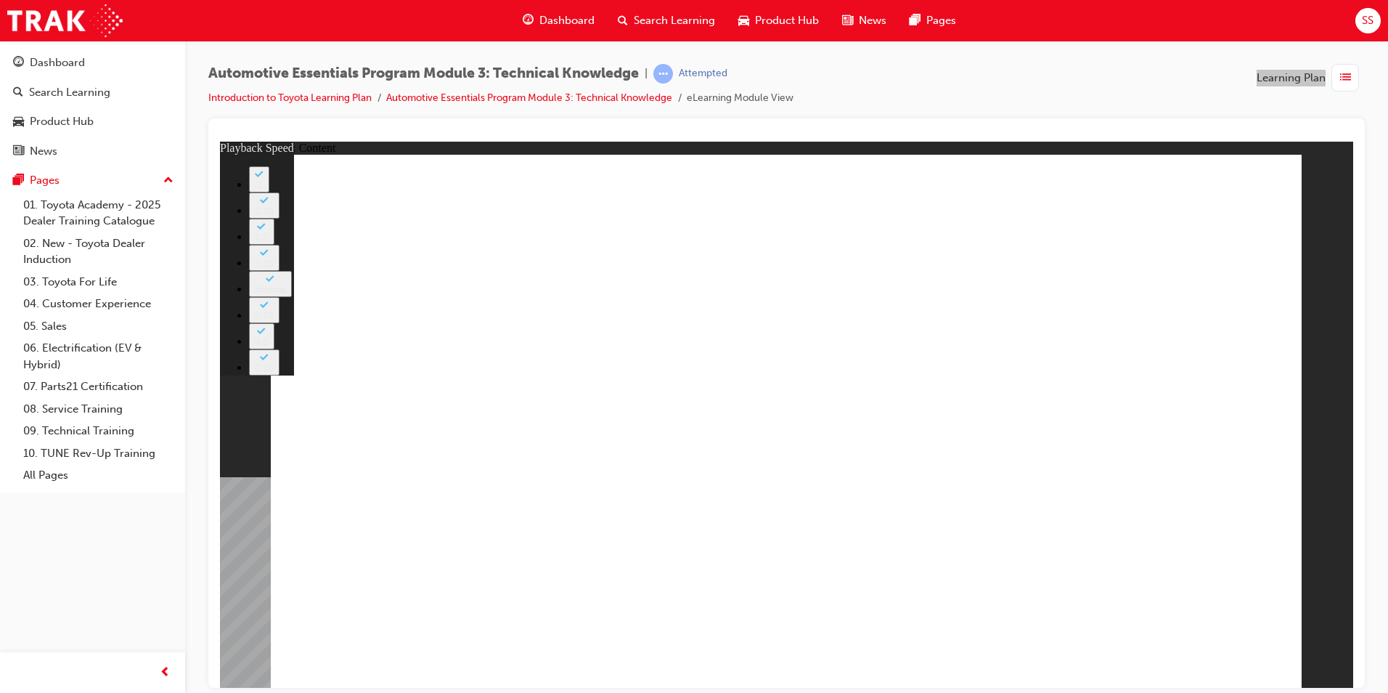
type input "3"
type input "0"
type input "4"
type input "2"
type input "4"
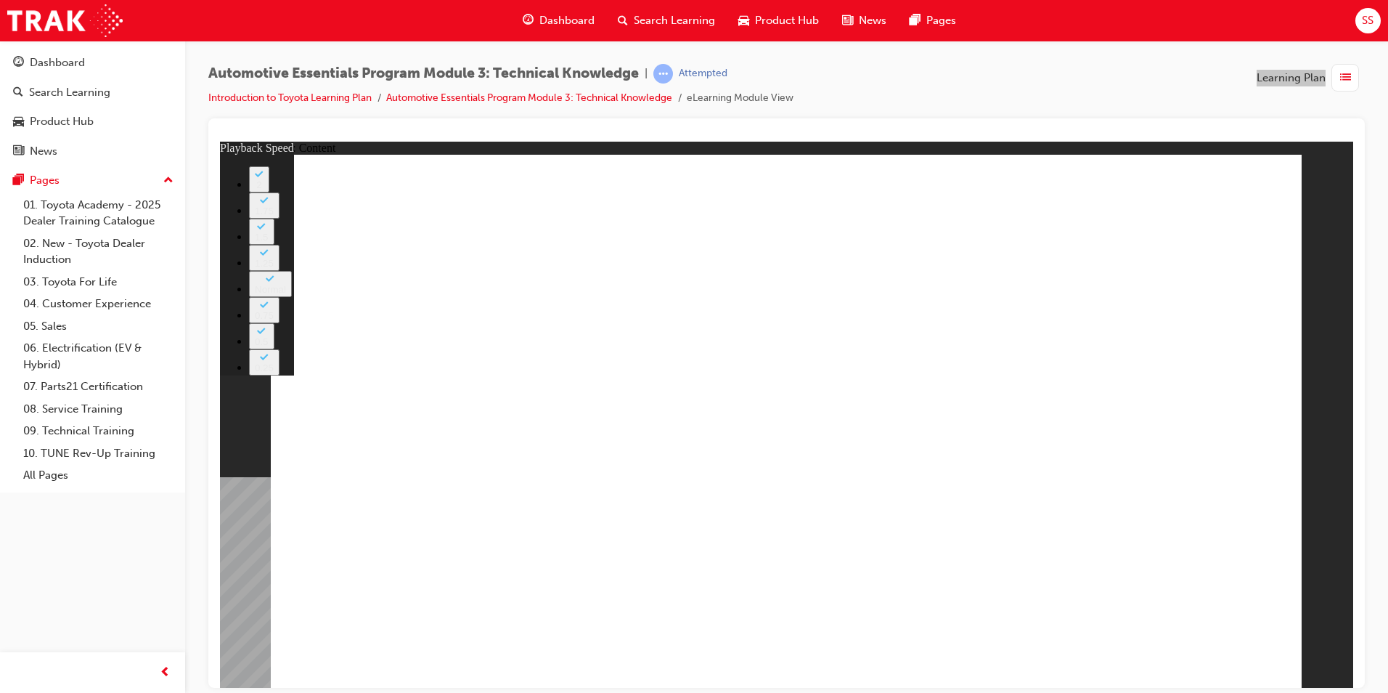
type input "4"
type input "5"
type input "4"
type input "6"
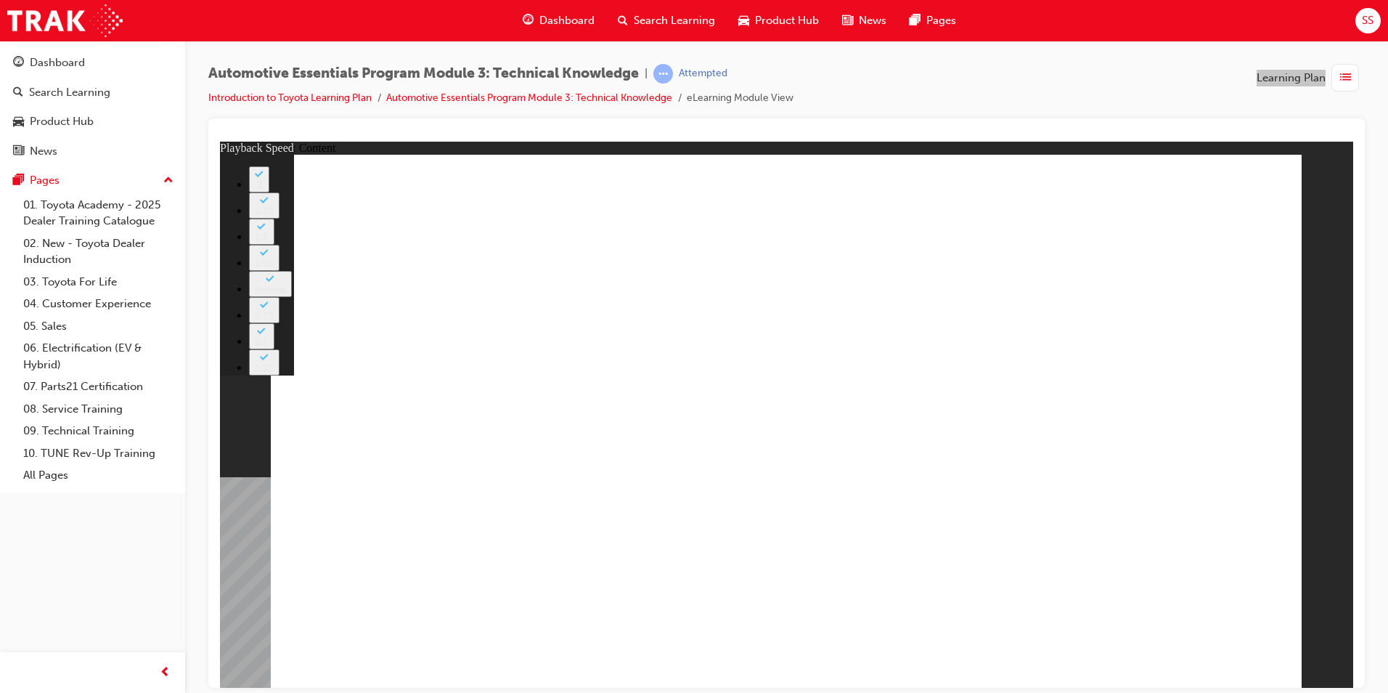
type input "4"
type input "8"
type input "4"
type input "8"
type input "4"
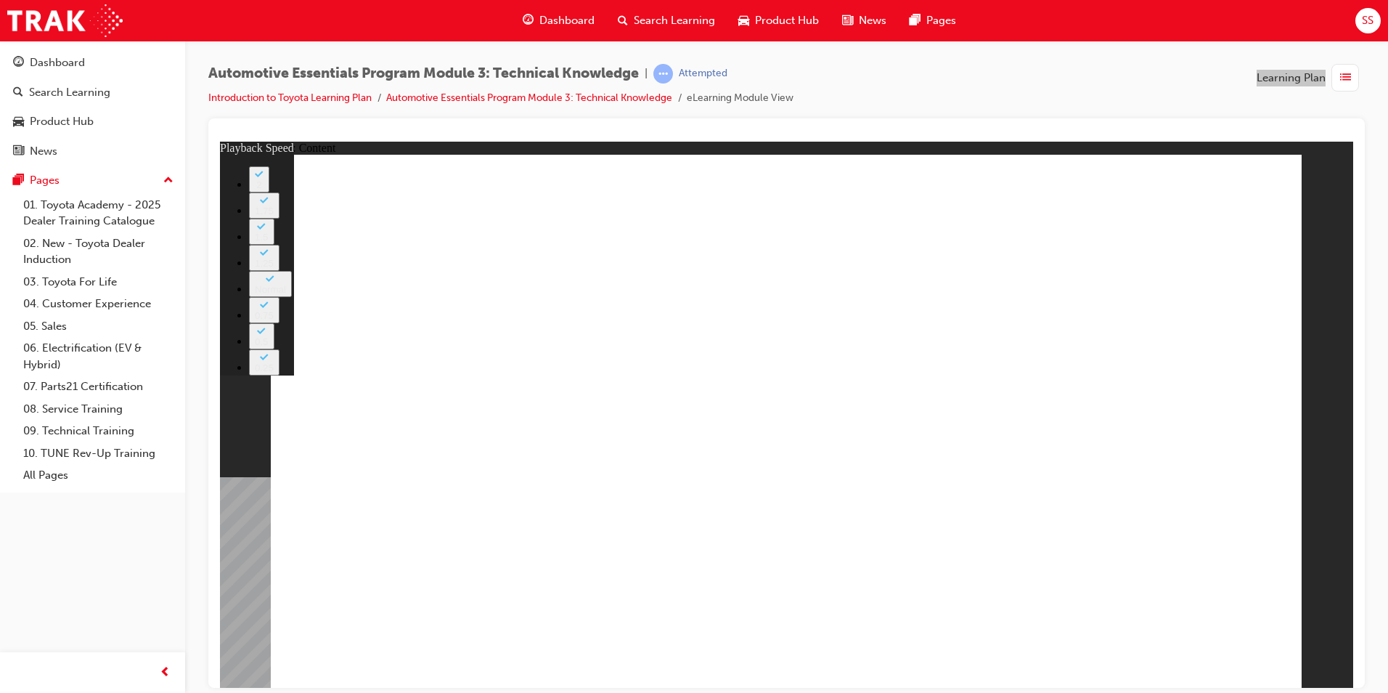
type input "9"
type input "4"
type input "10"
drag, startPoint x: 1068, startPoint y: 477, endPoint x: 1062, endPoint y: 431, distance: 46.9
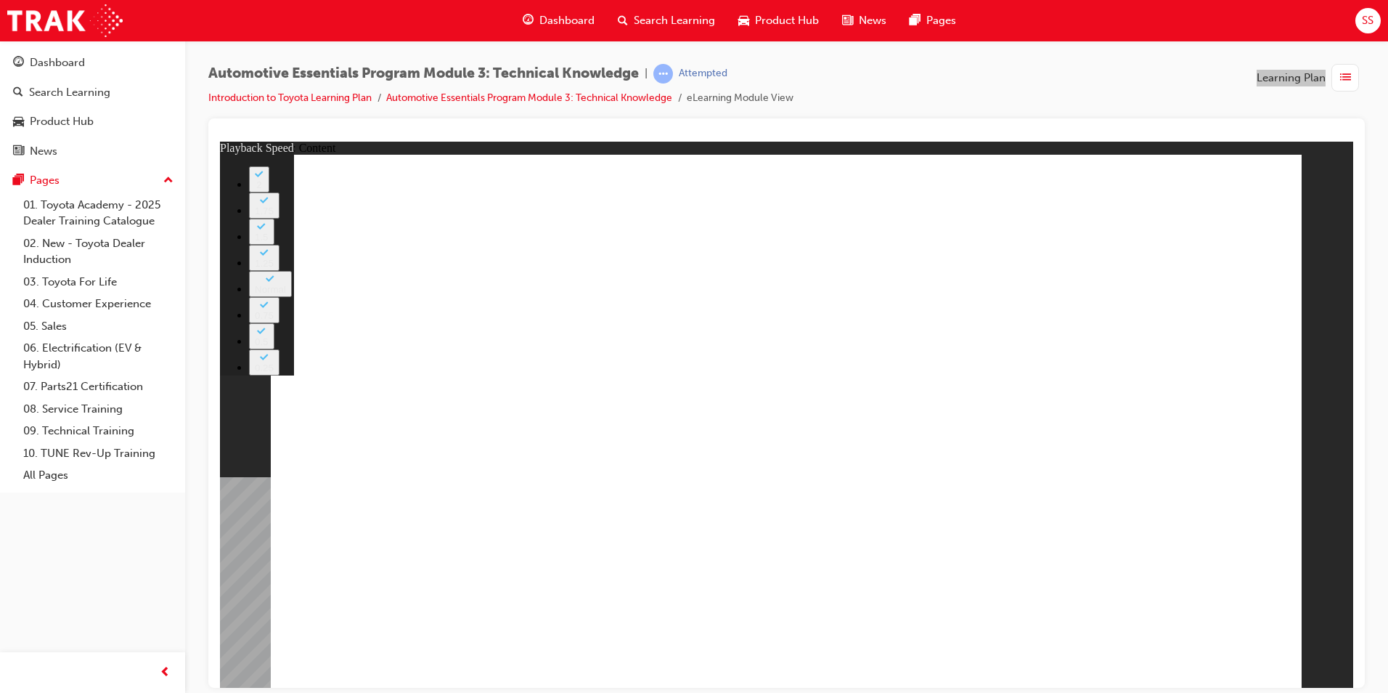
drag, startPoint x: 1022, startPoint y: 163, endPoint x: 1023, endPoint y: 171, distance: 7.4
type input "18"
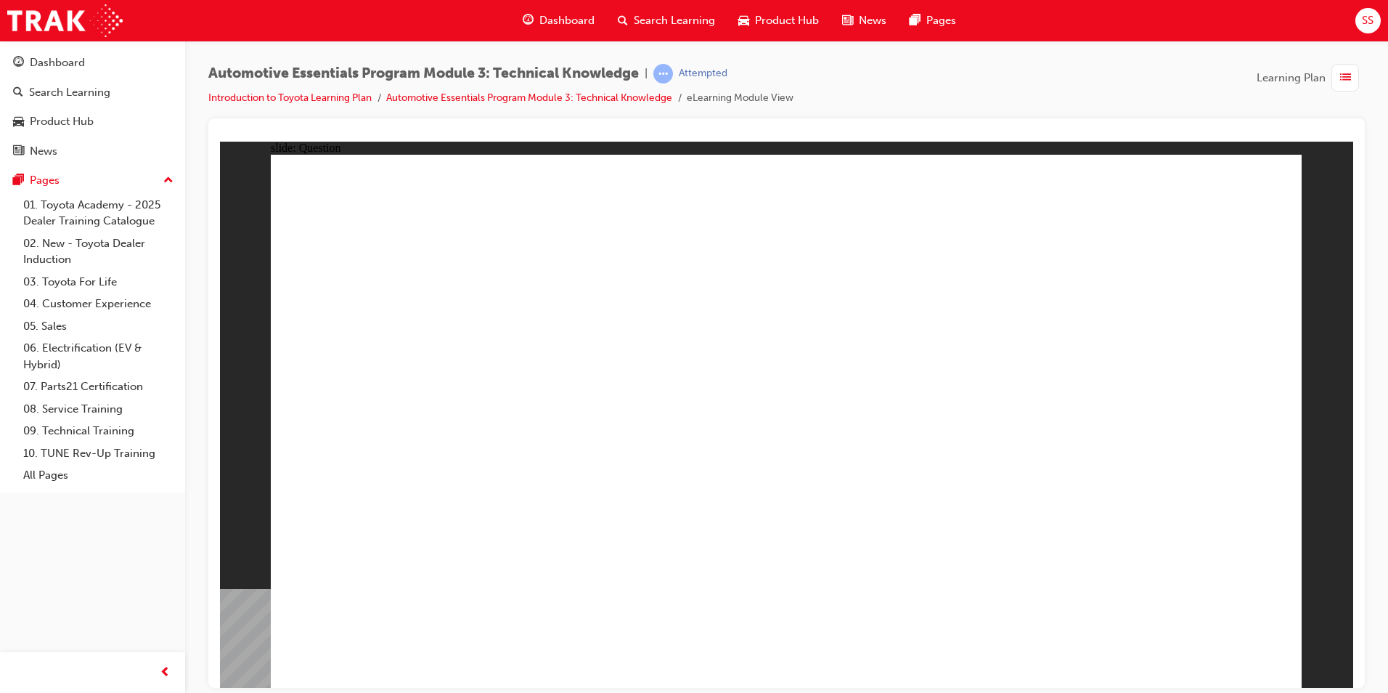
radio input "true"
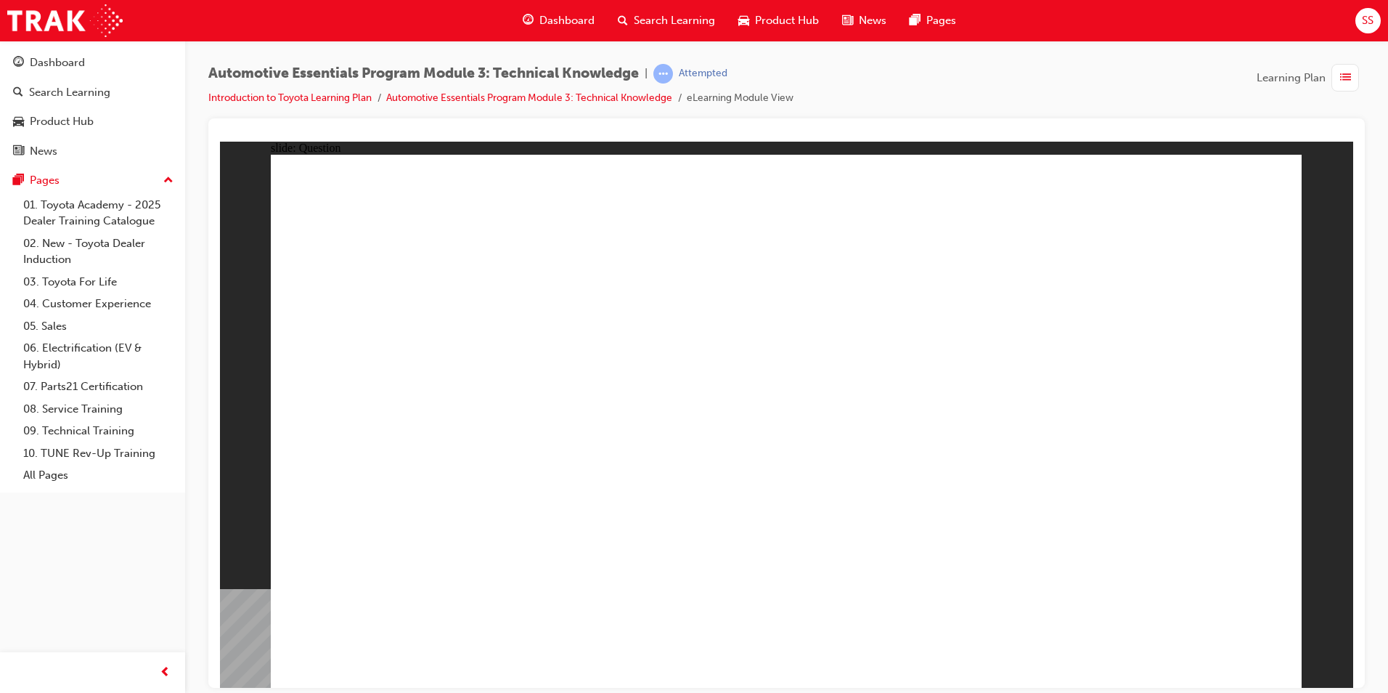
radio input "true"
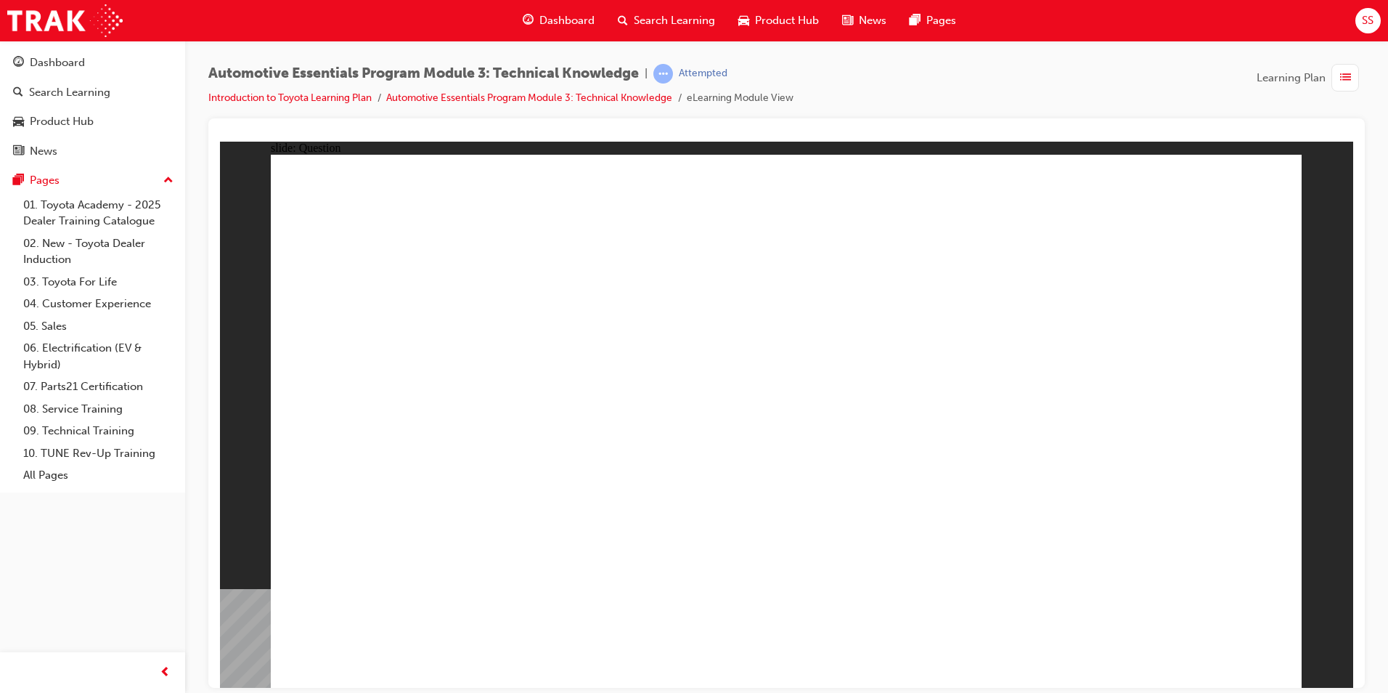
radio input "true"
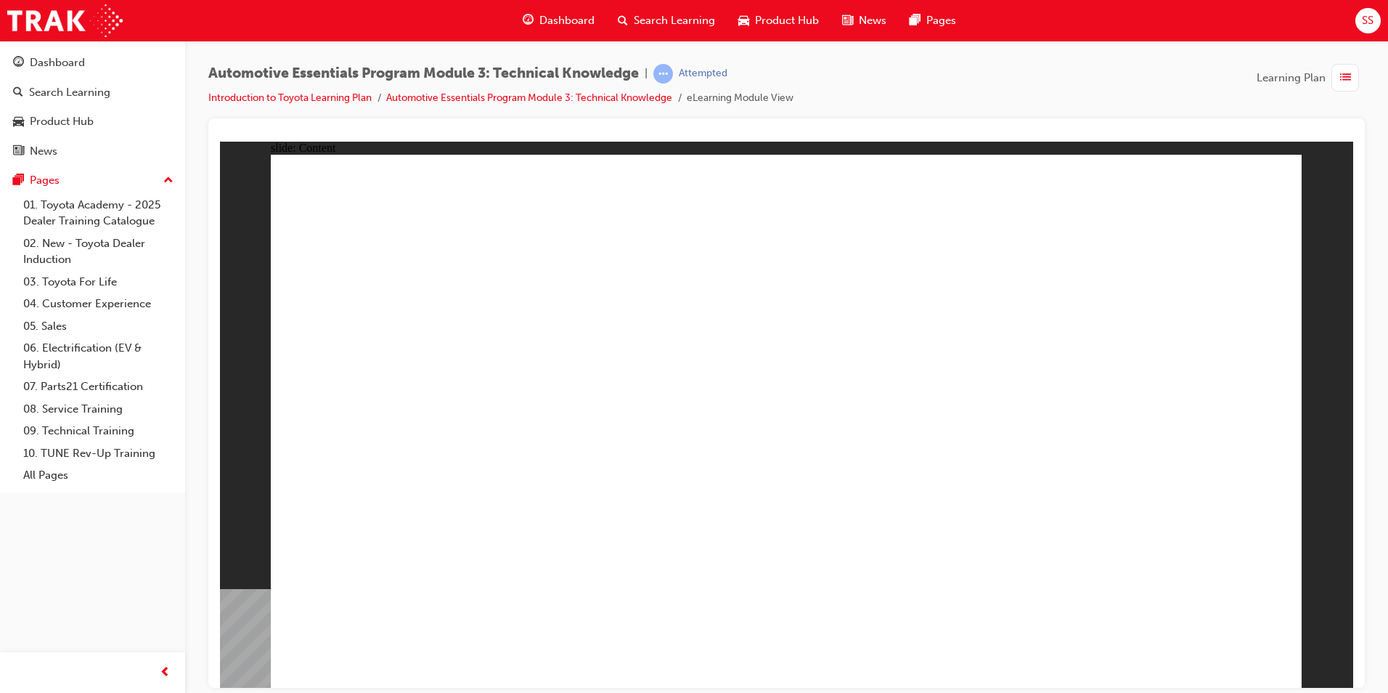
click at [1306, 344] on div "slide: Content Rectangle 1 close_white.png Rectangle 1 Did You Know? Group 1 Fr…" at bounding box center [787, 414] width 1134 height 546
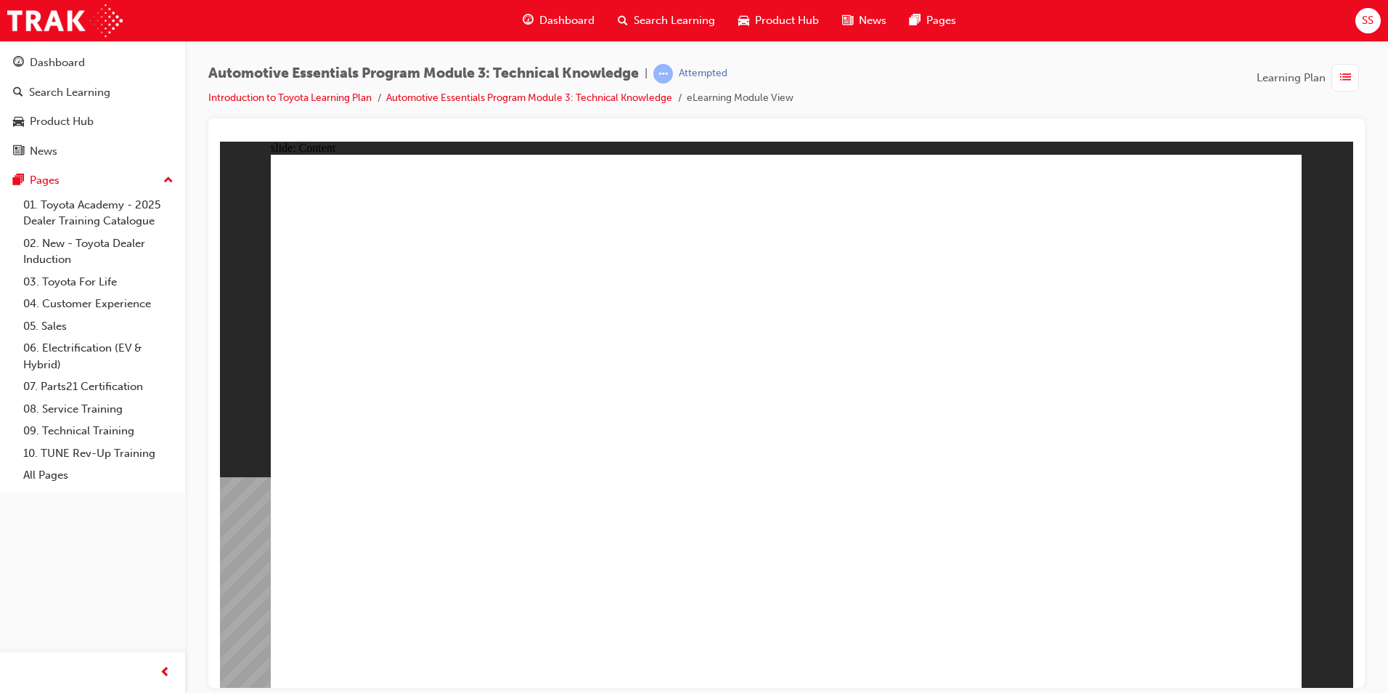
drag, startPoint x: 1246, startPoint y: 189, endPoint x: 1246, endPoint y: 203, distance: 13.8
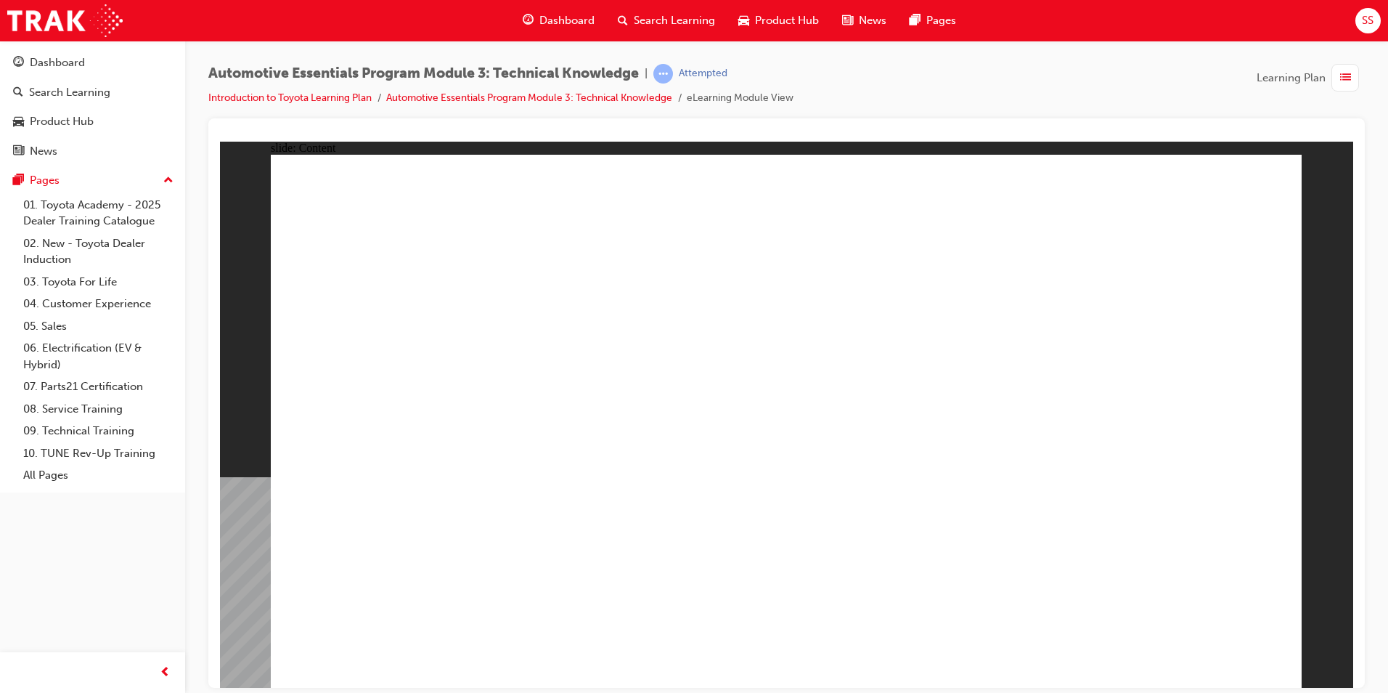
drag, startPoint x: 1036, startPoint y: 521, endPoint x: 1039, endPoint y: 532, distance: 12.0
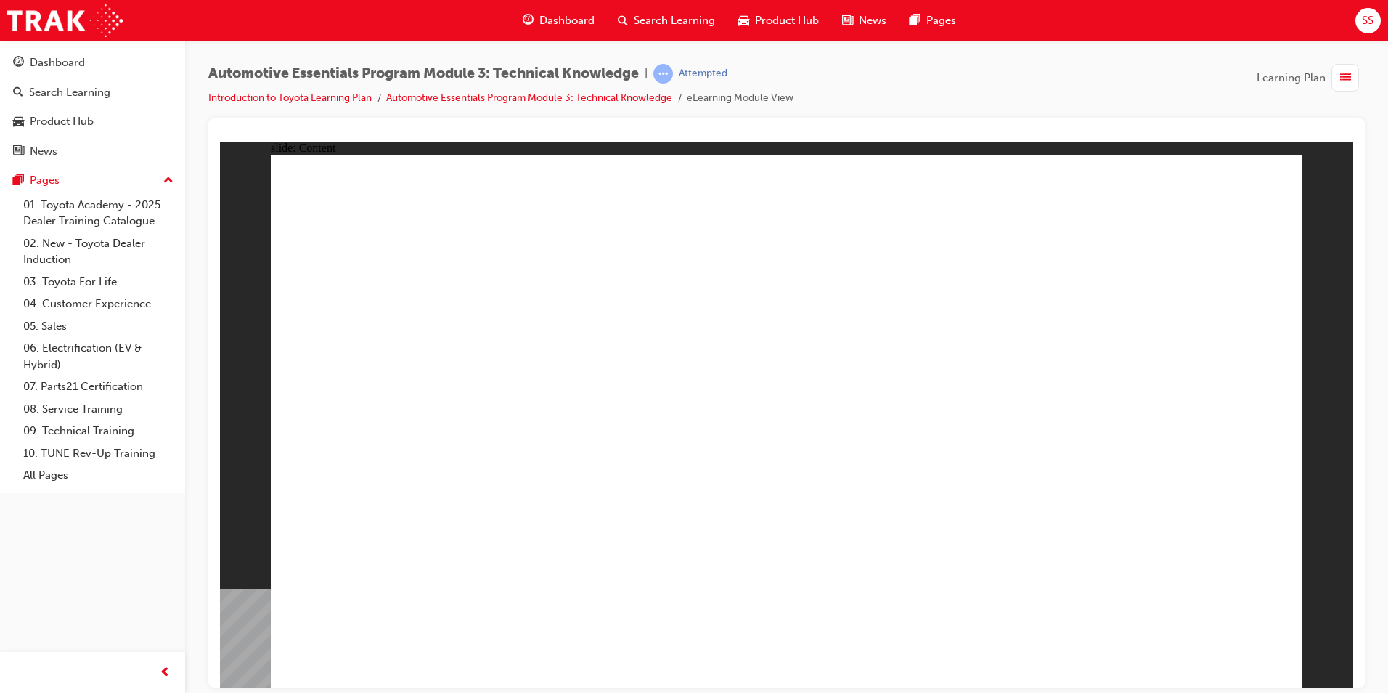
drag, startPoint x: 1047, startPoint y: 502, endPoint x: 1035, endPoint y: 496, distance: 13.0
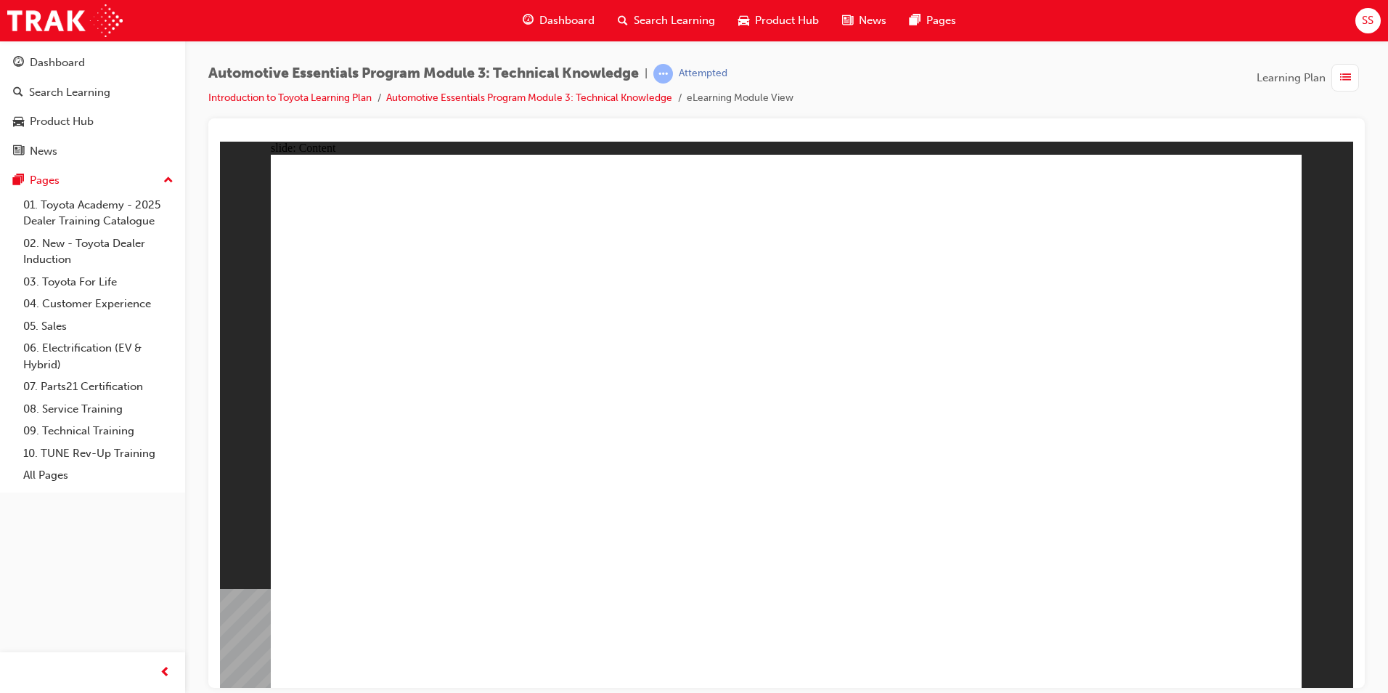
drag, startPoint x: 388, startPoint y: 647, endPoint x: 421, endPoint y: 648, distance: 32.7
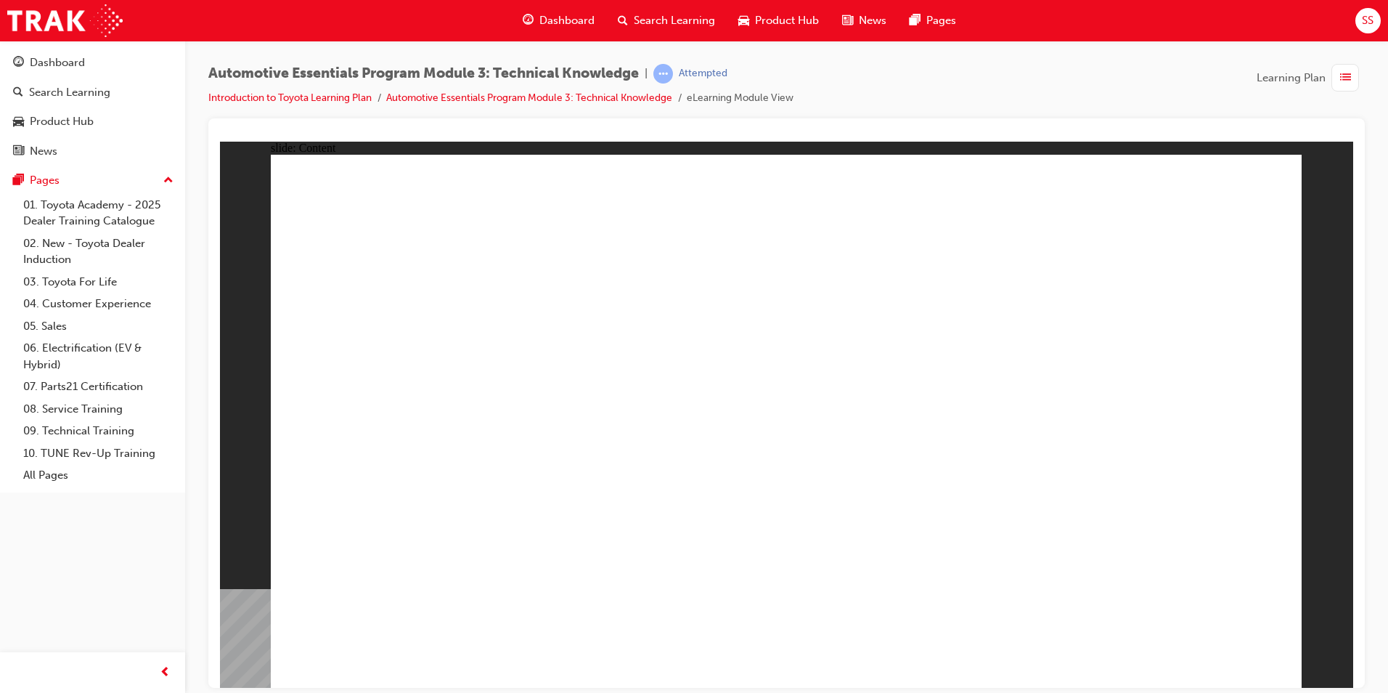
radio input "true"
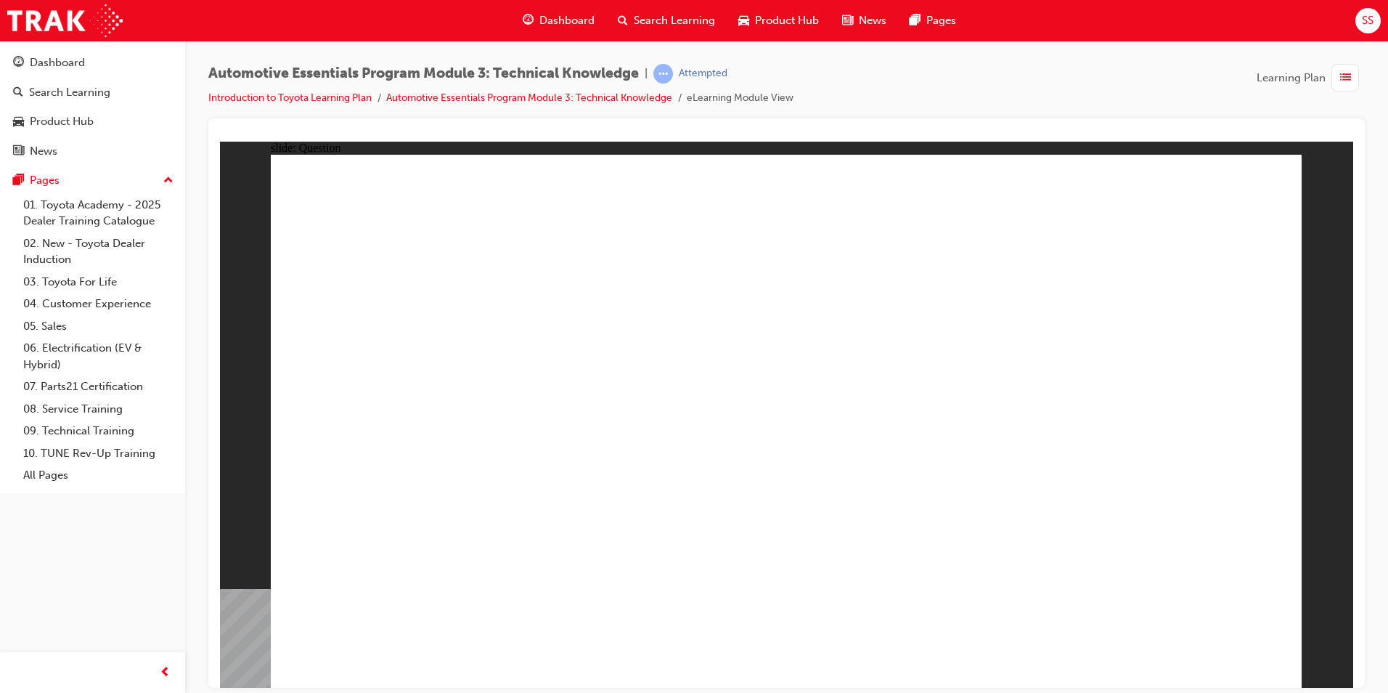
radio input "true"
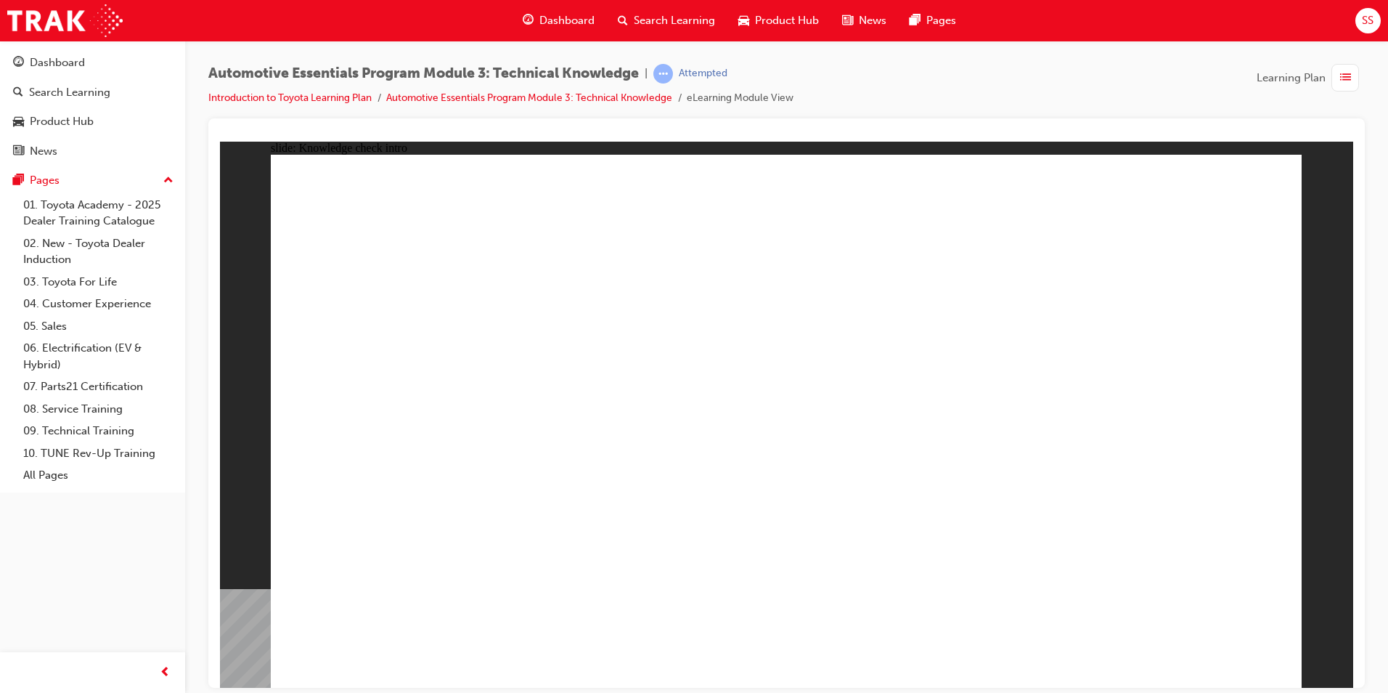
radio input "true"
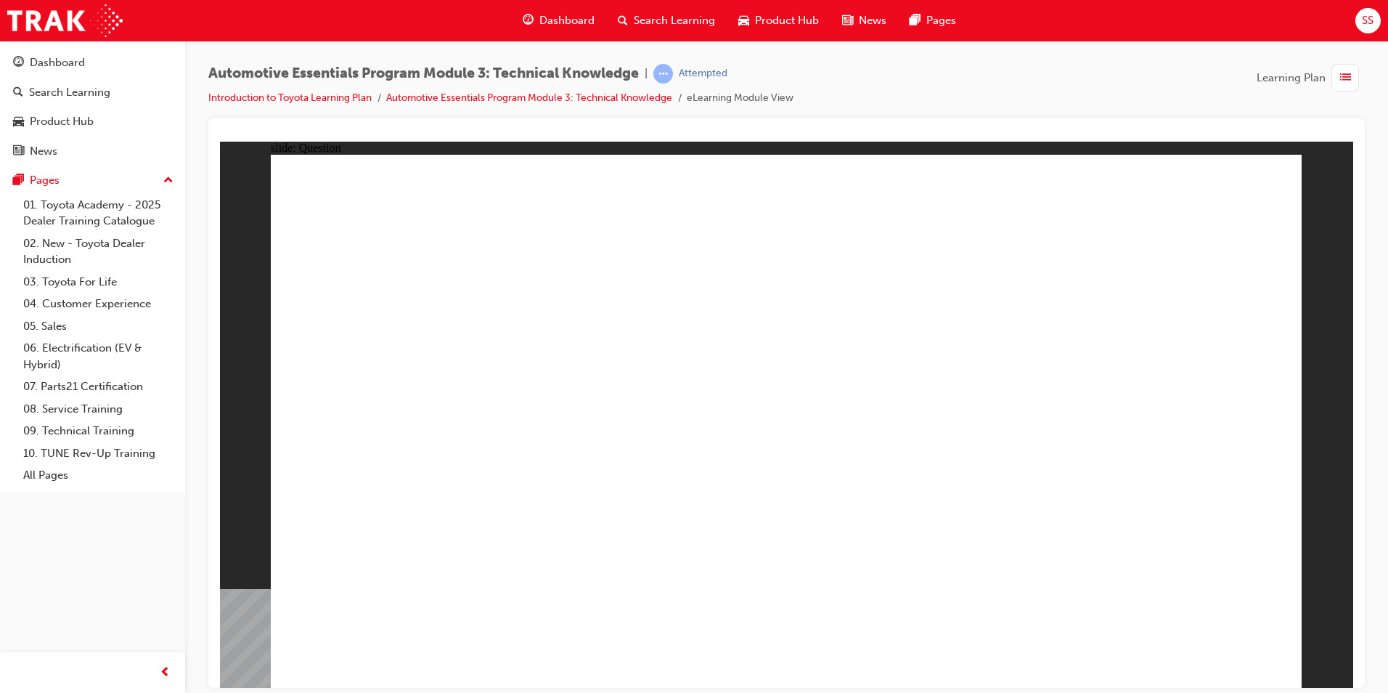
radio input "true"
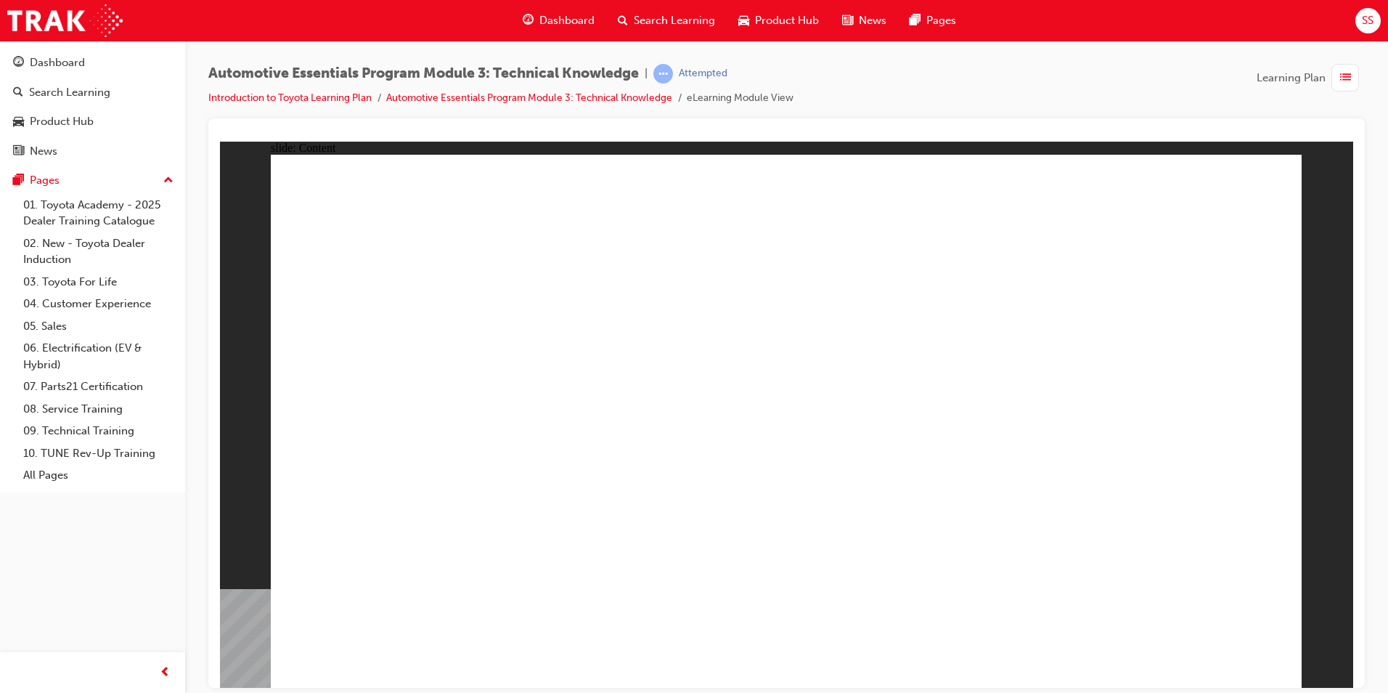
drag, startPoint x: 503, startPoint y: 579, endPoint x: 524, endPoint y: 589, distance: 23.4
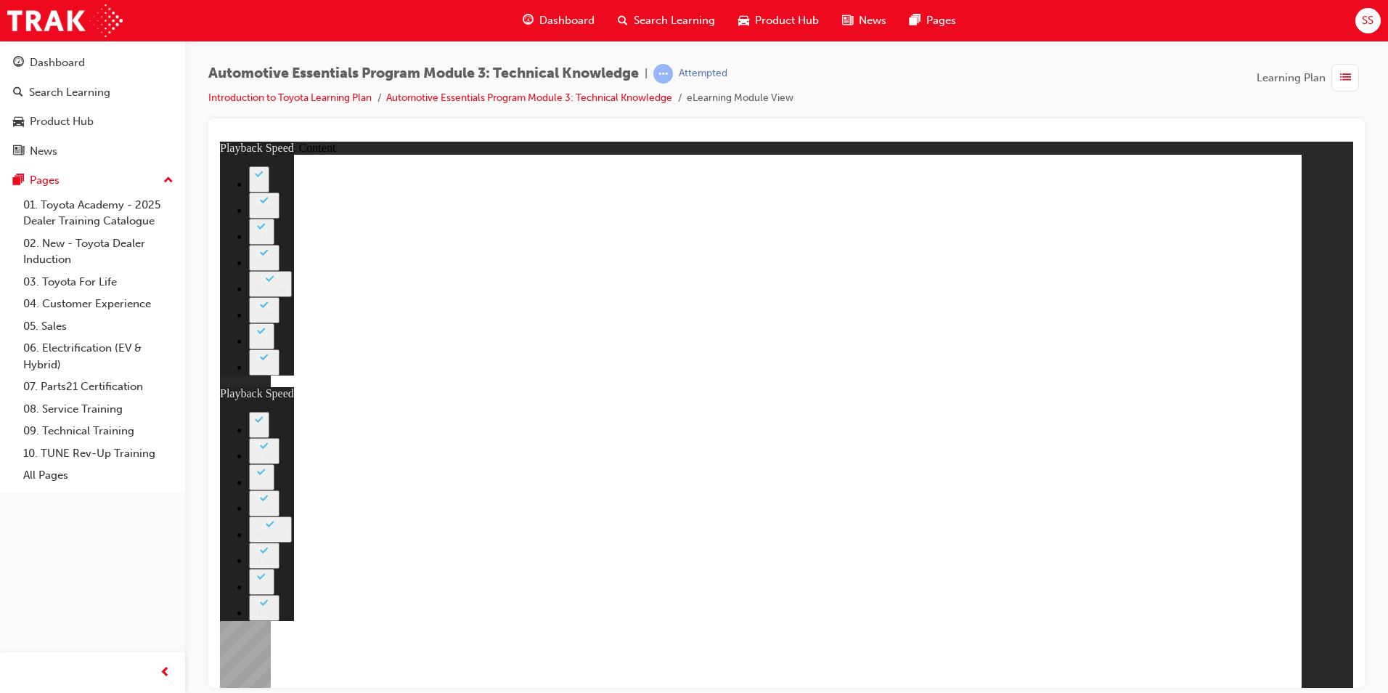
type input "8"
type input "119"
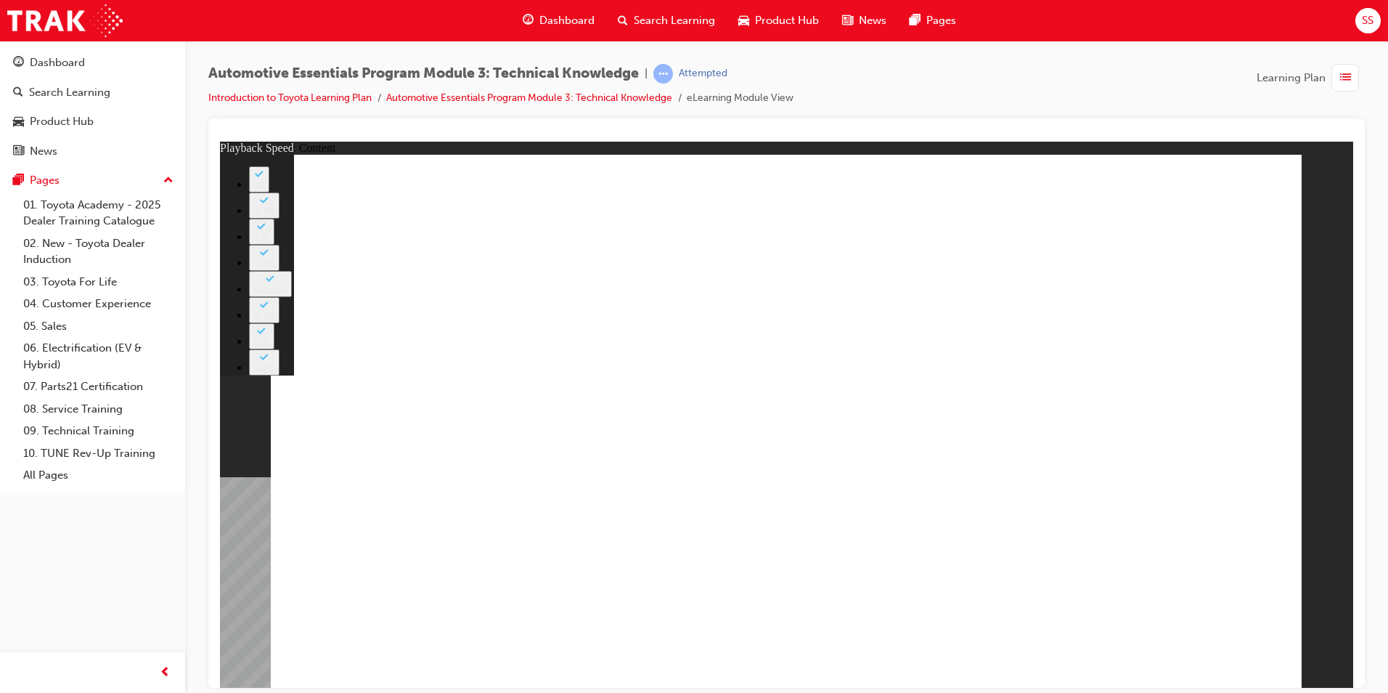
type input "7"
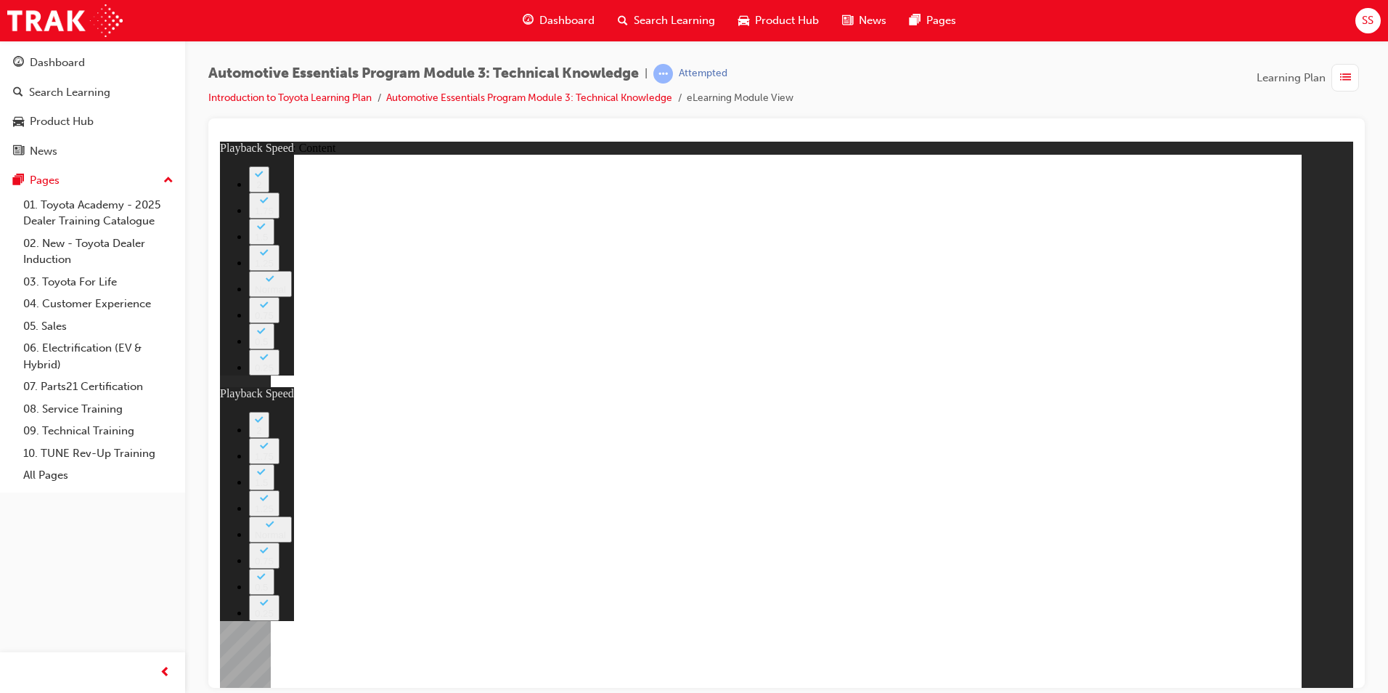
drag, startPoint x: 577, startPoint y: 622, endPoint x: 530, endPoint y: 625, distance: 47.3
type input "35"
type input "105"
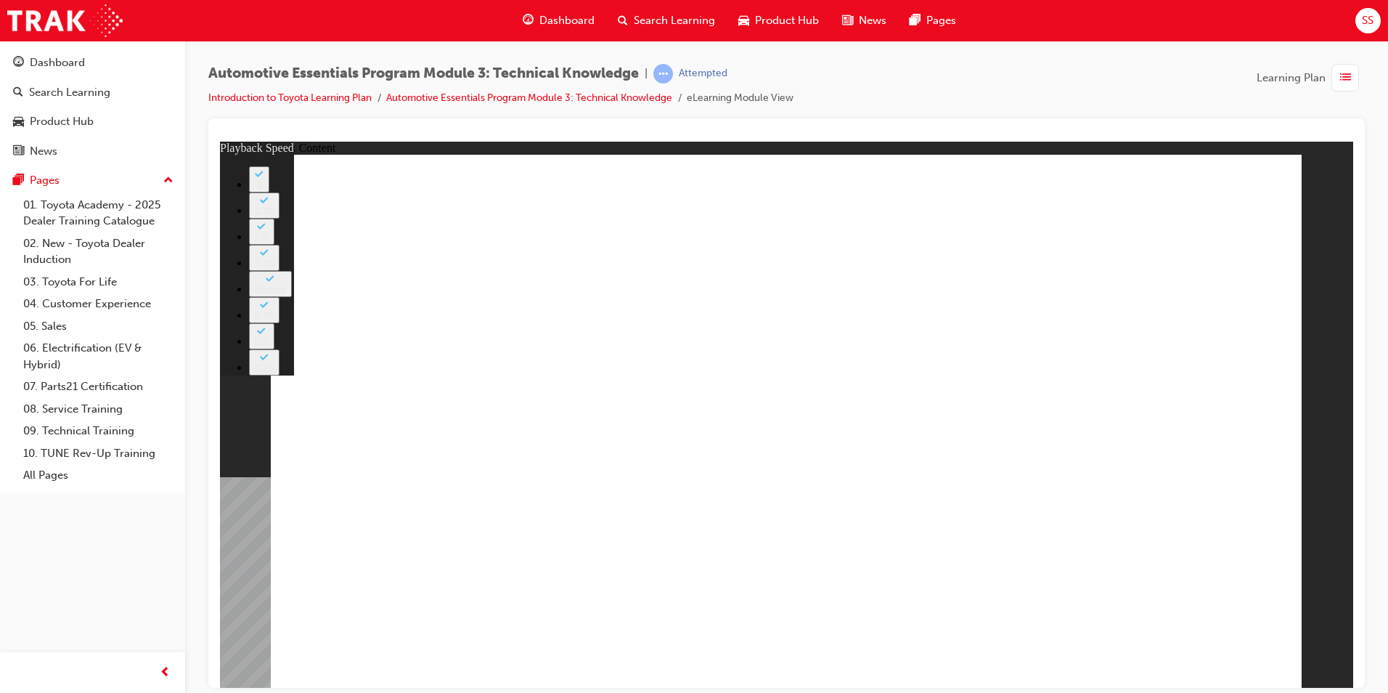
type input "7"
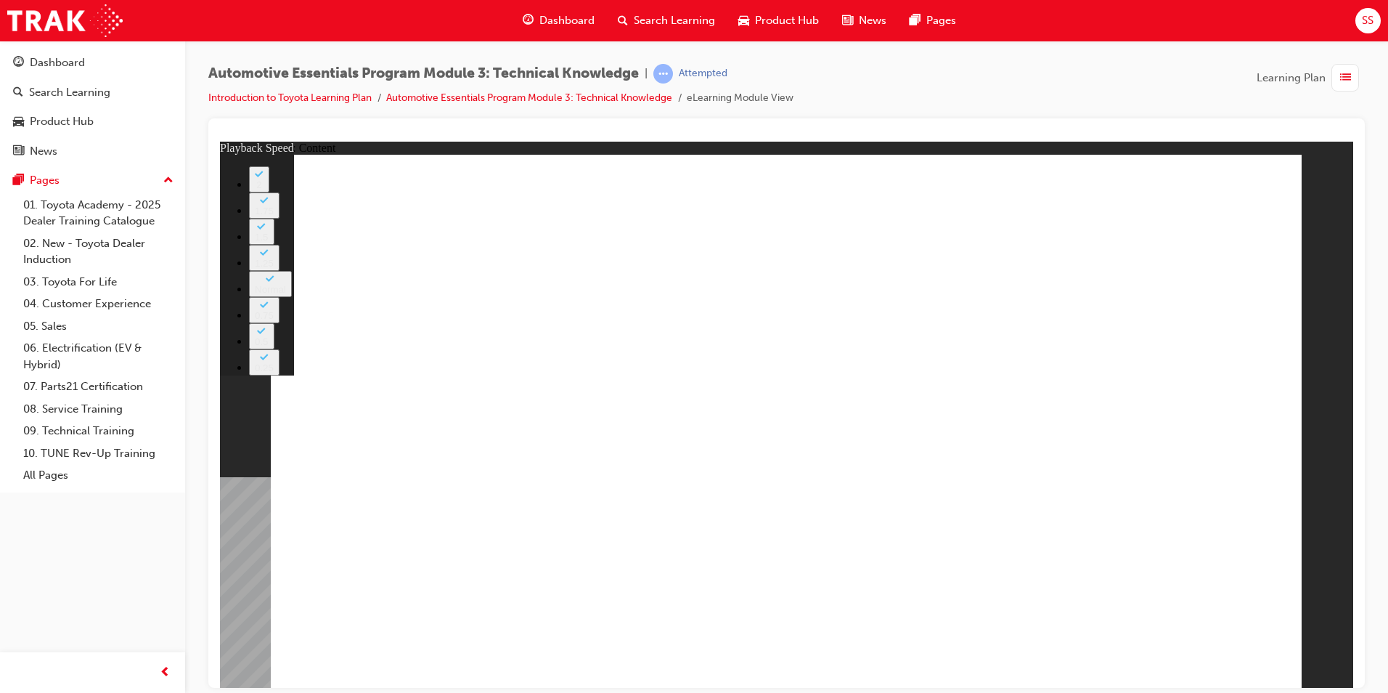
type input "7"
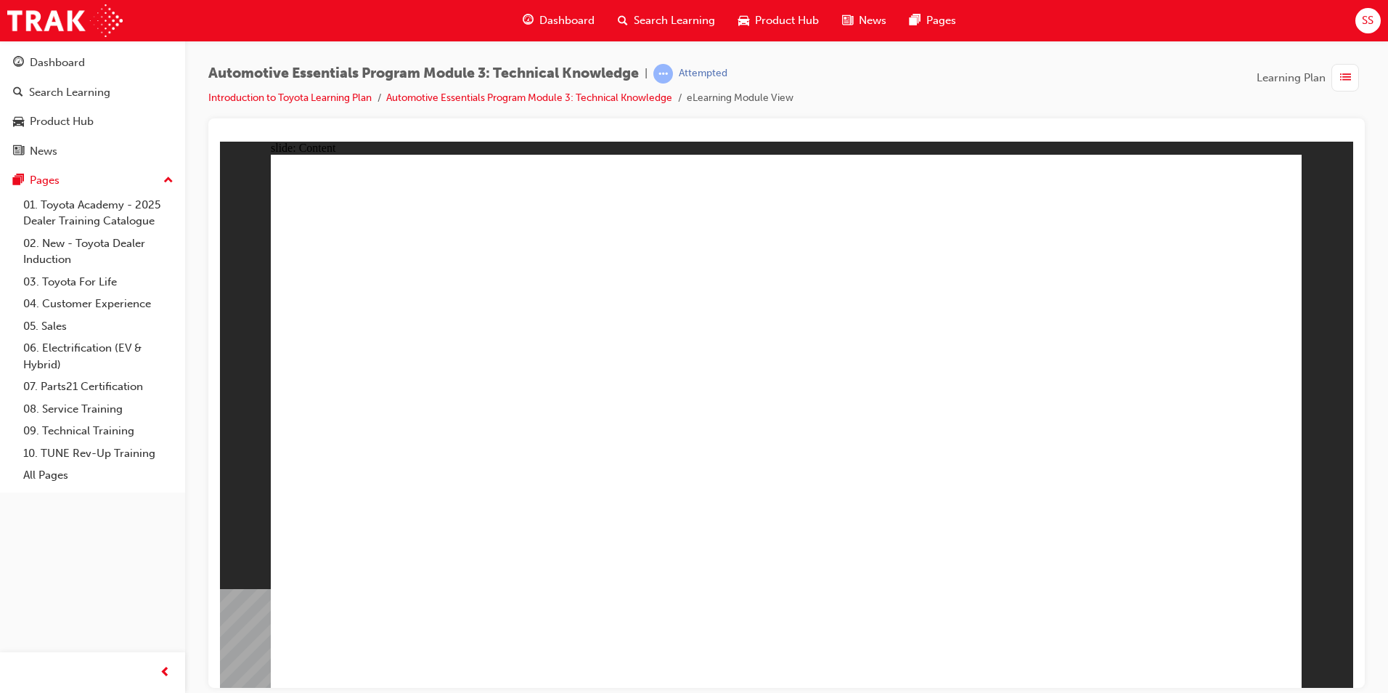
drag, startPoint x: 1275, startPoint y: 208, endPoint x: 1258, endPoint y: 198, distance: 19.2
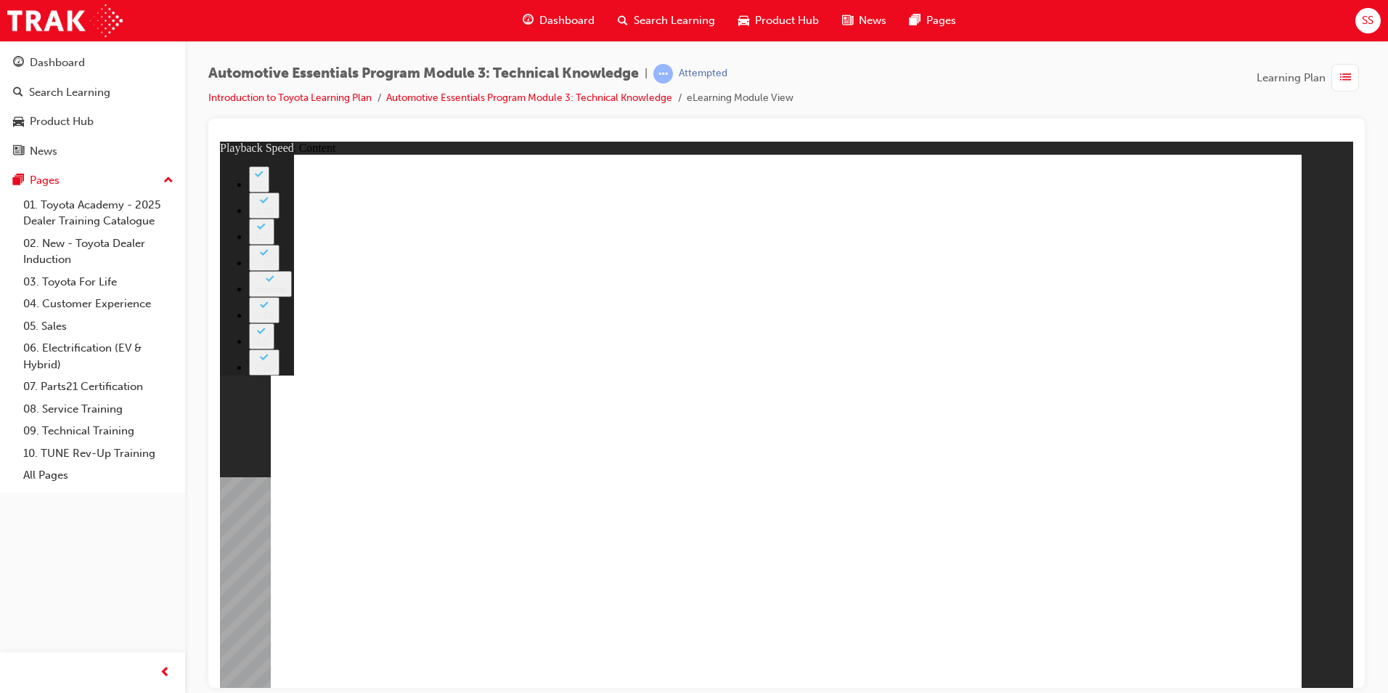
type input "65"
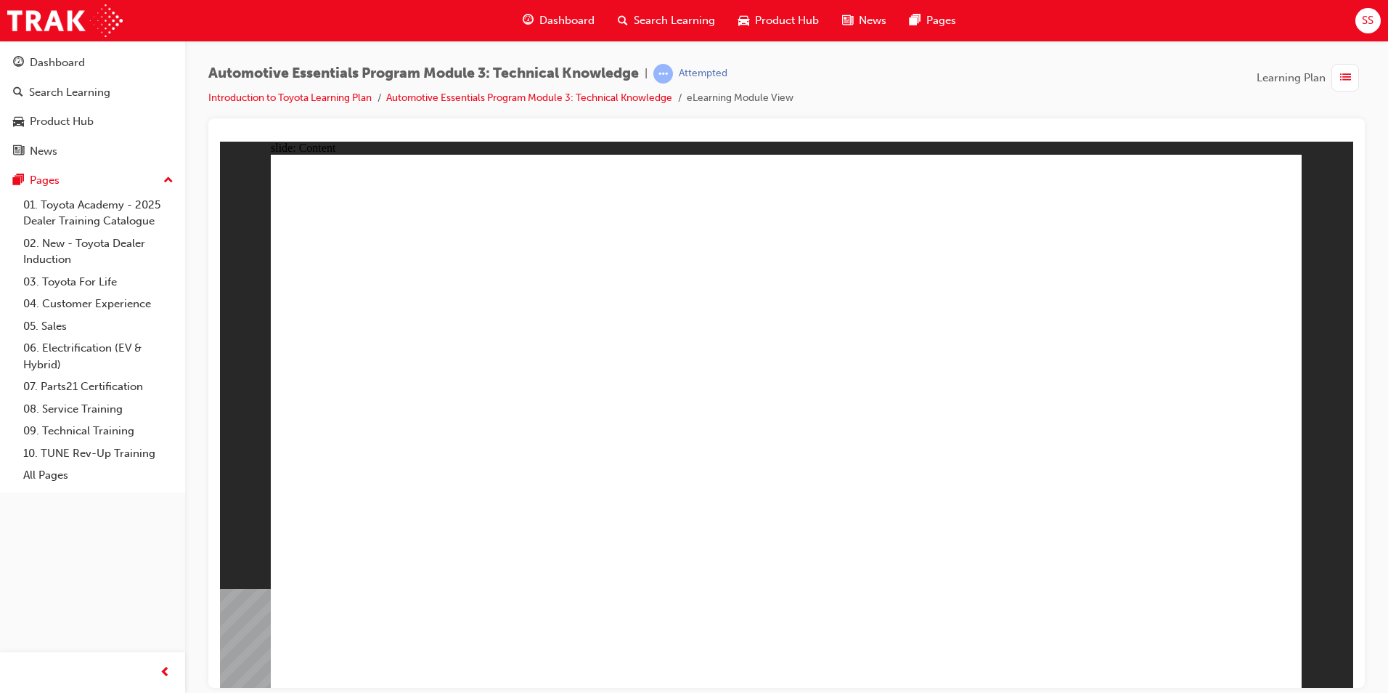
radio input "true"
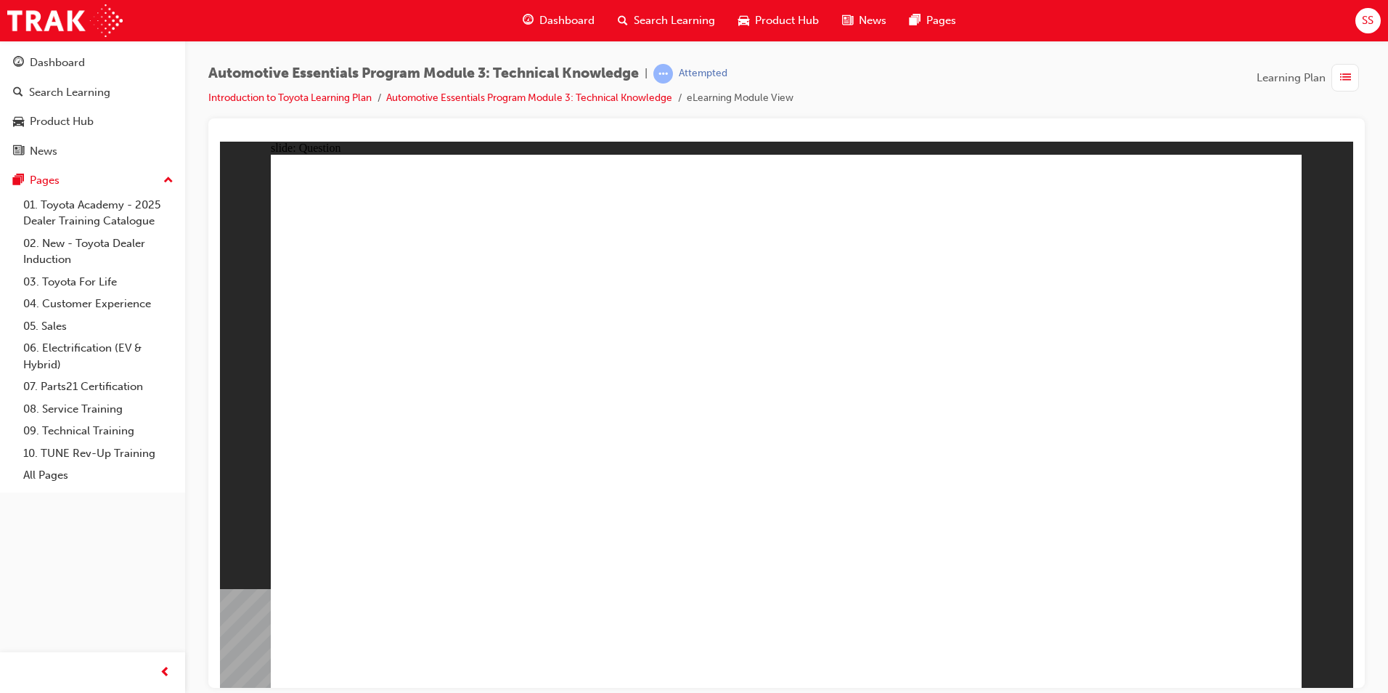
radio input "true"
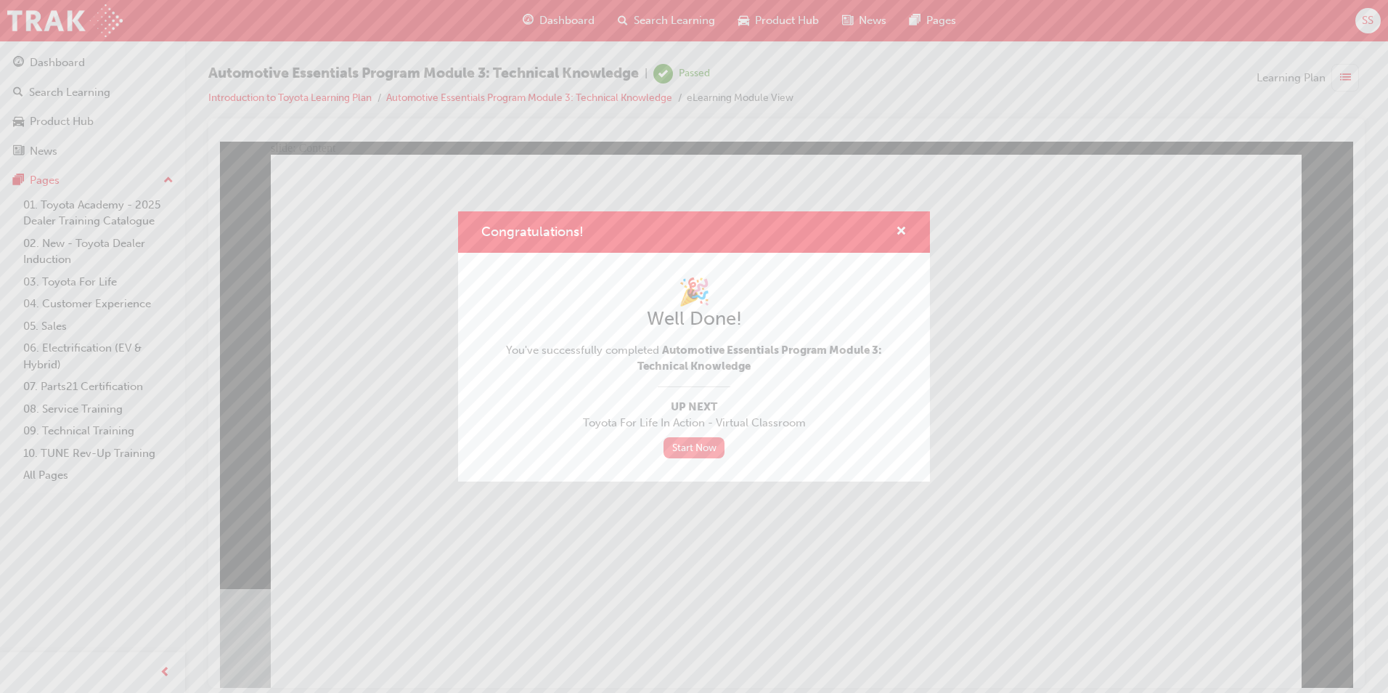
click at [683, 452] on link "Start Now" at bounding box center [694, 447] width 61 height 21
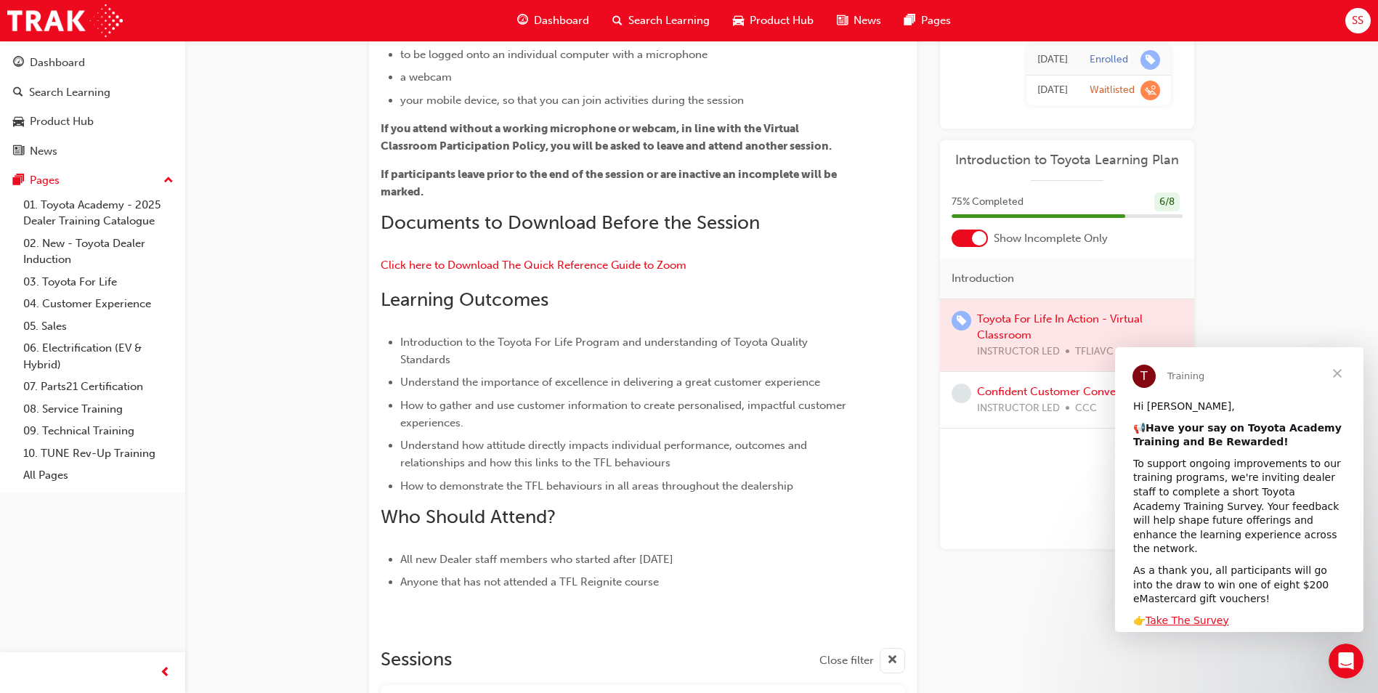
click at [1335, 370] on span "Close" at bounding box center [1337, 373] width 52 height 52
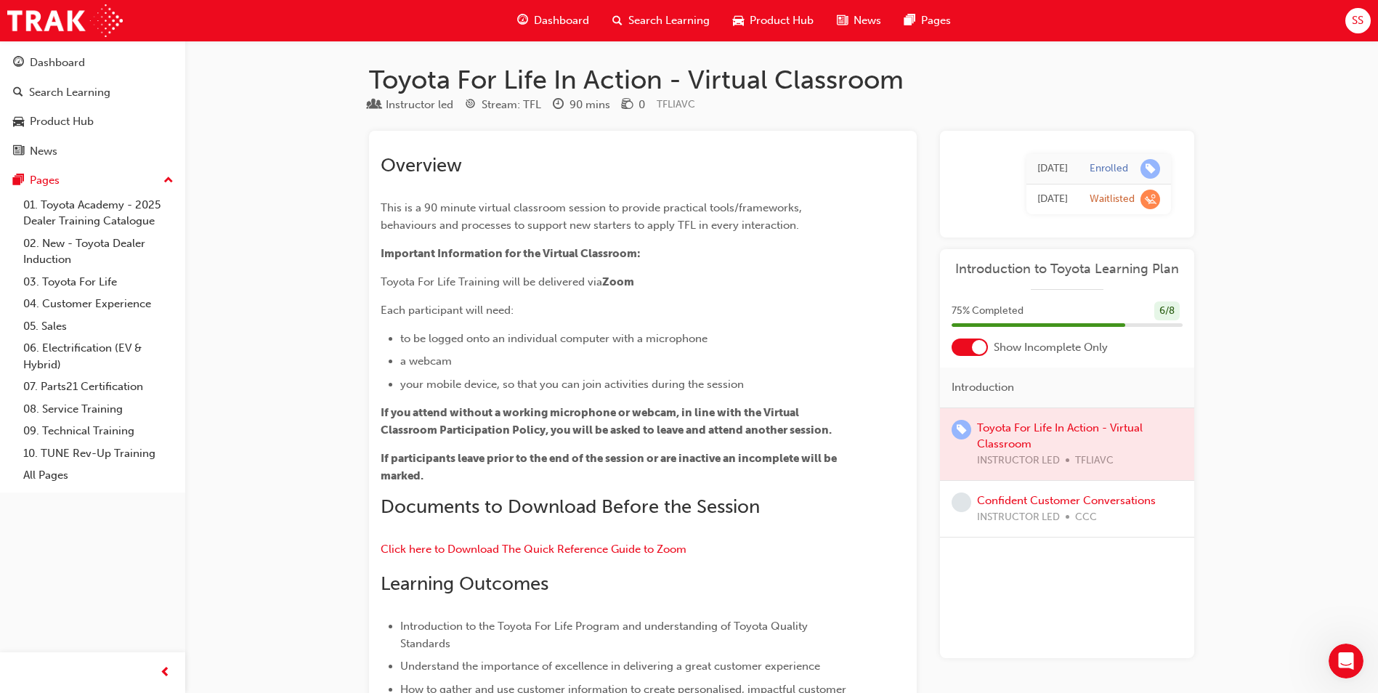
click at [980, 342] on div at bounding box center [979, 347] width 15 height 15
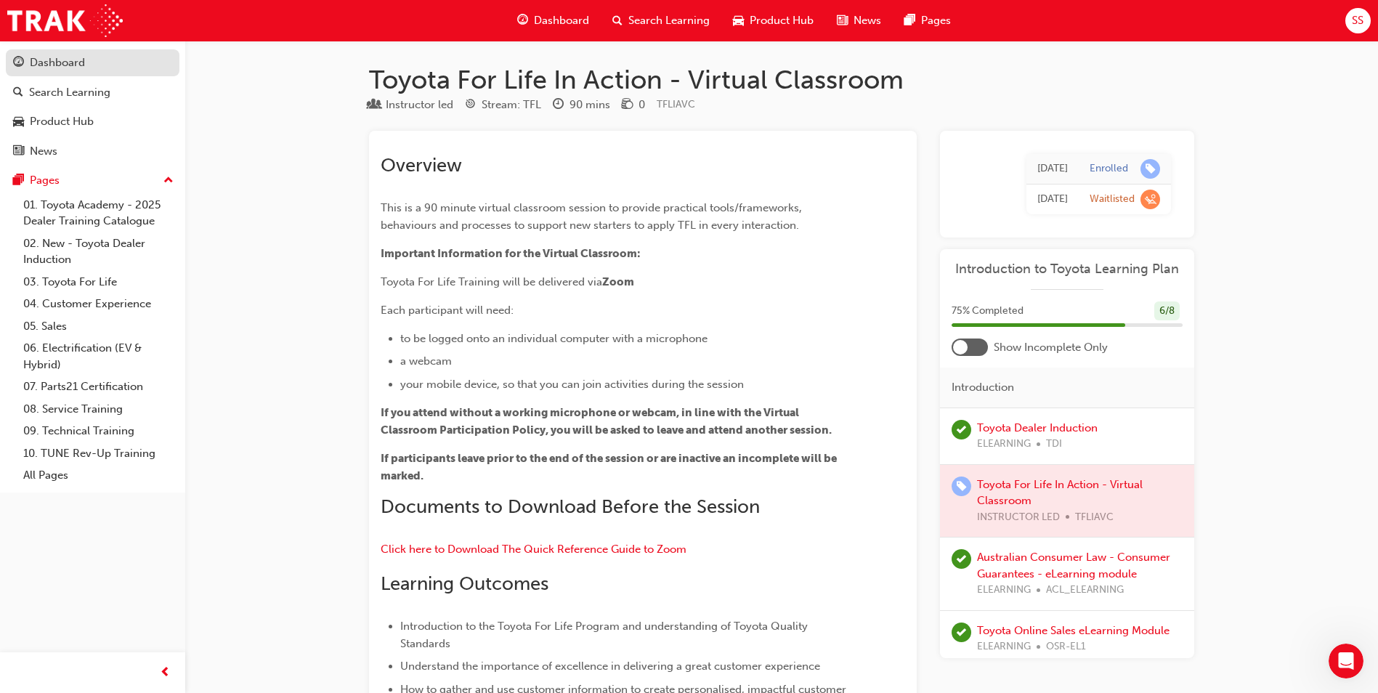
click at [51, 62] on div "Dashboard" at bounding box center [57, 62] width 55 height 17
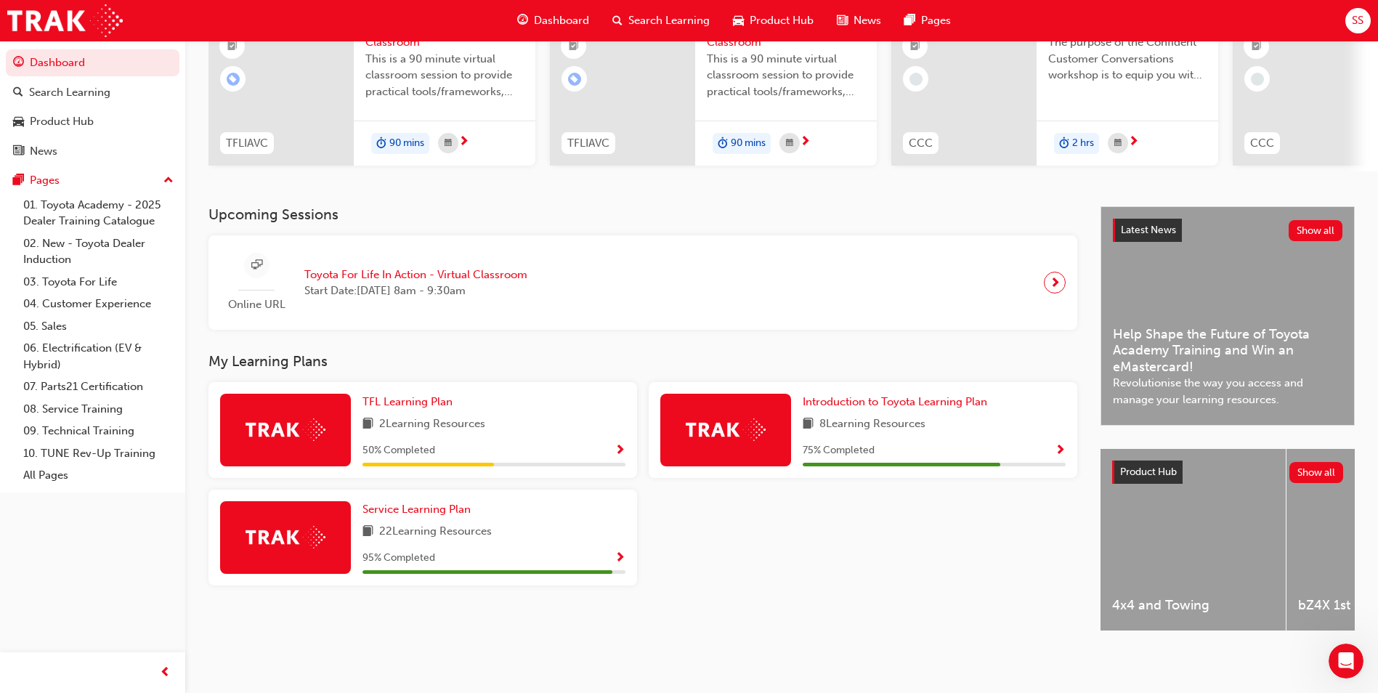
scroll to position [175, 0]
click at [521, 415] on div "2 Learning Resources" at bounding box center [493, 424] width 263 height 18
click at [384, 395] on span "TFL Learning Plan" at bounding box center [407, 401] width 90 height 13
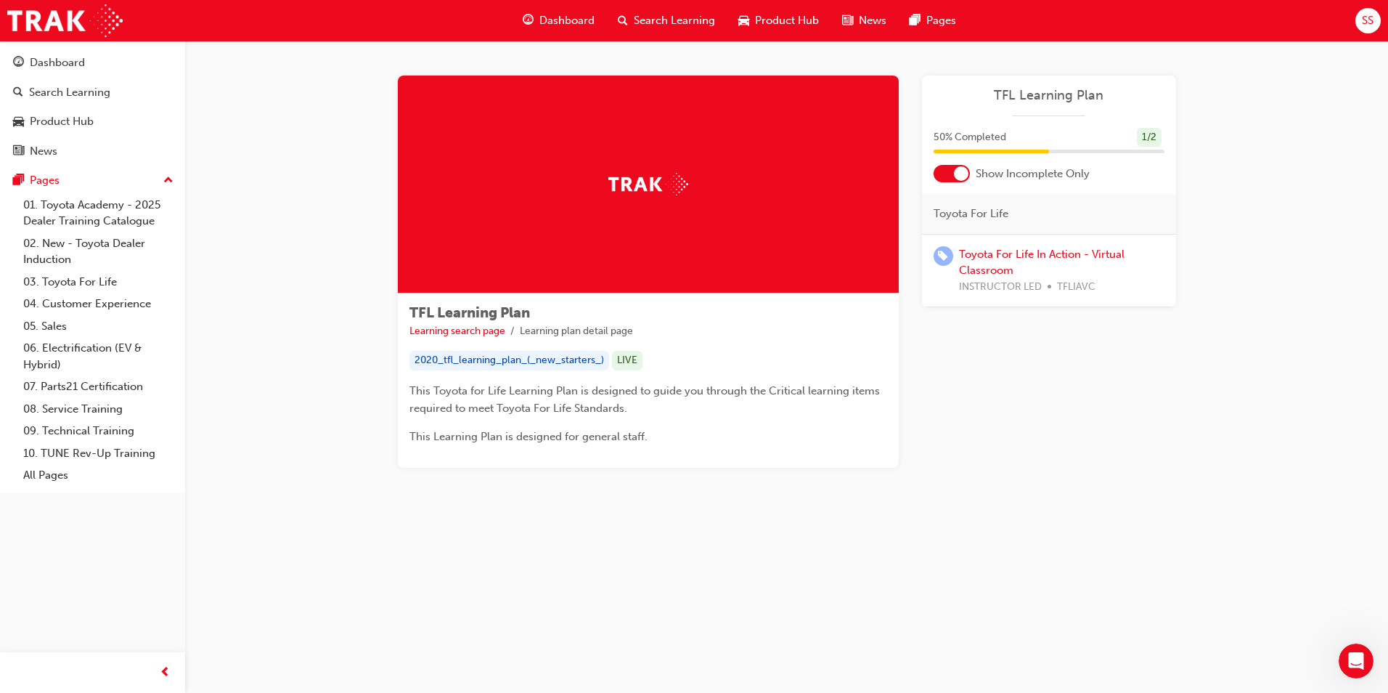
click at [959, 176] on div at bounding box center [961, 173] width 15 height 15
click at [957, 179] on div at bounding box center [952, 173] width 36 height 17
click at [22, 58] on span "guage-icon" at bounding box center [18, 63] width 11 height 13
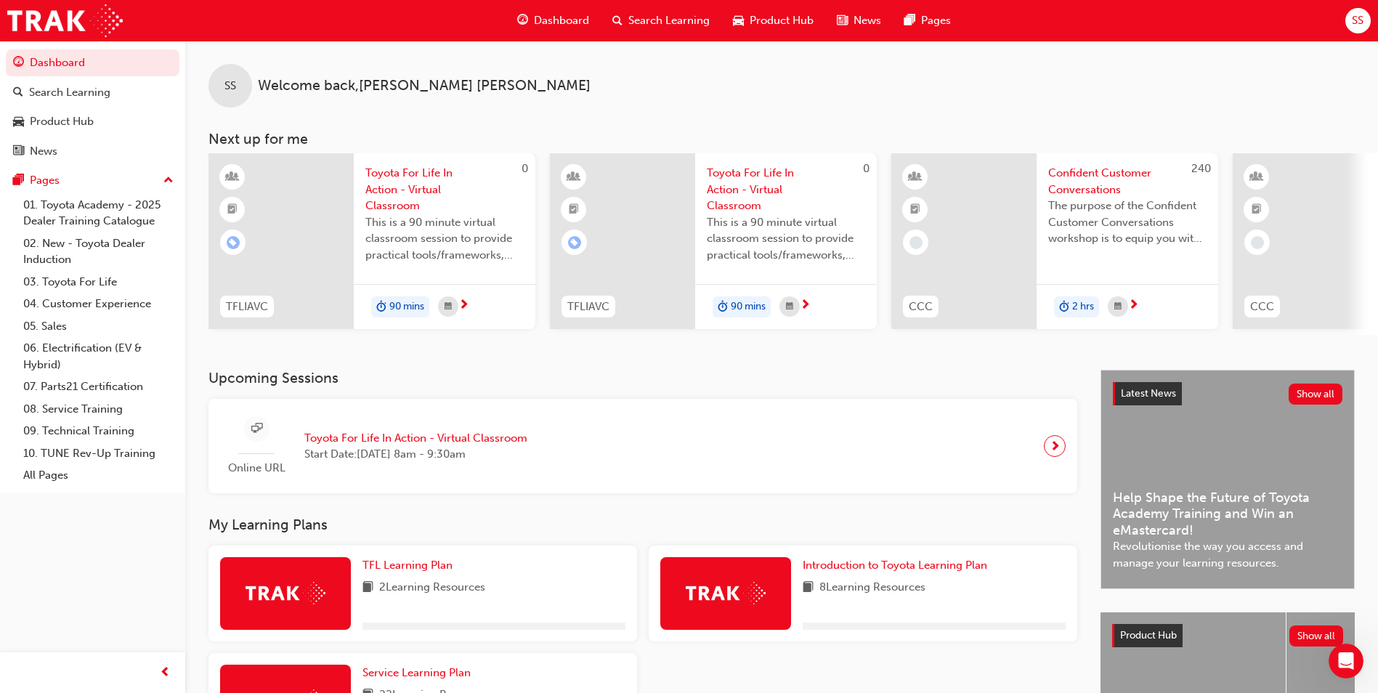
scroll to position [175, 0]
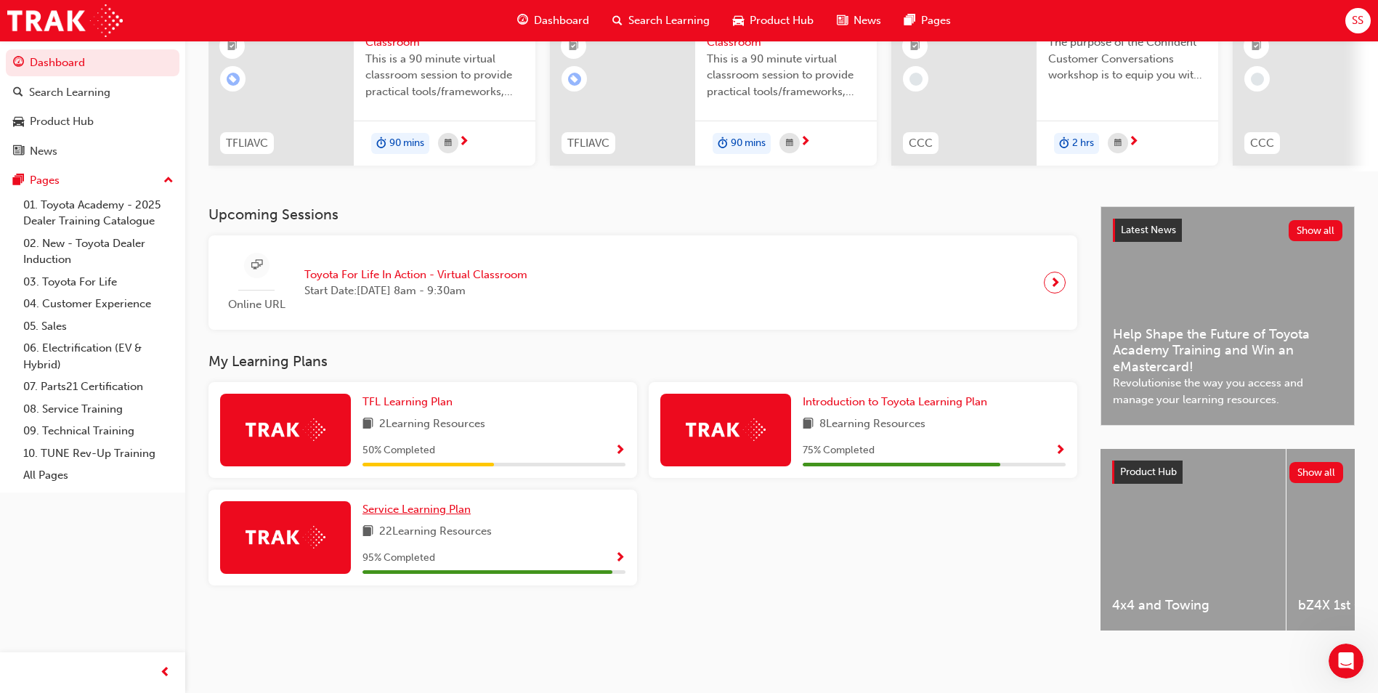
click at [386, 502] on span "Service Learning Plan" at bounding box center [416, 508] width 108 height 13
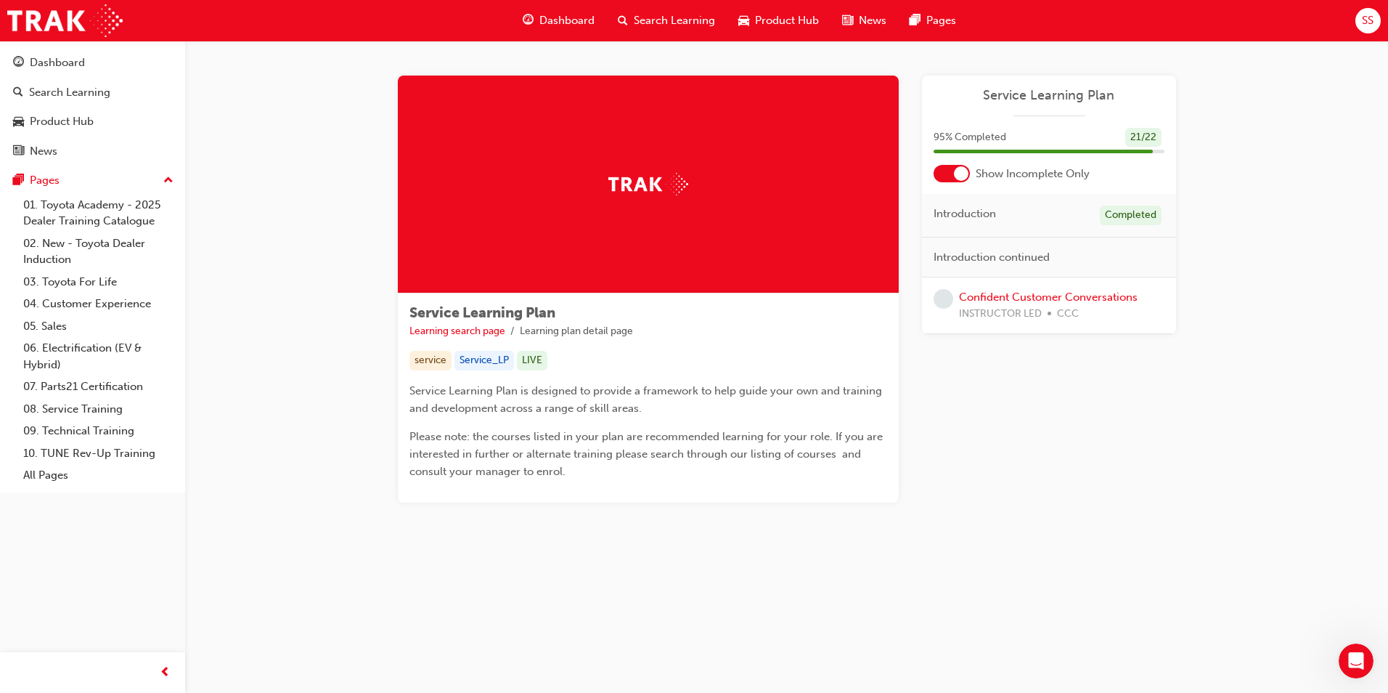
click at [948, 177] on div at bounding box center [952, 173] width 36 height 17
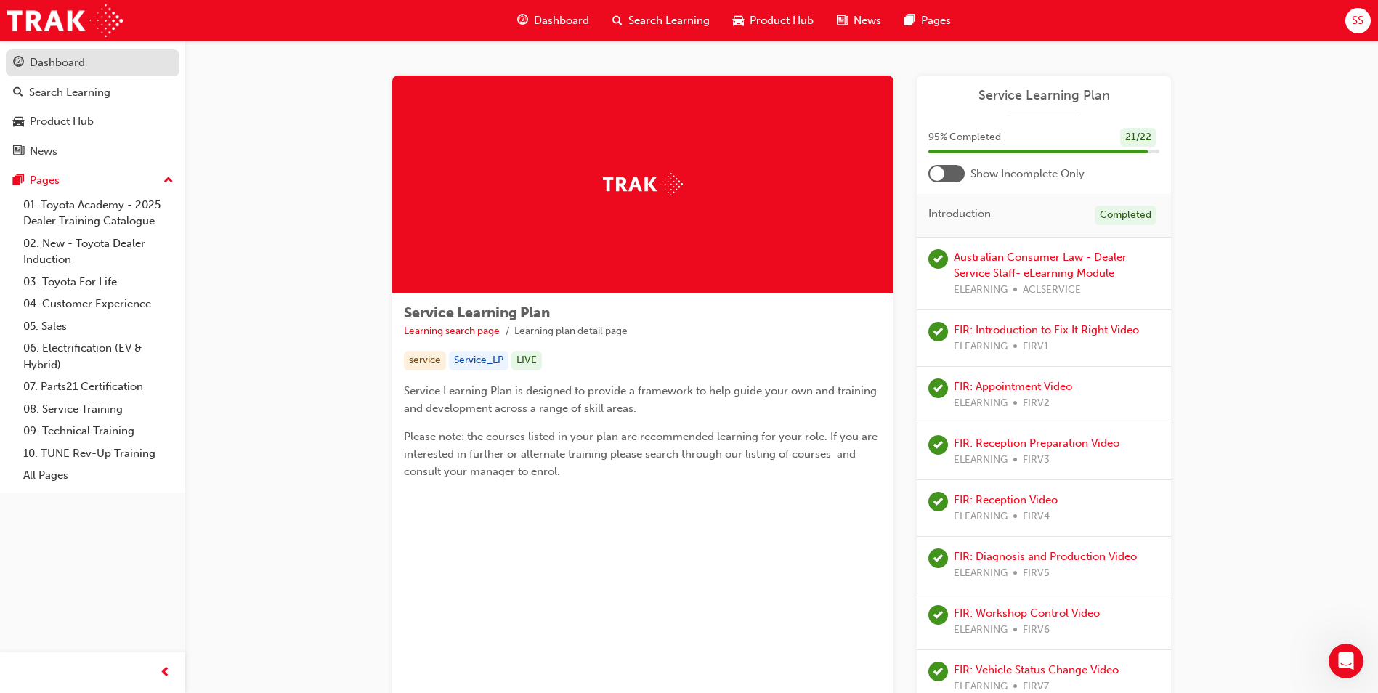
click at [57, 69] on div "Dashboard" at bounding box center [57, 62] width 55 height 17
